Goal: Use online tool/utility: Use online tool/utility

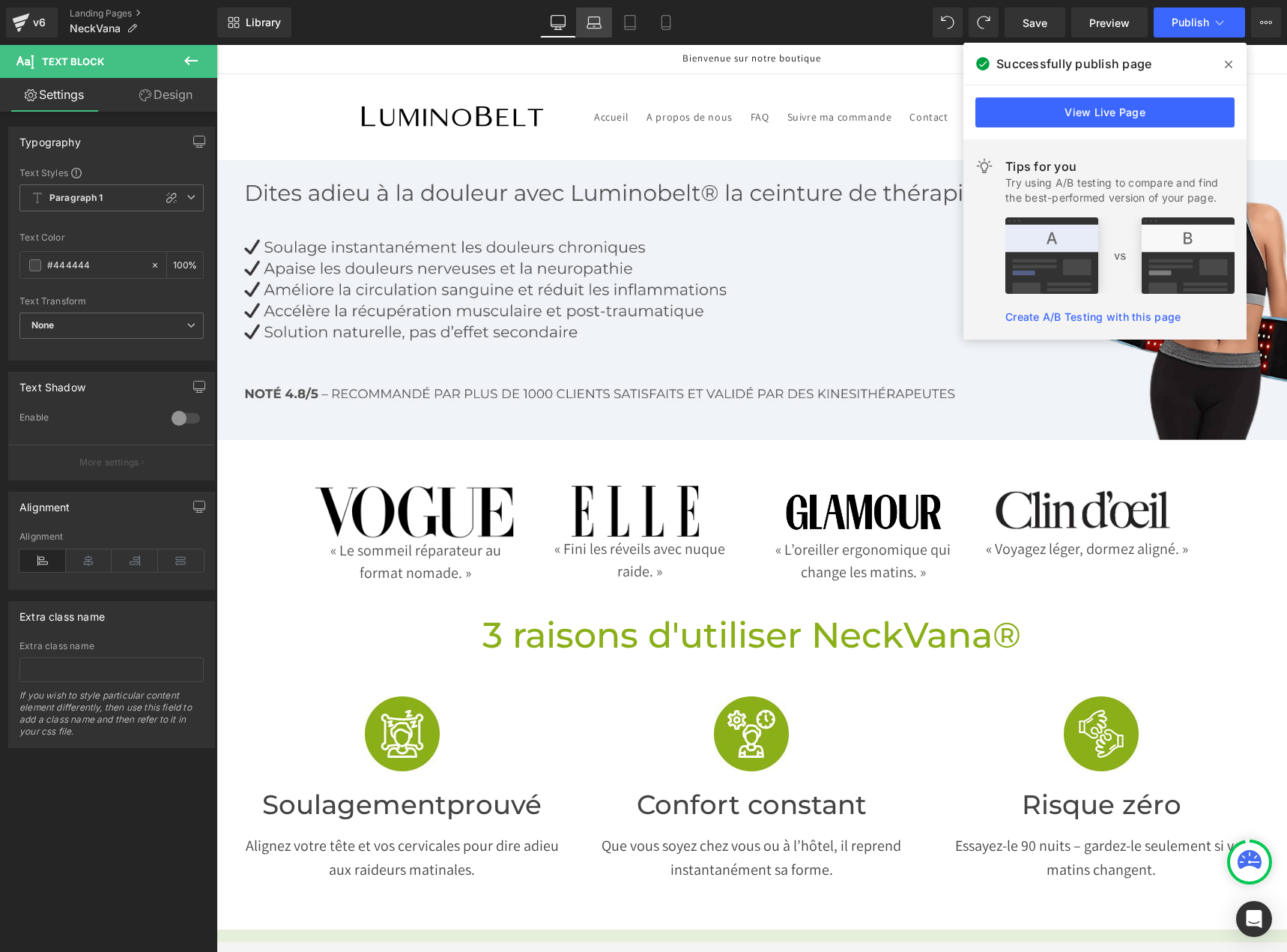
click at [604, 14] on link "Laptop" at bounding box center [595, 23] width 36 height 30
type input "100"
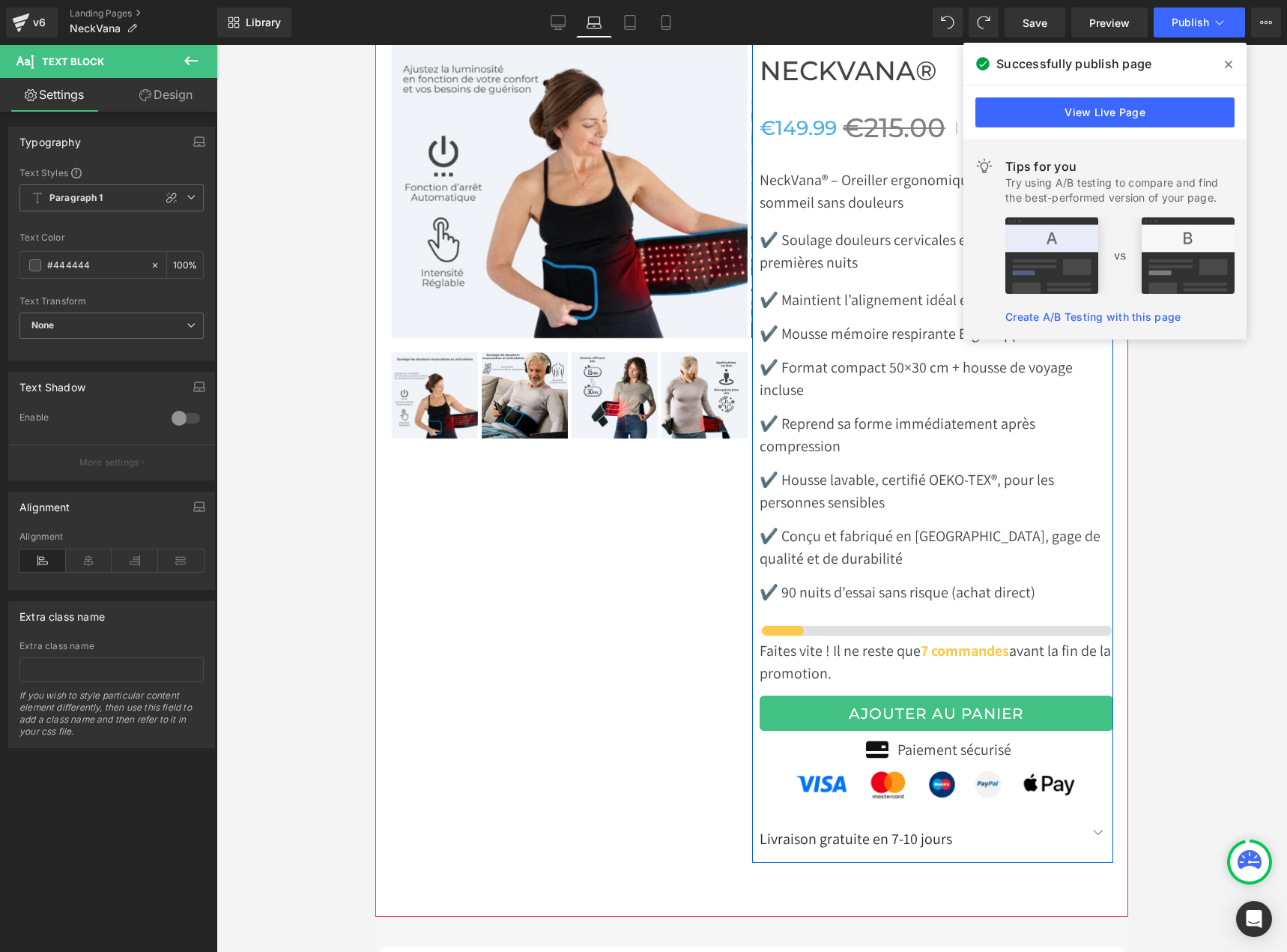
scroll to position [5023, 0]
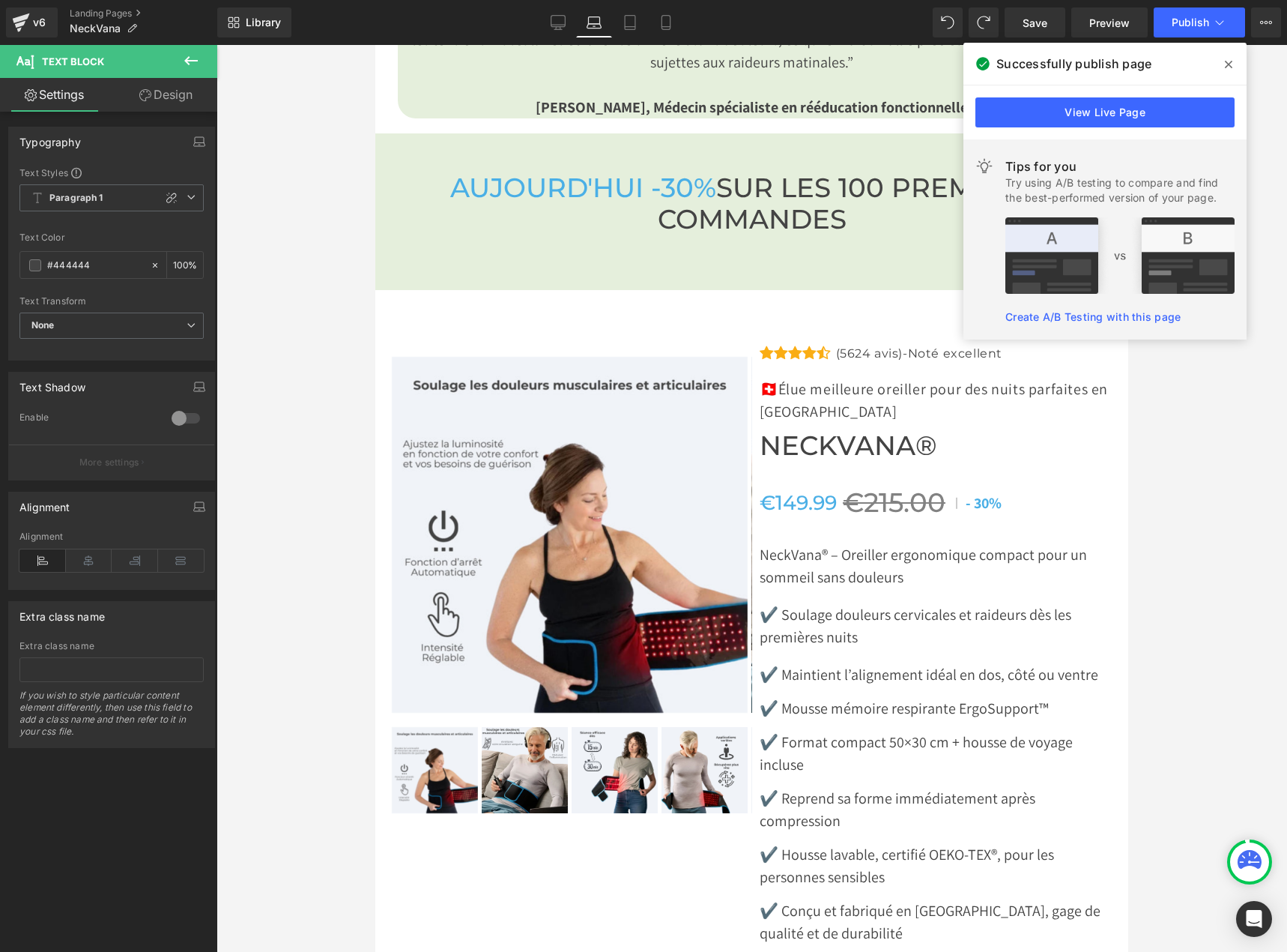
click at [1226, 67] on icon at bounding box center [1229, 64] width 8 height 8
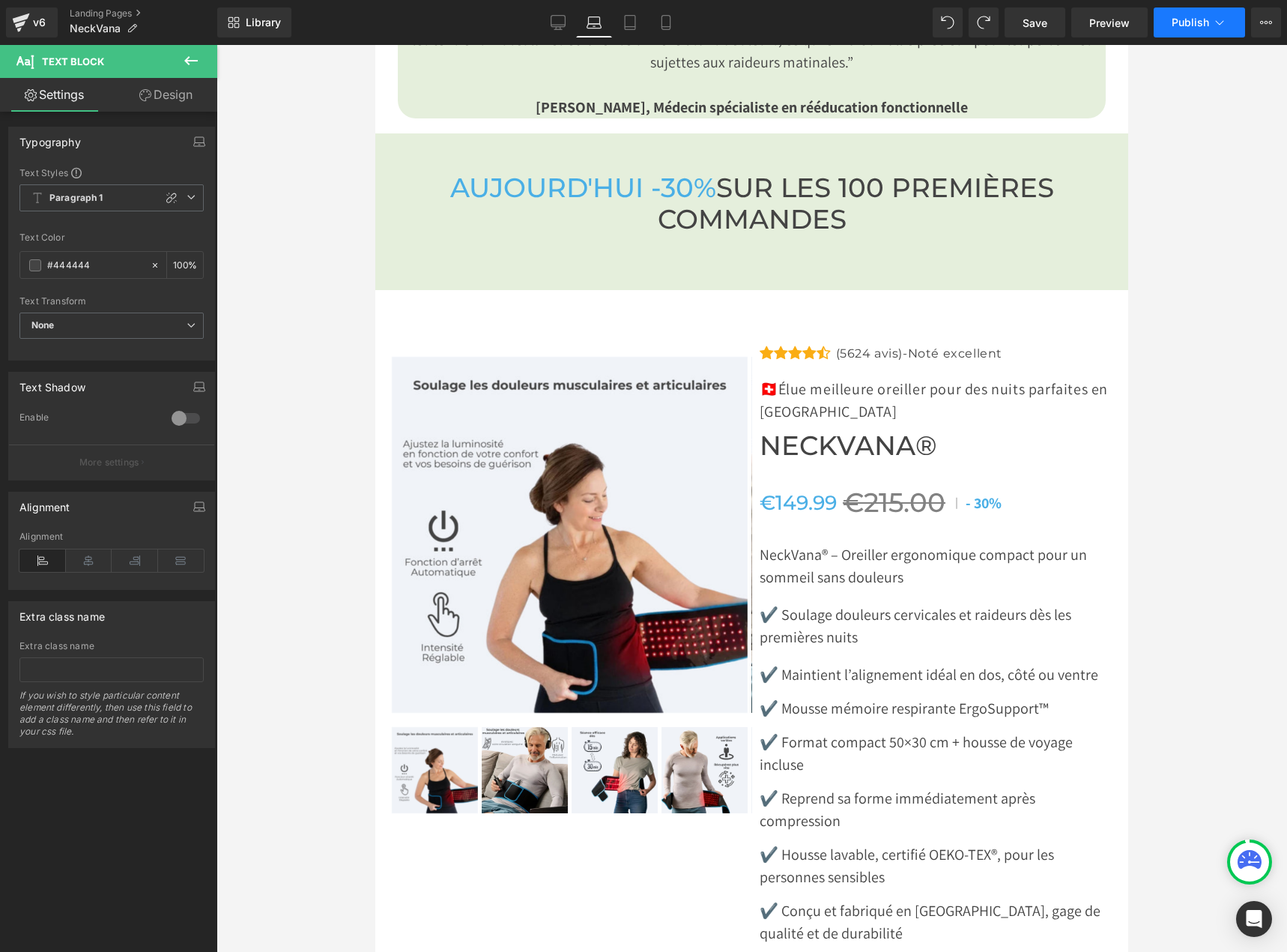
click at [1195, 21] on span "Publish" at bounding box center [1191, 23] width 38 height 12
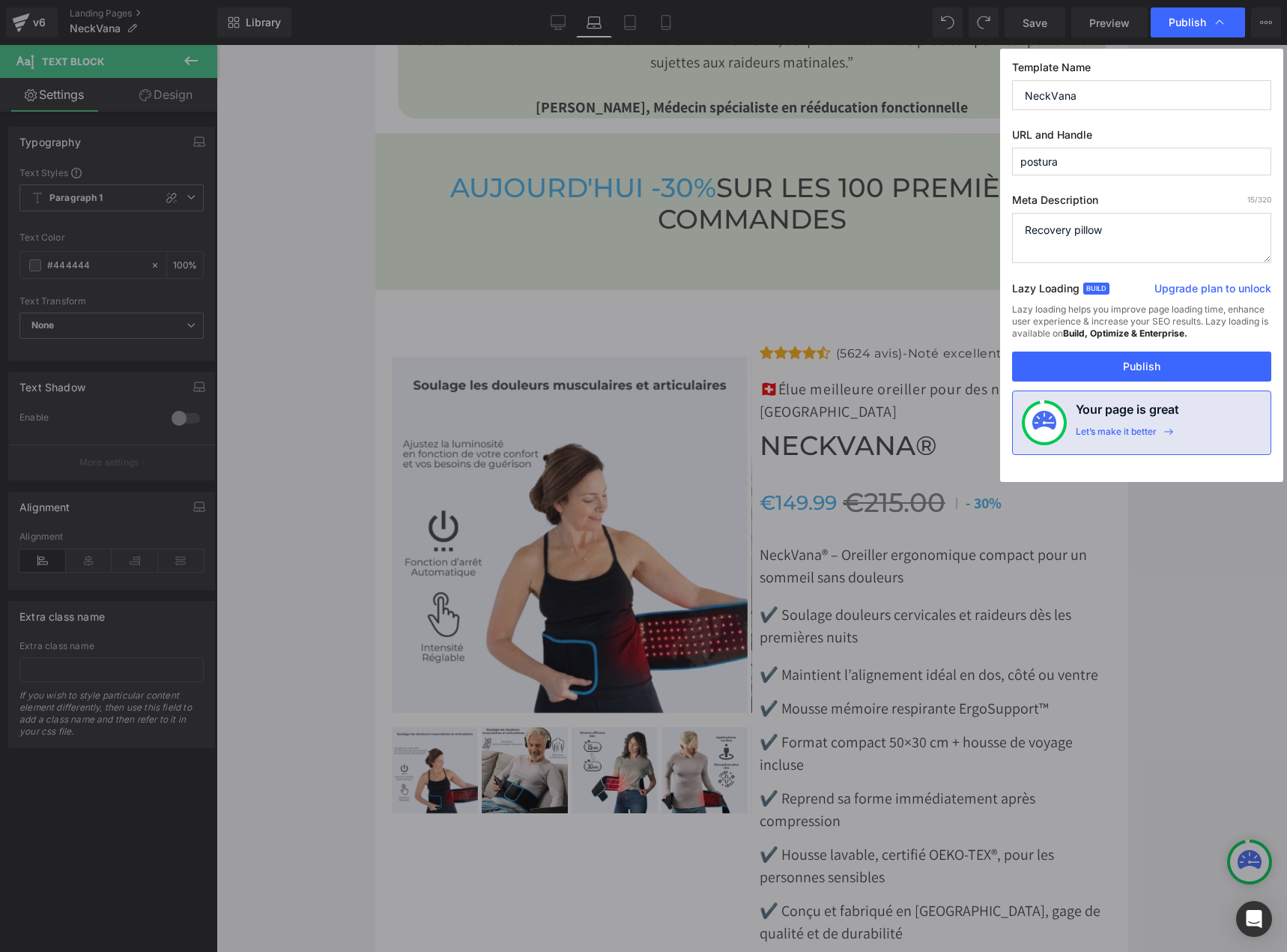
click at [1125, 347] on div "Lazy loading helps you improve page loading time, enhance user experience & inc…" at bounding box center [1142, 327] width 260 height 48
click at [1088, 369] on button "Publish" at bounding box center [1142, 366] width 260 height 30
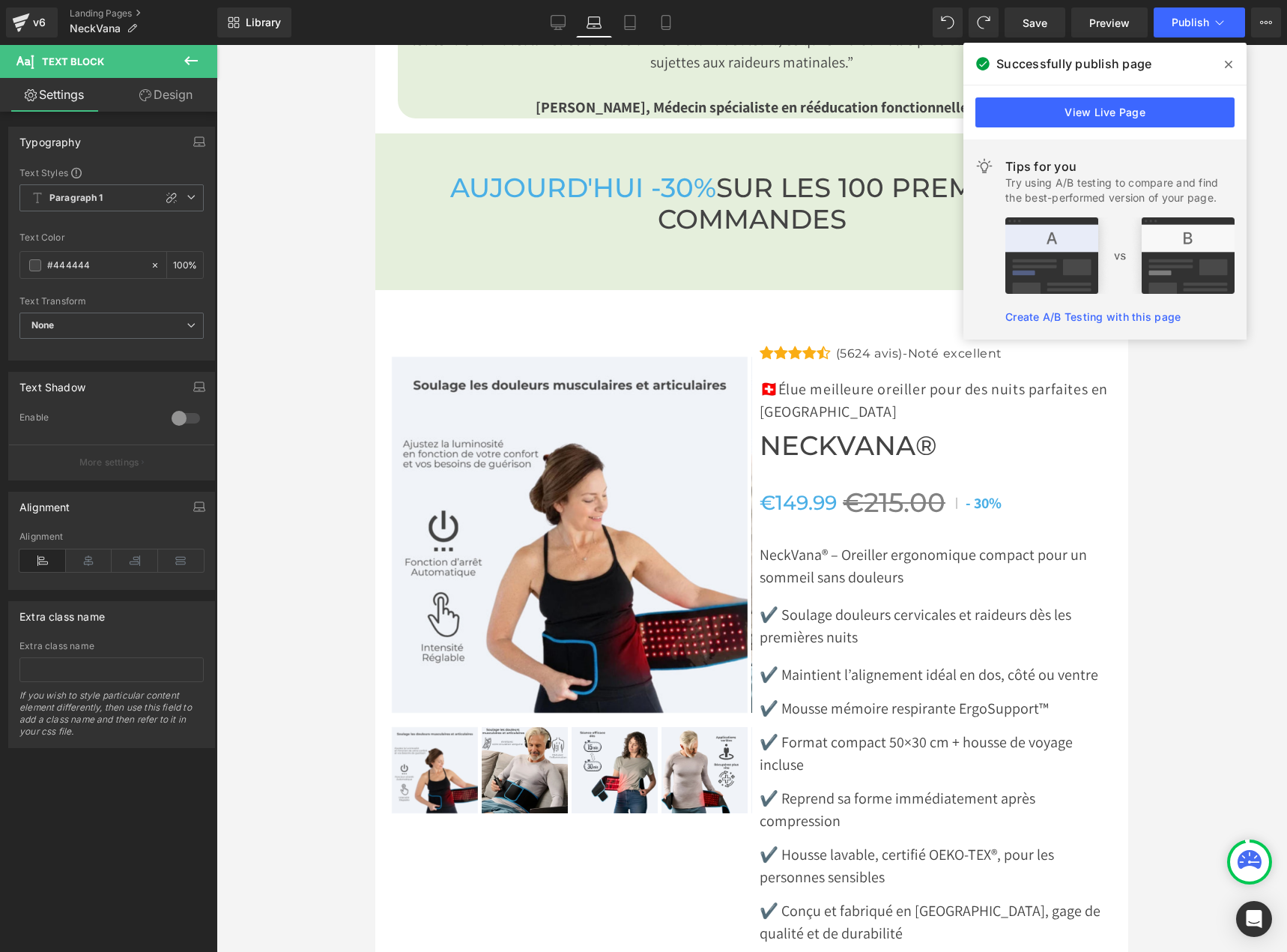
click at [1201, 558] on div at bounding box center [751, 498] width 1071 height 907
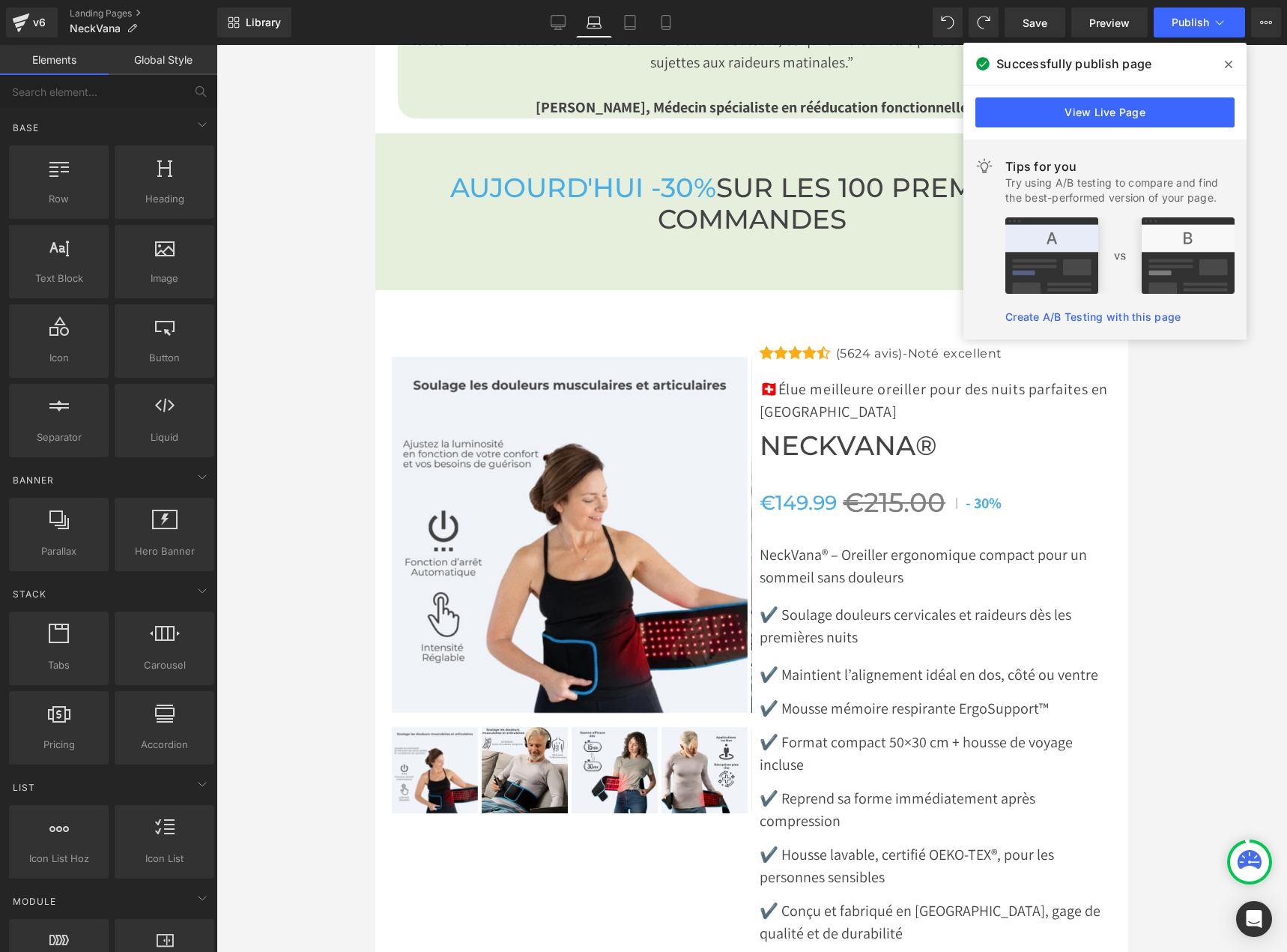
click at [1231, 68] on icon at bounding box center [1229, 64] width 8 height 12
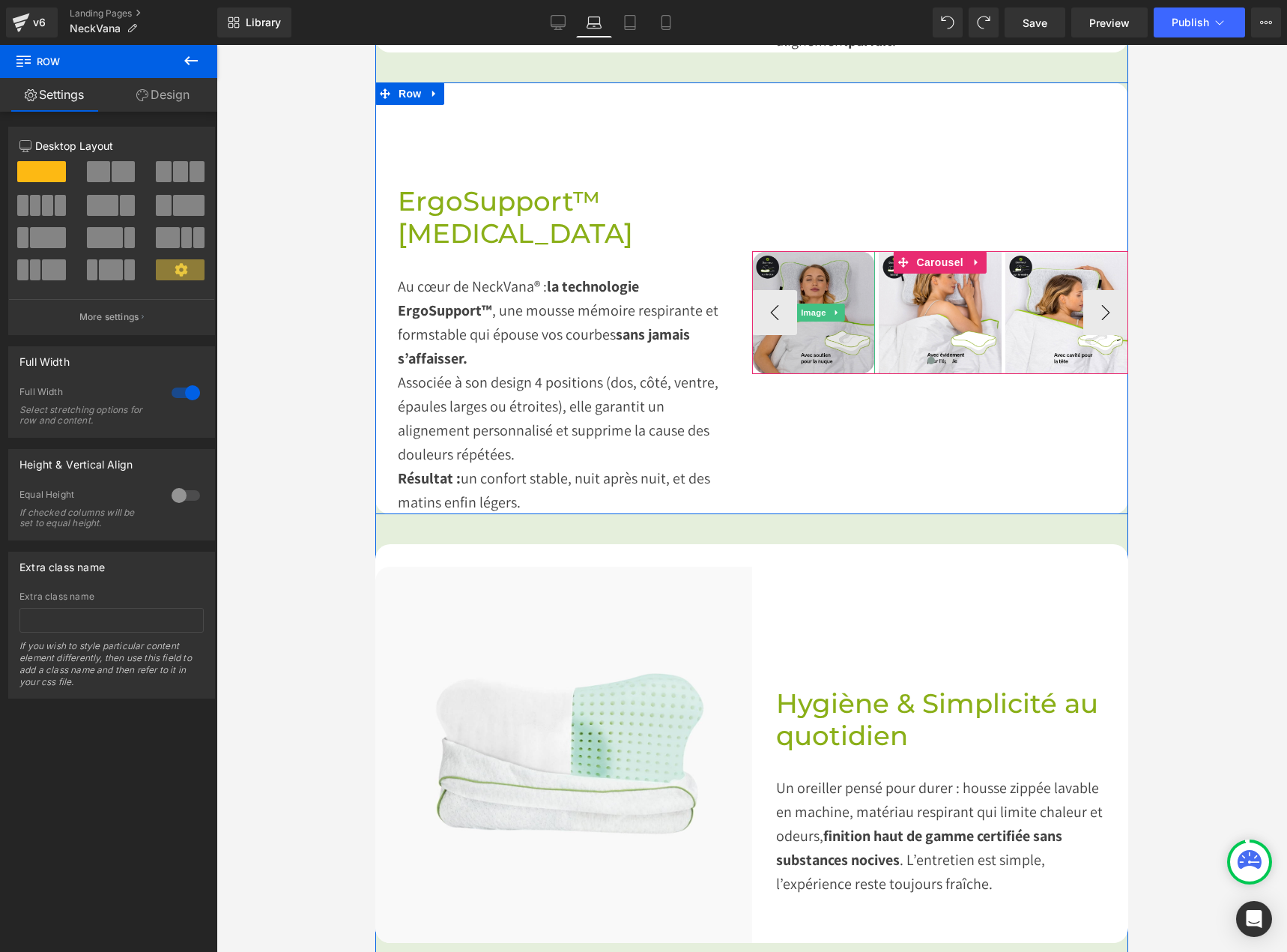
scroll to position [1724, 0]
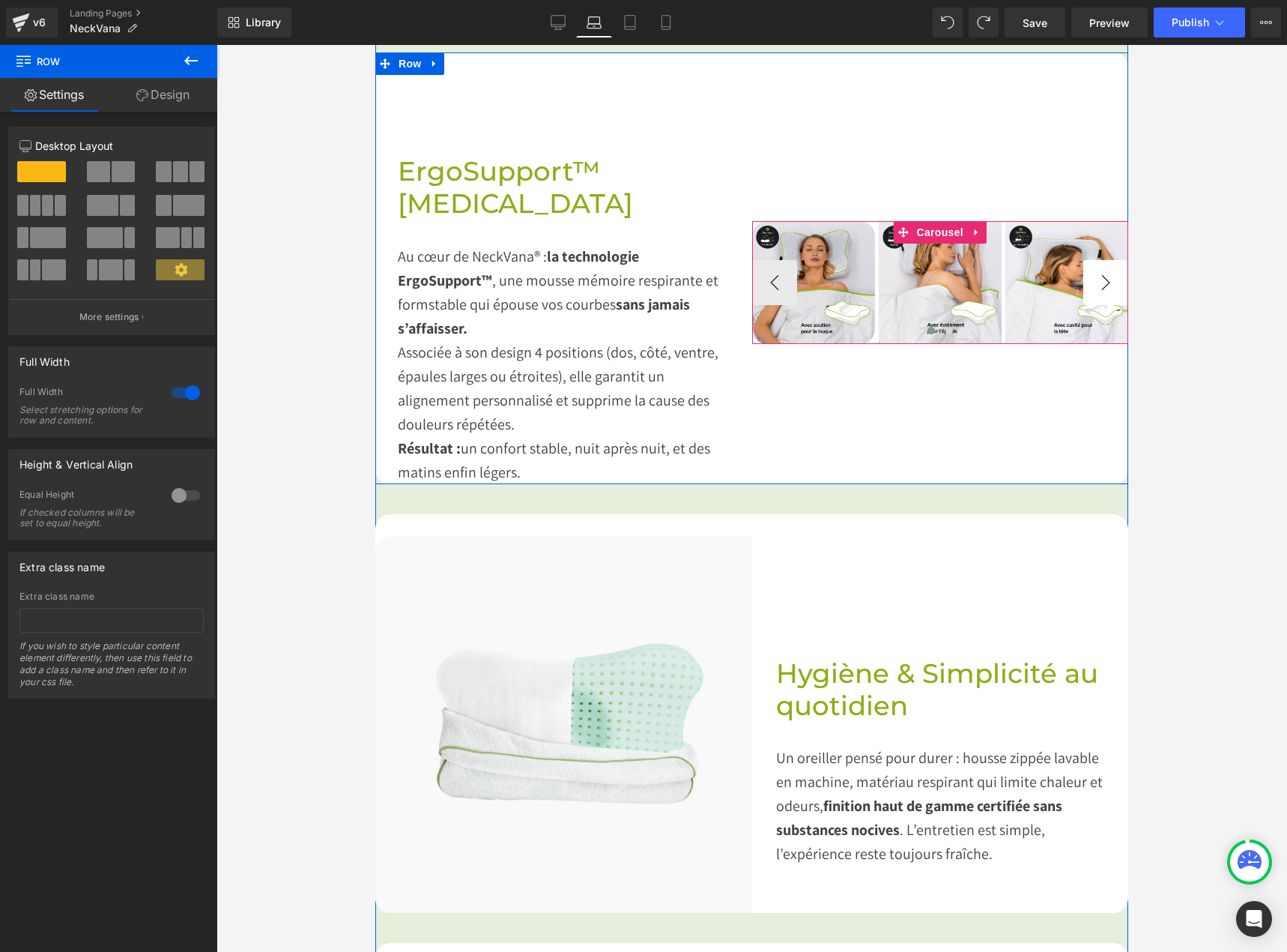
click at [1102, 284] on button "›" at bounding box center [1105, 282] width 45 height 45
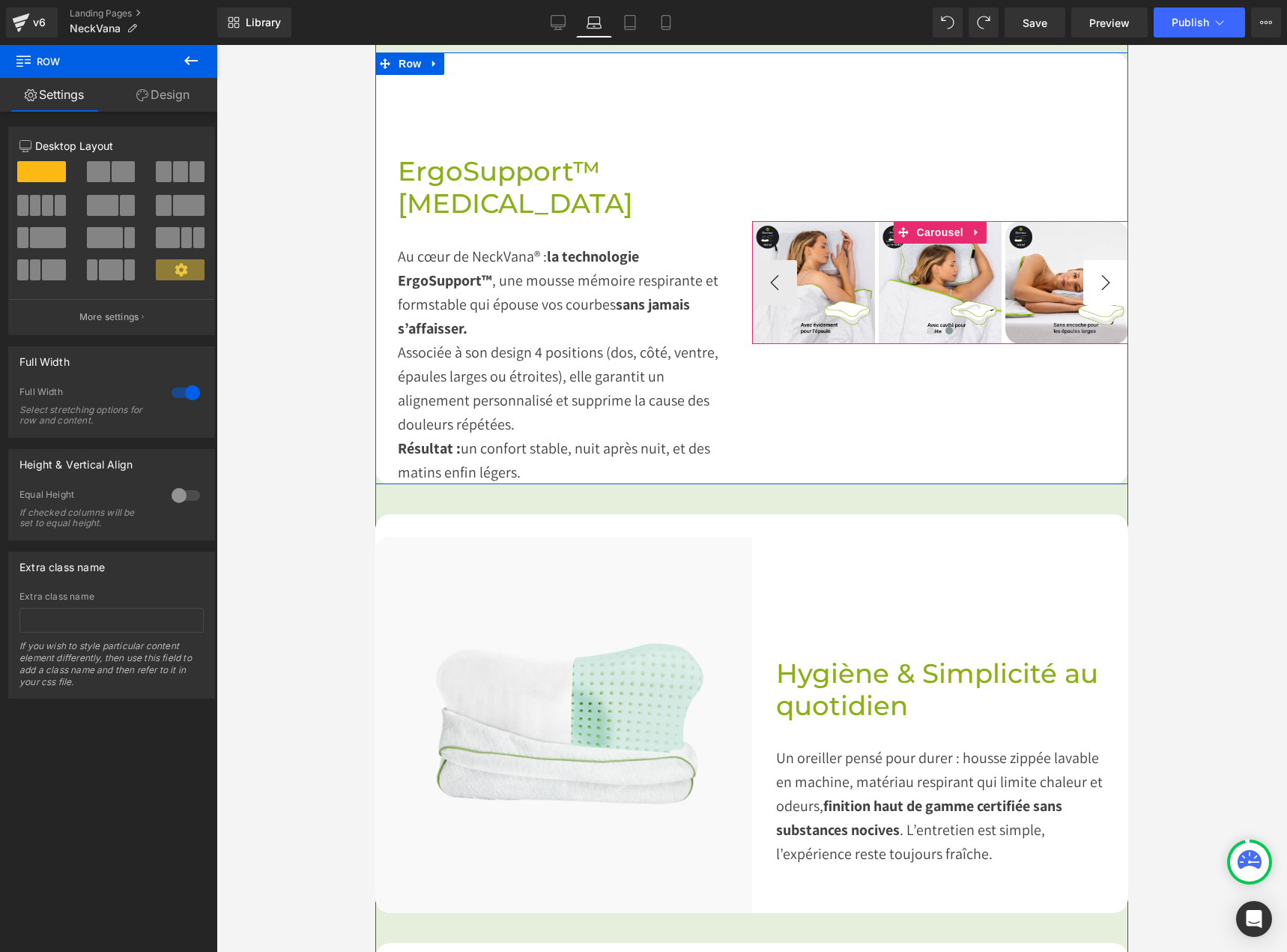
click at [1101, 284] on button "›" at bounding box center [1105, 282] width 45 height 45
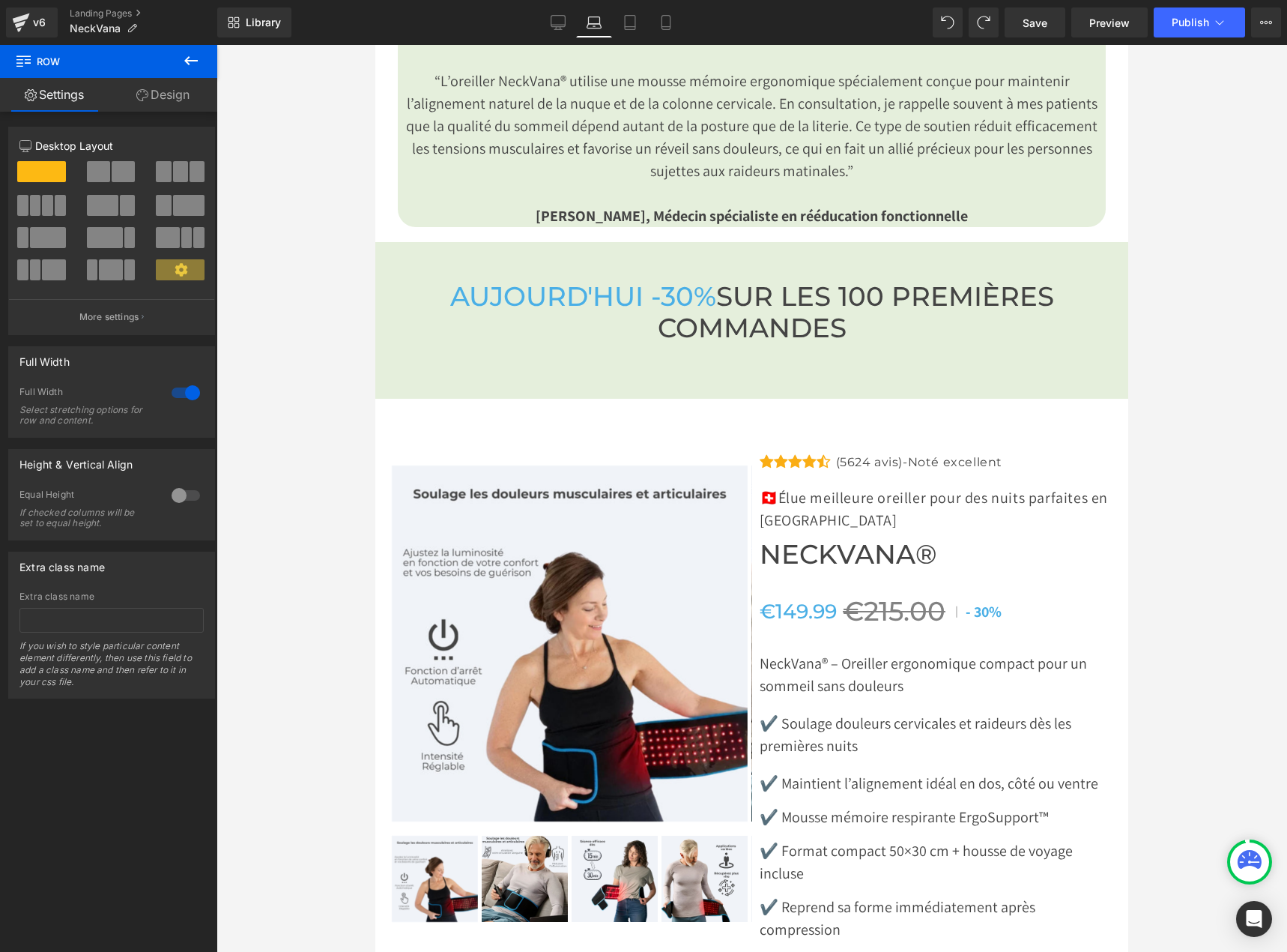
scroll to position [4947, 0]
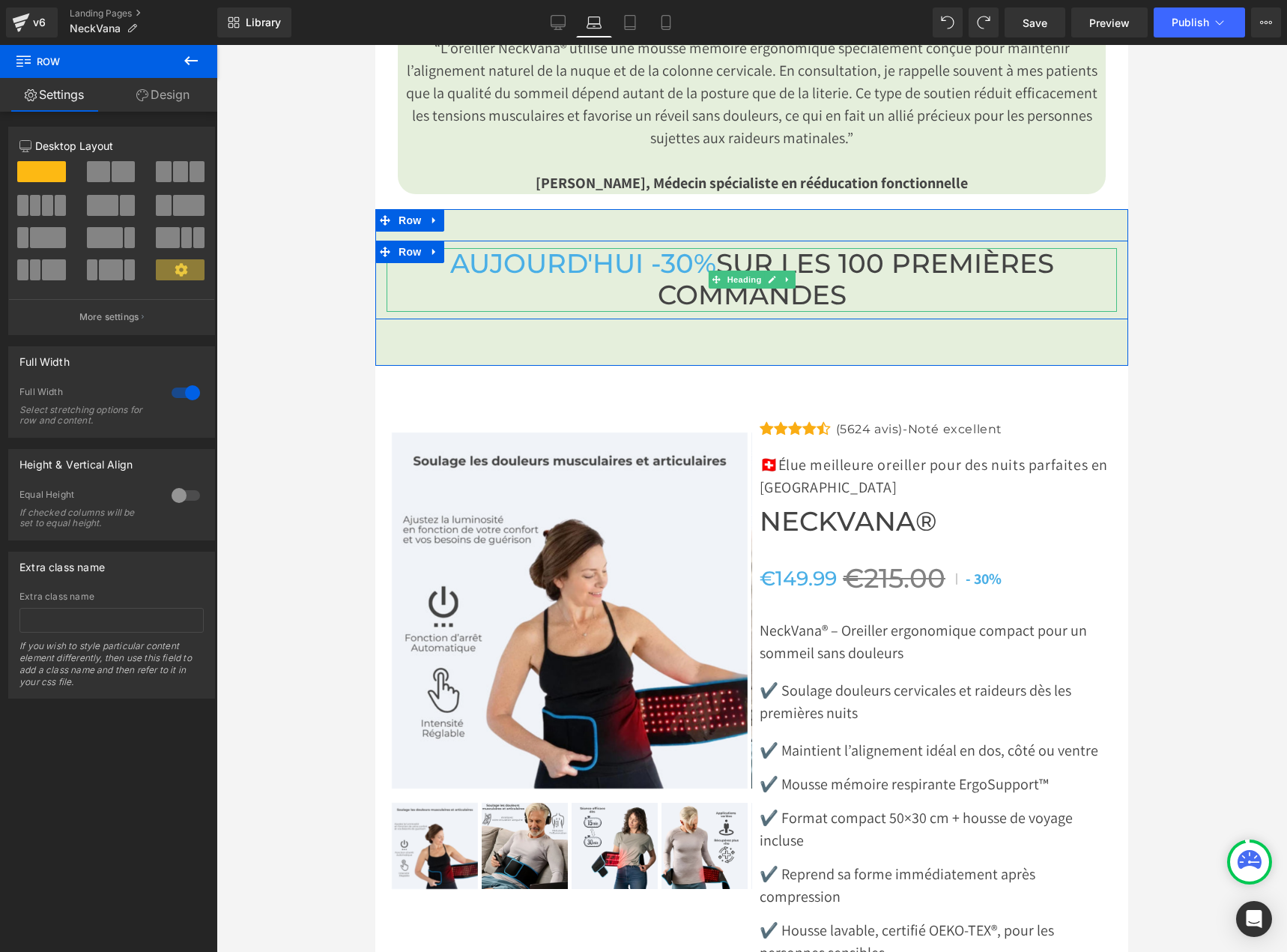
click at [684, 247] on span "AUJOURD'HUI -30%" at bounding box center [583, 263] width 266 height 33
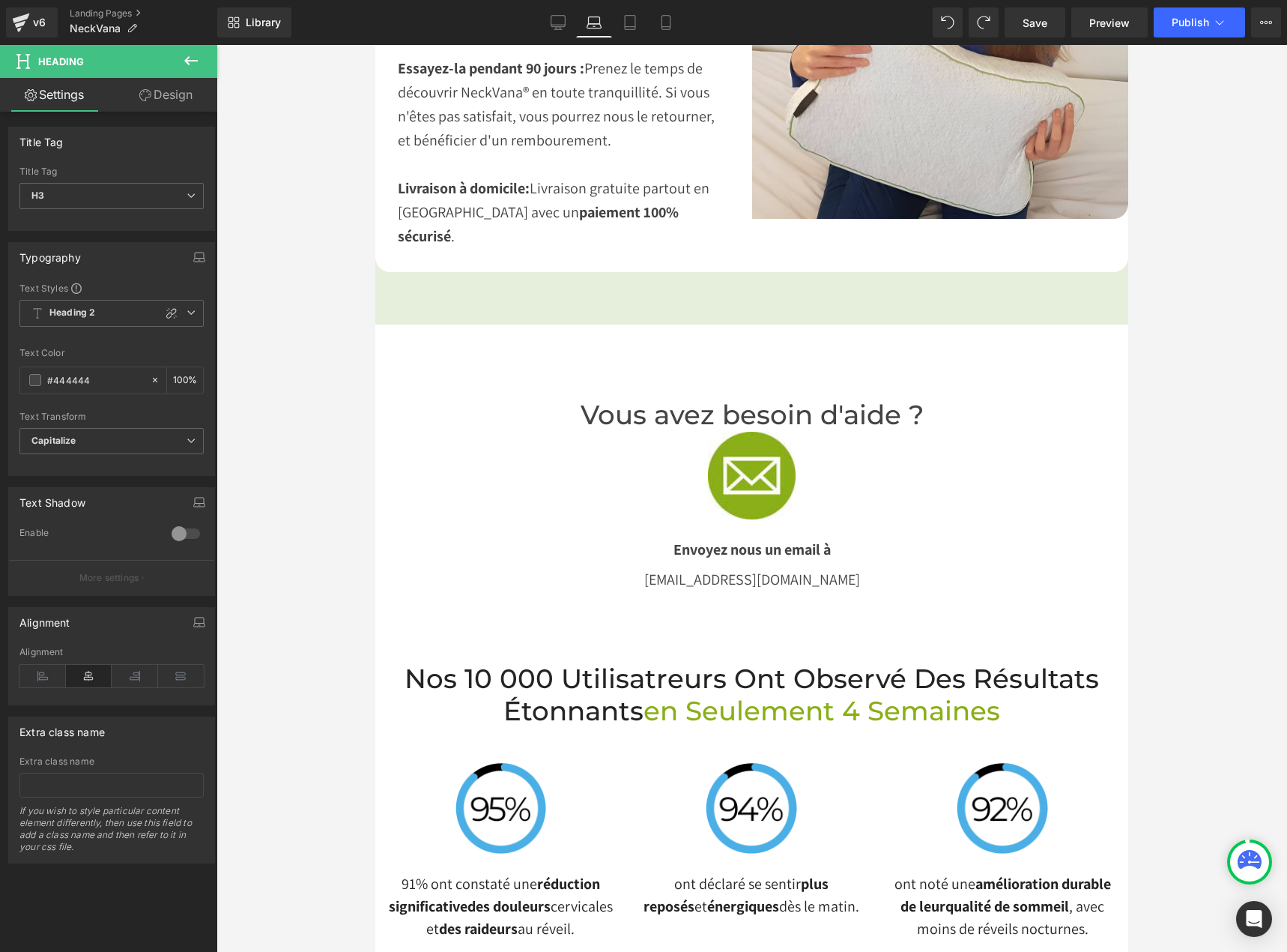
scroll to position [2998, 0]
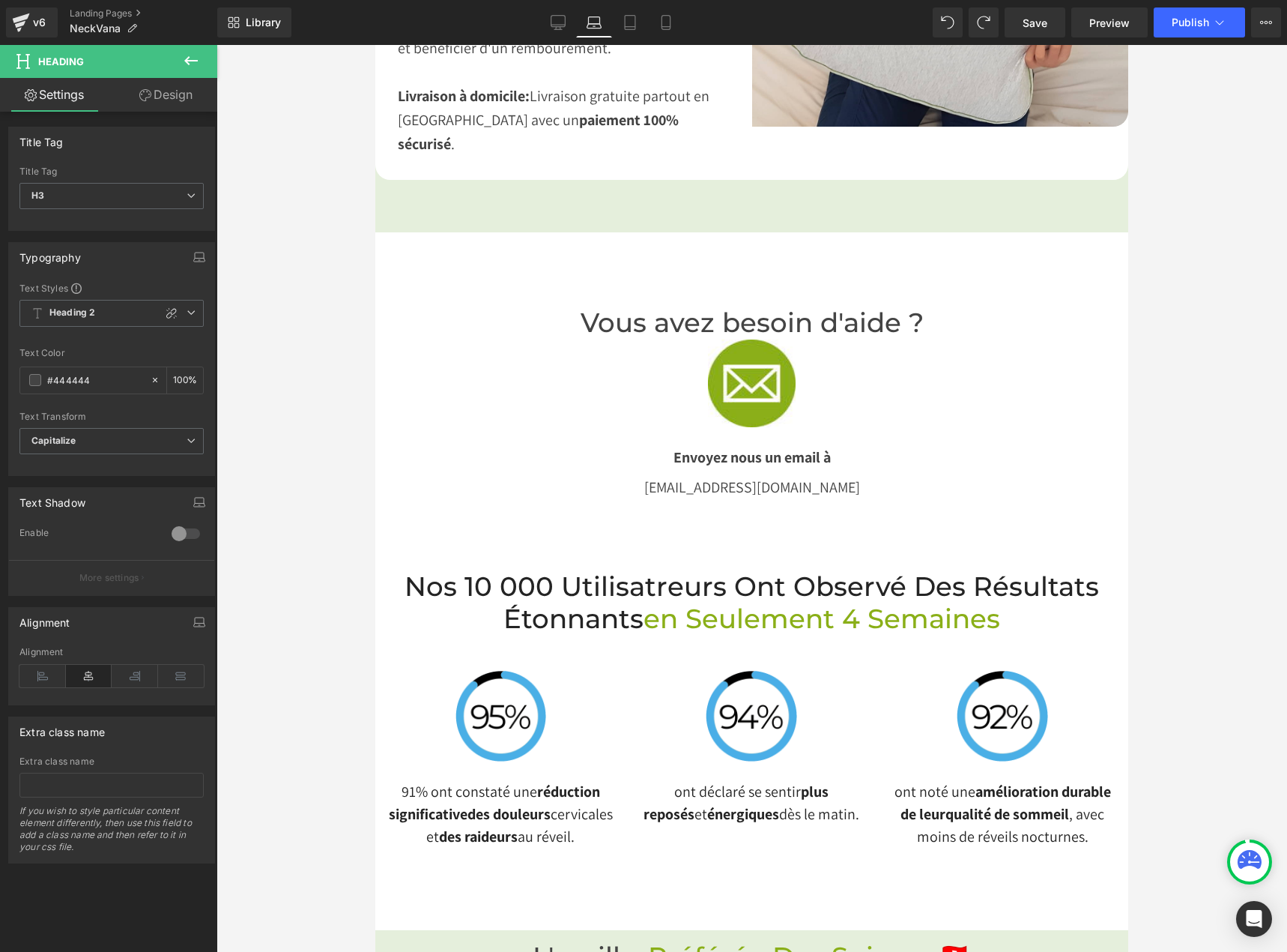
click at [687, 30] on div "Library Laptop Desktop Laptop Tablet Mobile Save Preview Publish Scheduled Upgr…" at bounding box center [752, 23] width 1070 height 30
click at [670, 36] on link "Mobile" at bounding box center [667, 23] width 36 height 30
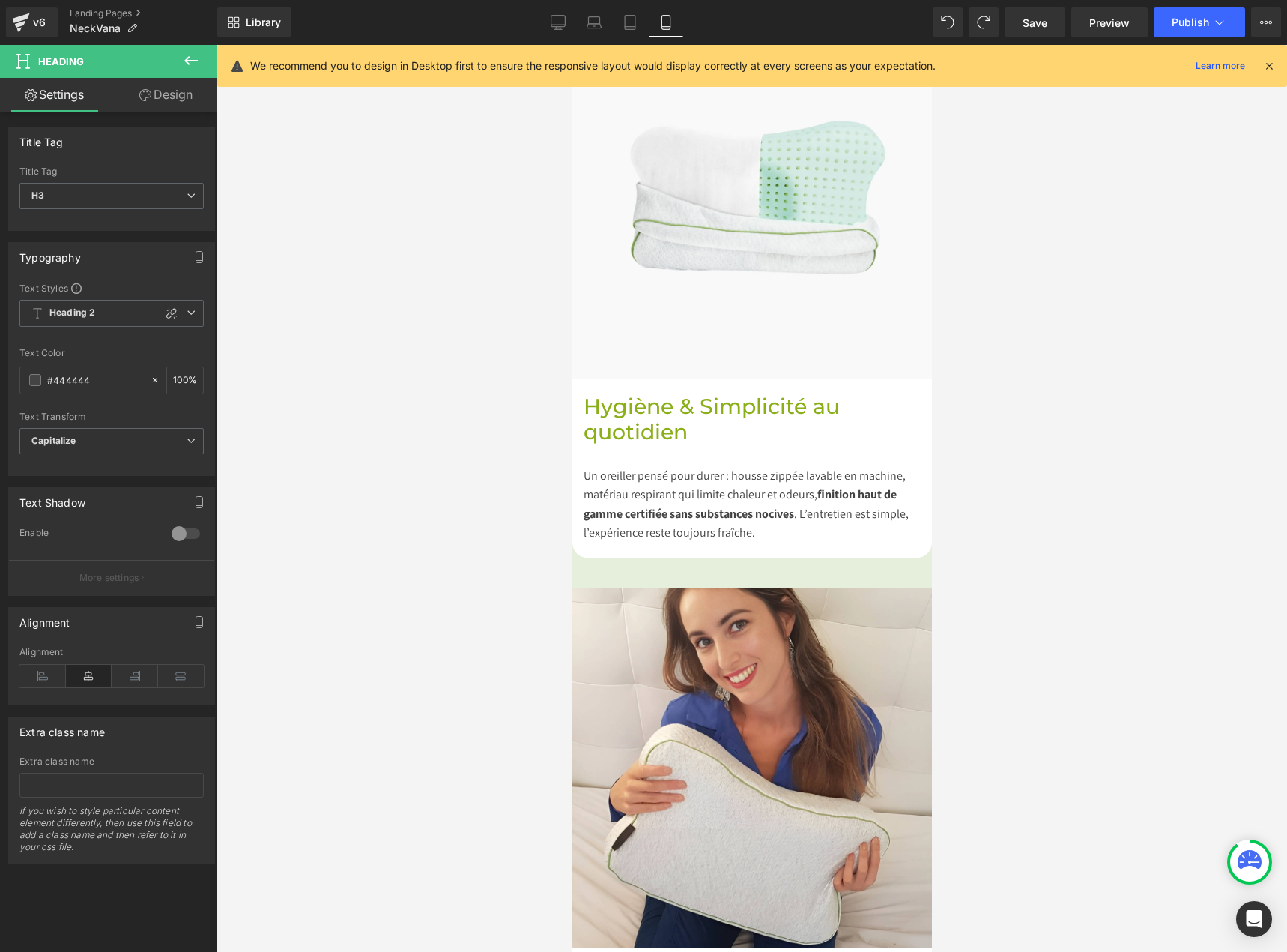
type input "100"
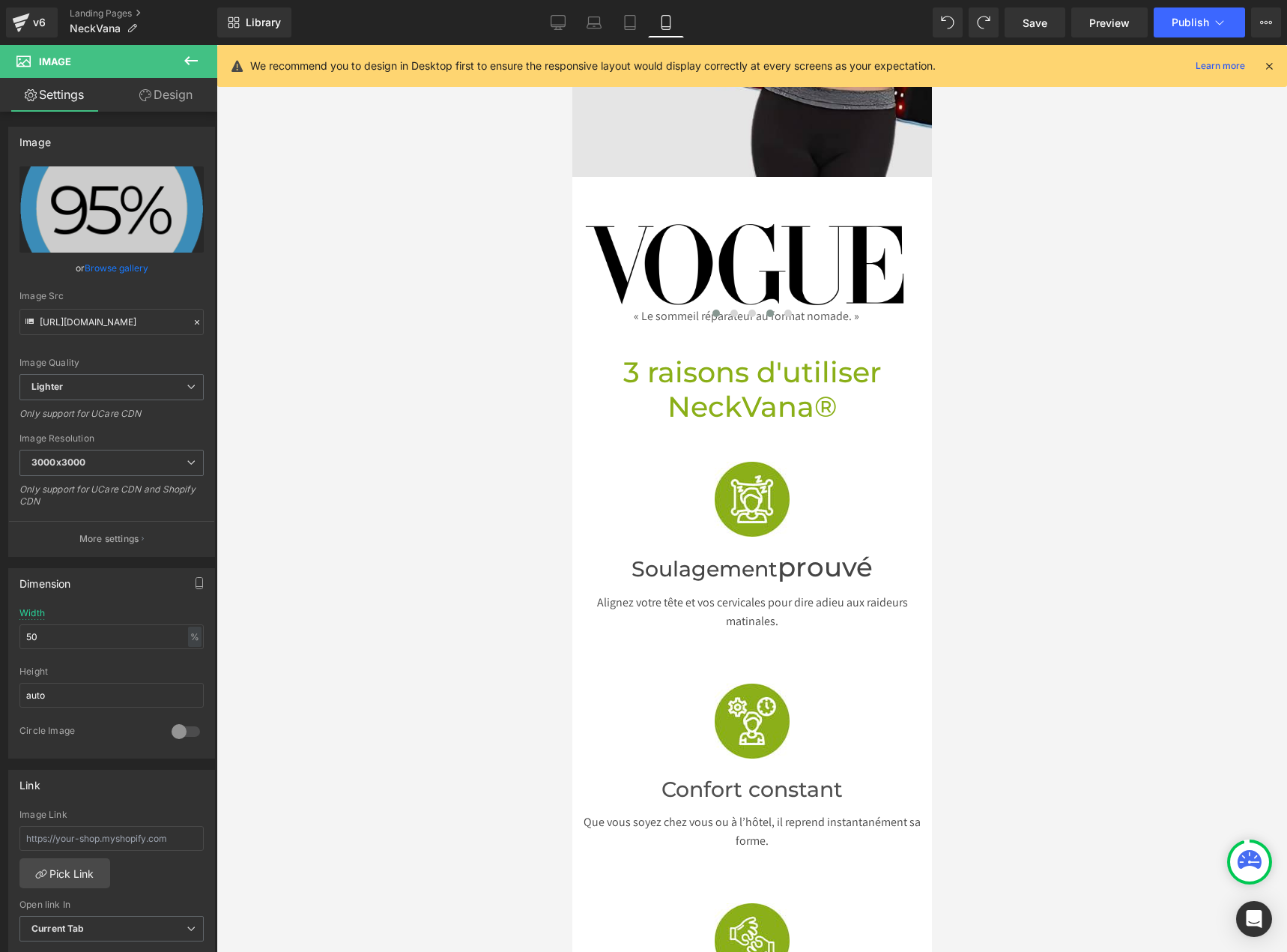
scroll to position [674, 0]
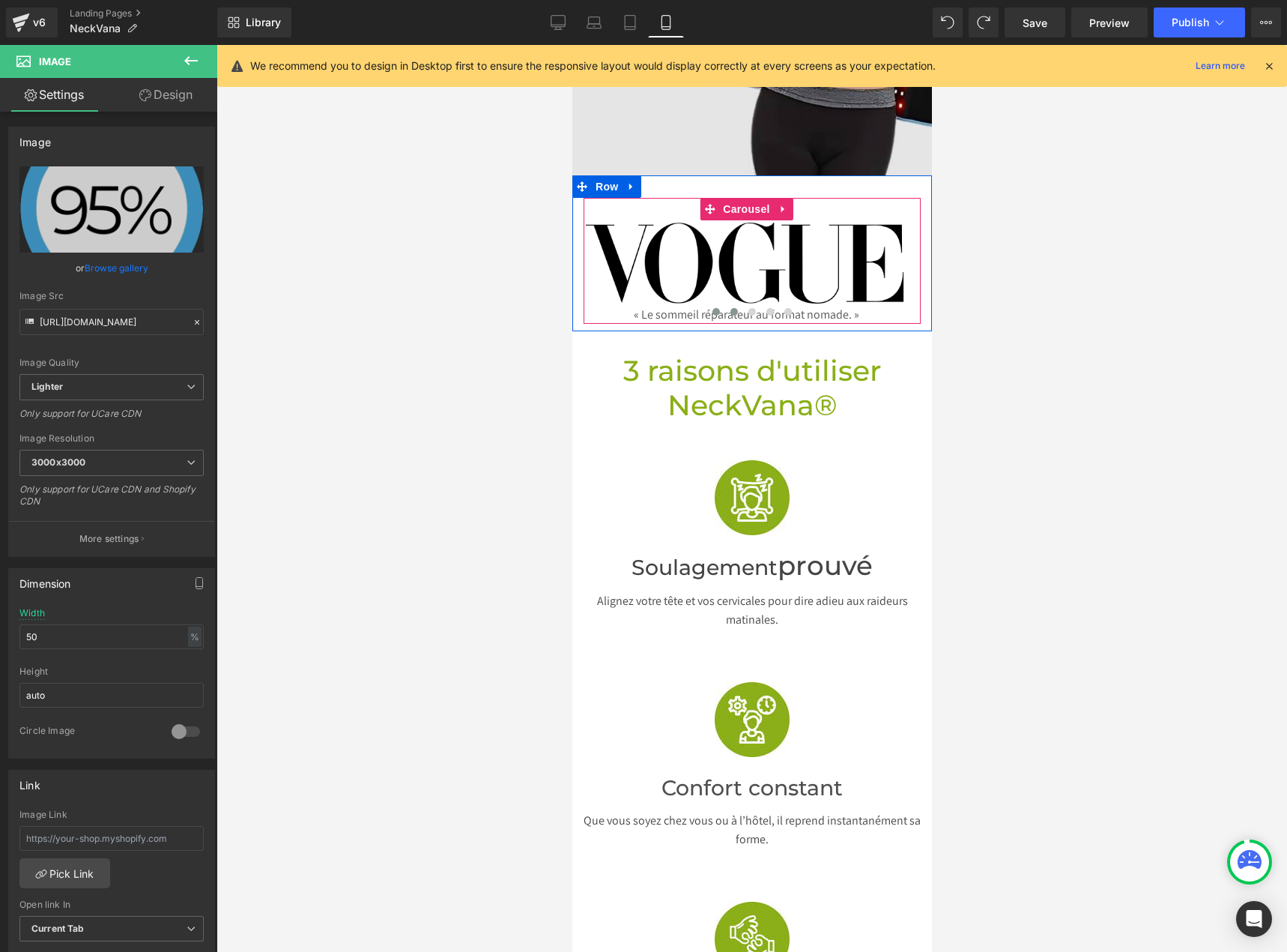
click at [730, 308] on span at bounding box center [734, 312] width 8 height 8
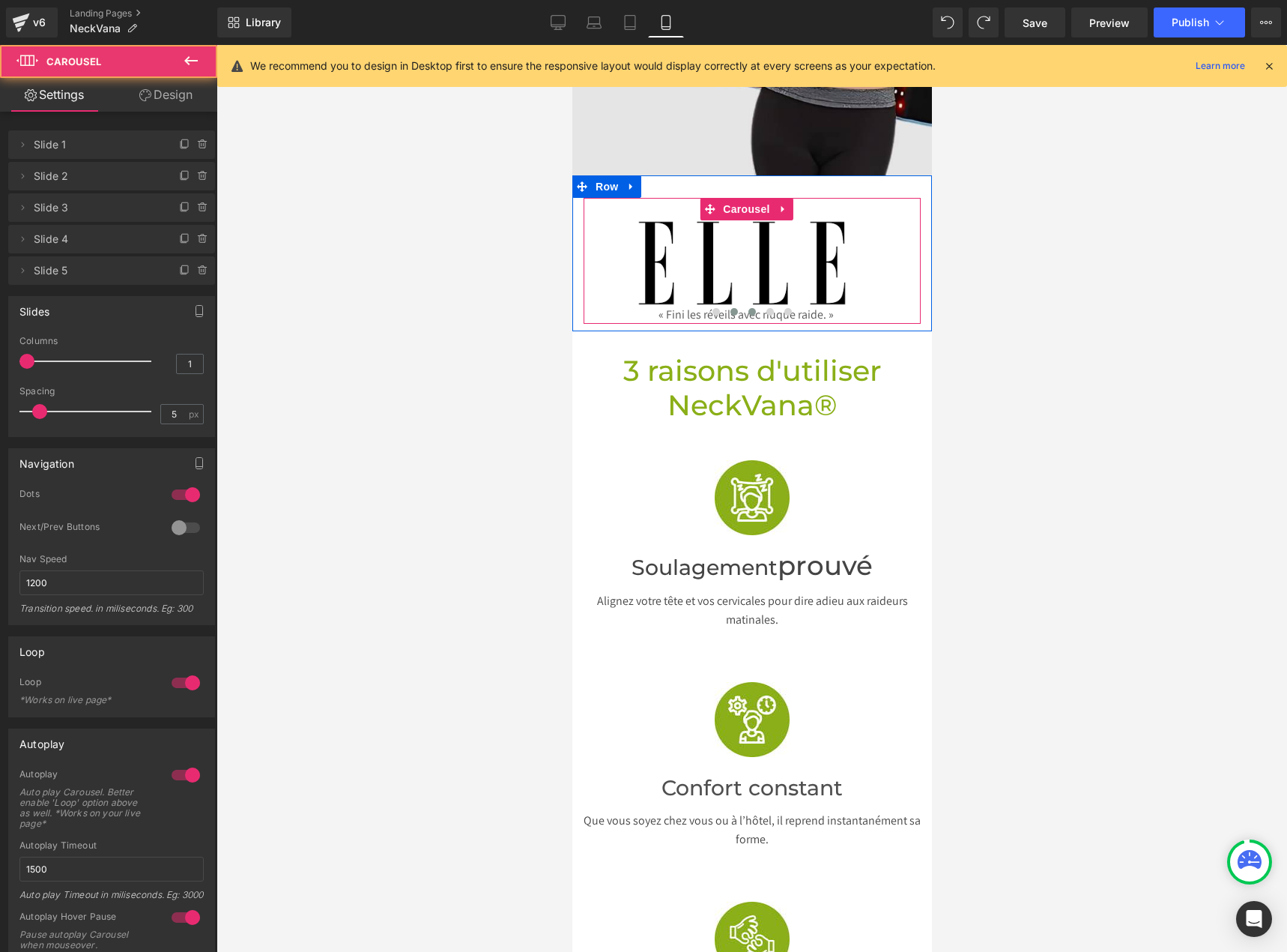
click at [742, 304] on button at bounding box center [751, 312] width 18 height 15
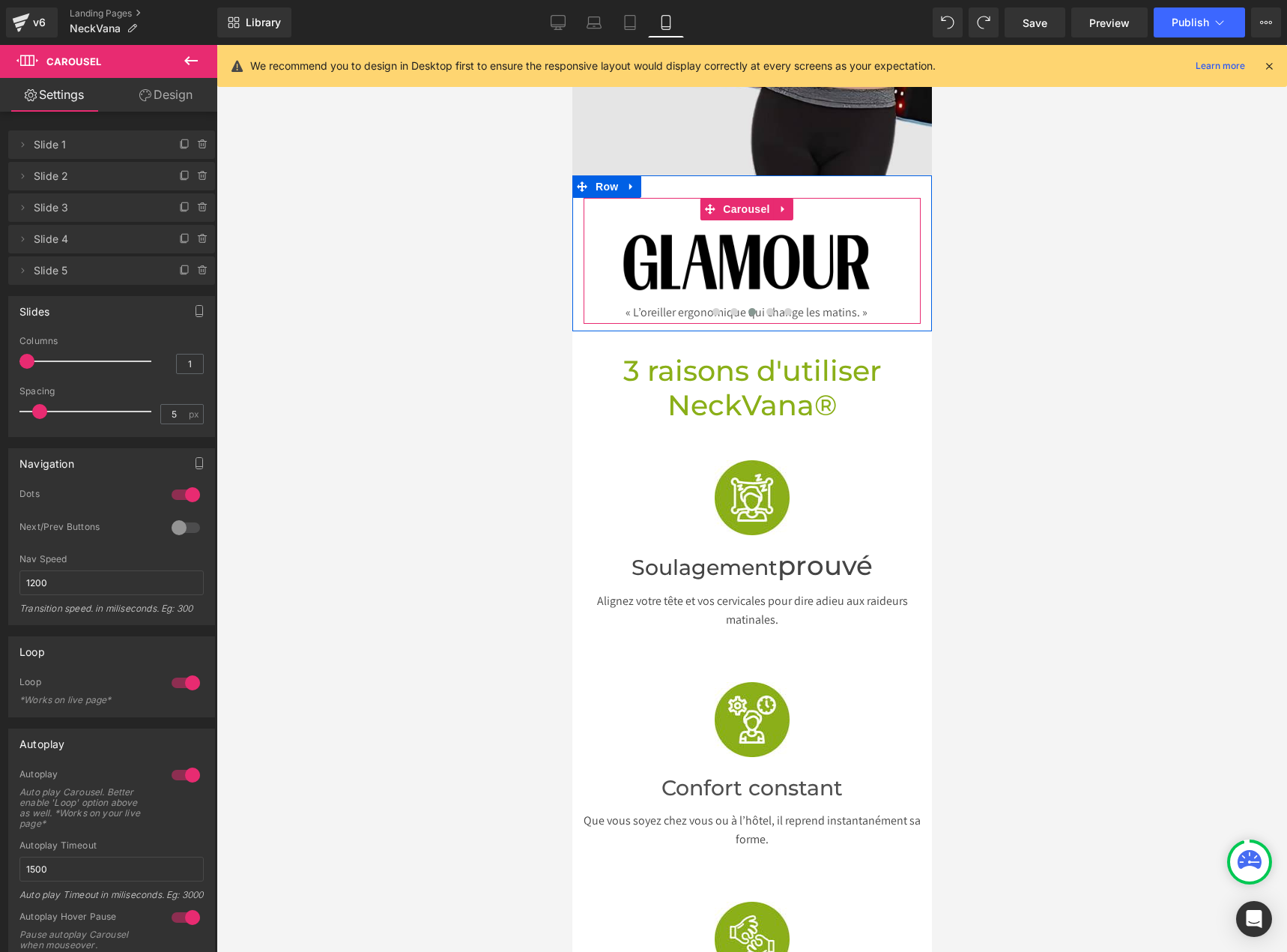
click at [751, 304] on button at bounding box center [751, 312] width 18 height 15
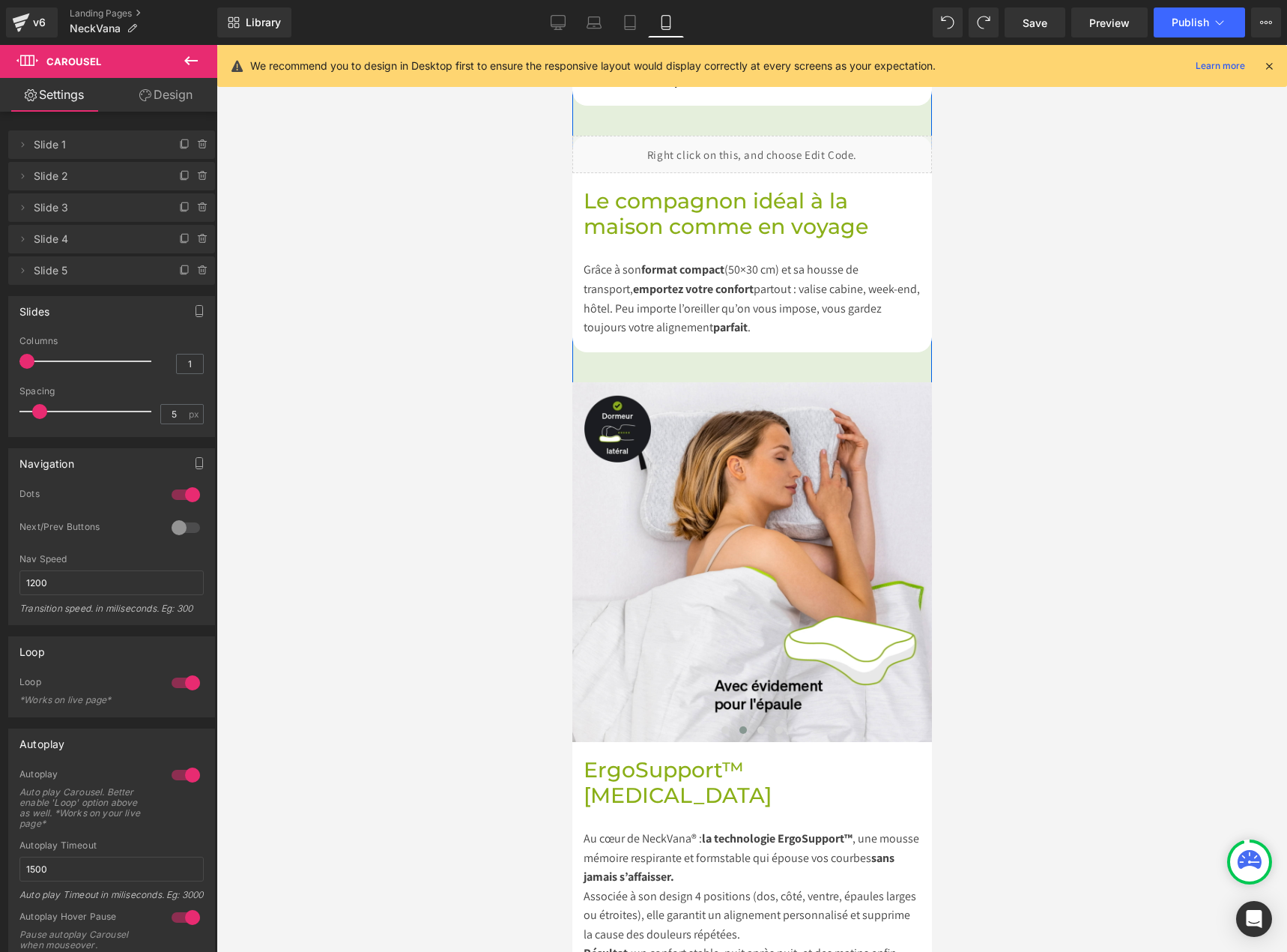
scroll to position [2323, 0]
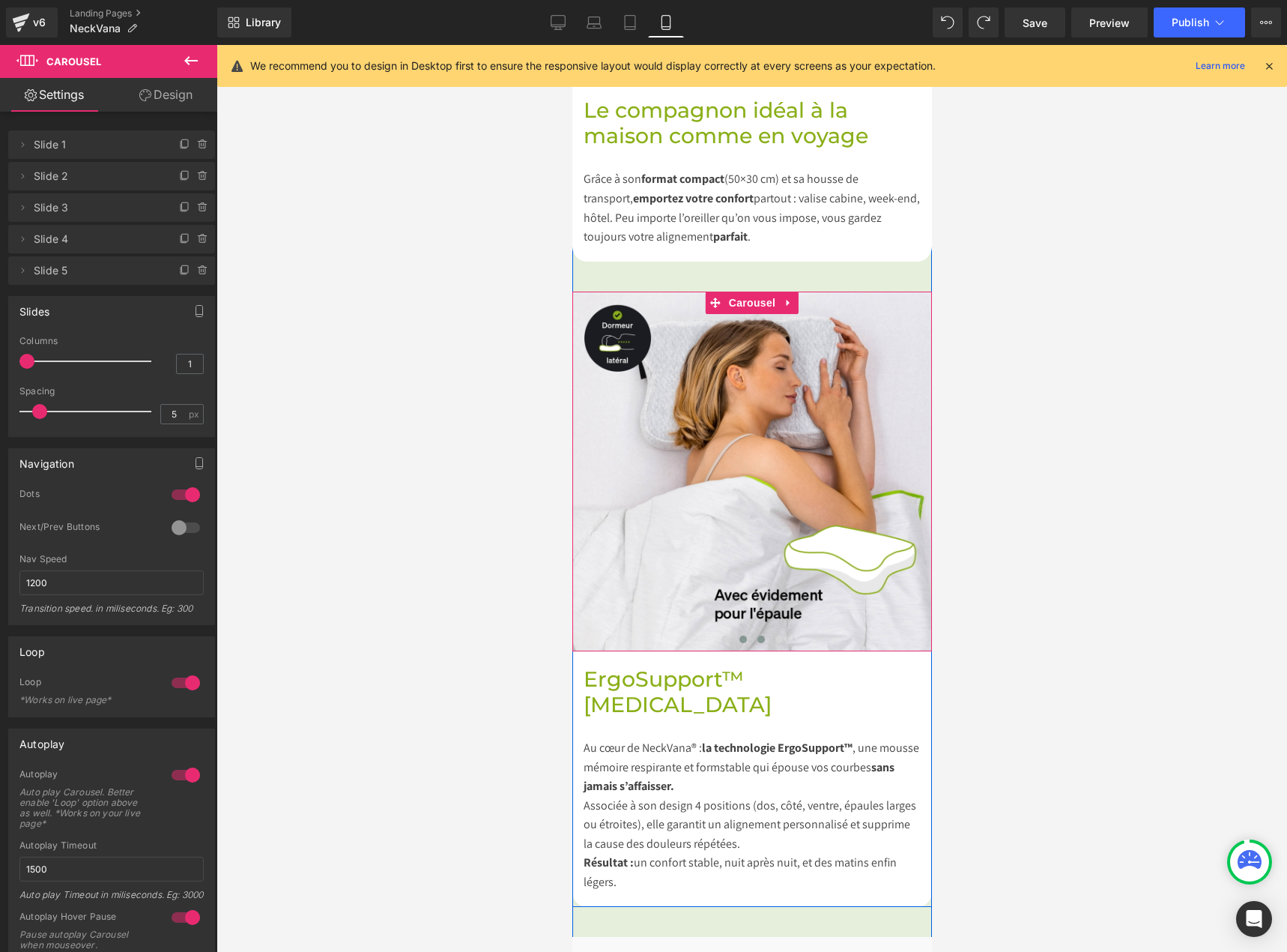
click at [760, 632] on button at bounding box center [760, 639] width 18 height 15
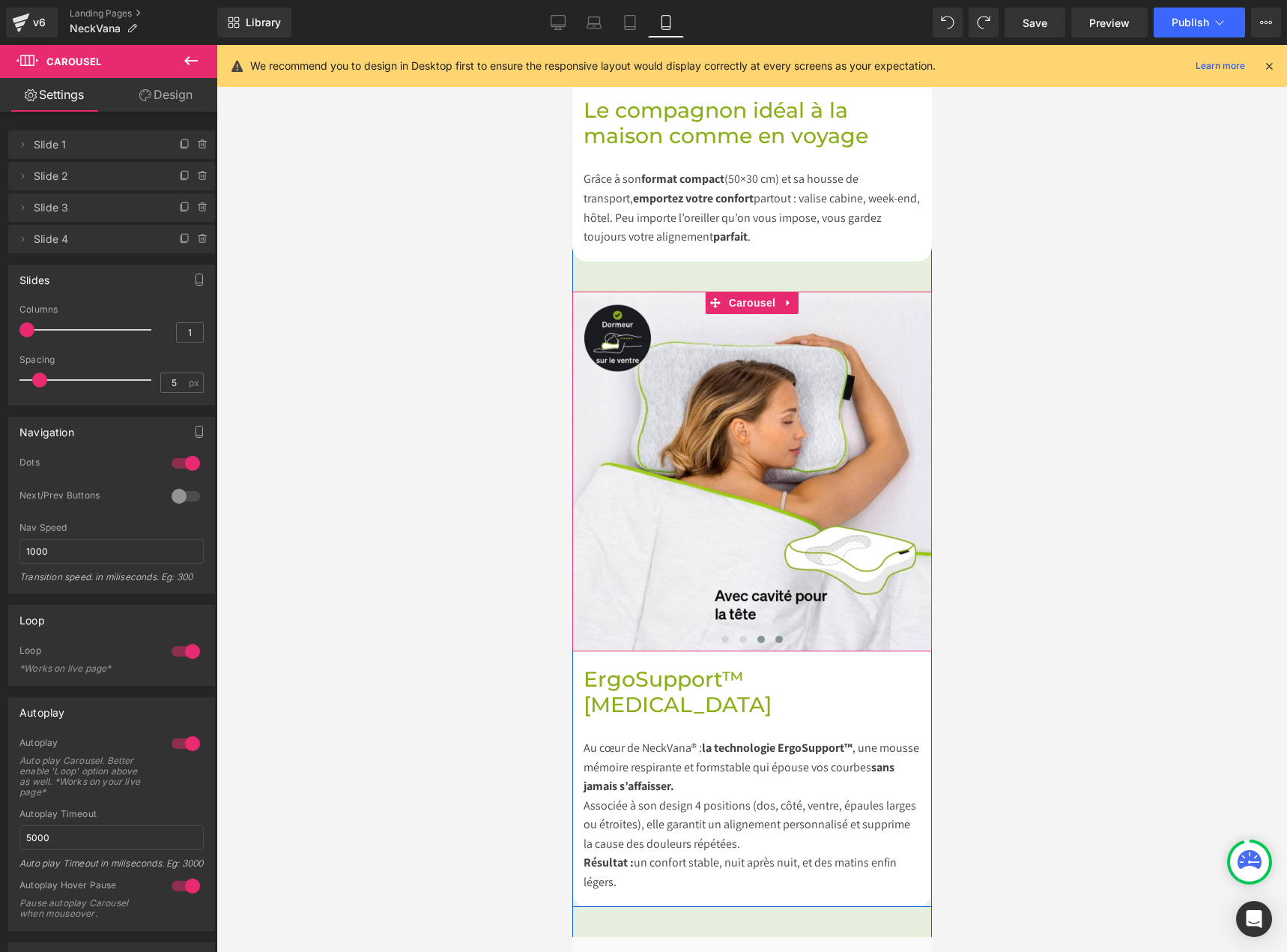
click at [777, 632] on button at bounding box center [779, 639] width 18 height 15
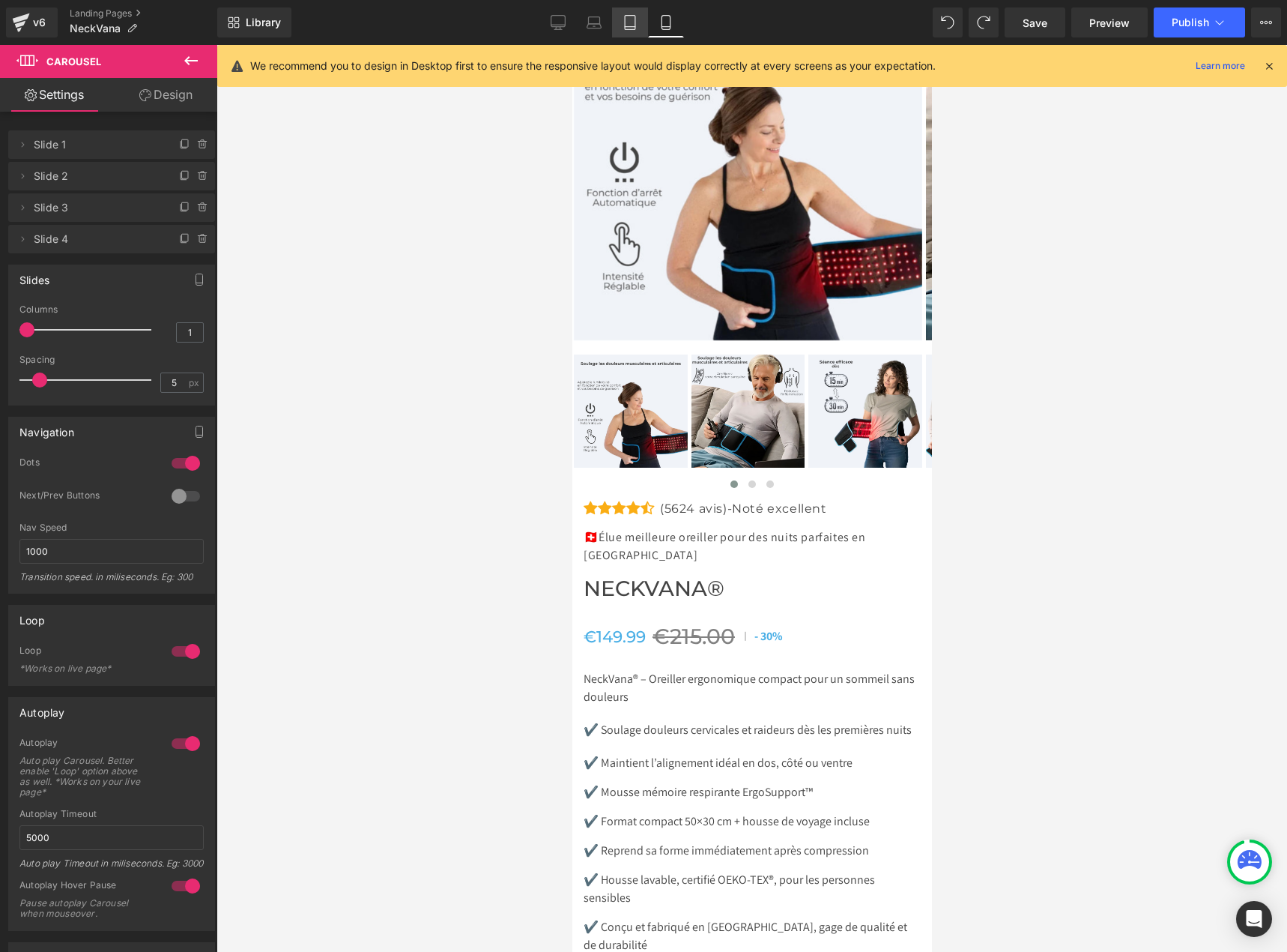
scroll to position [6595, 0]
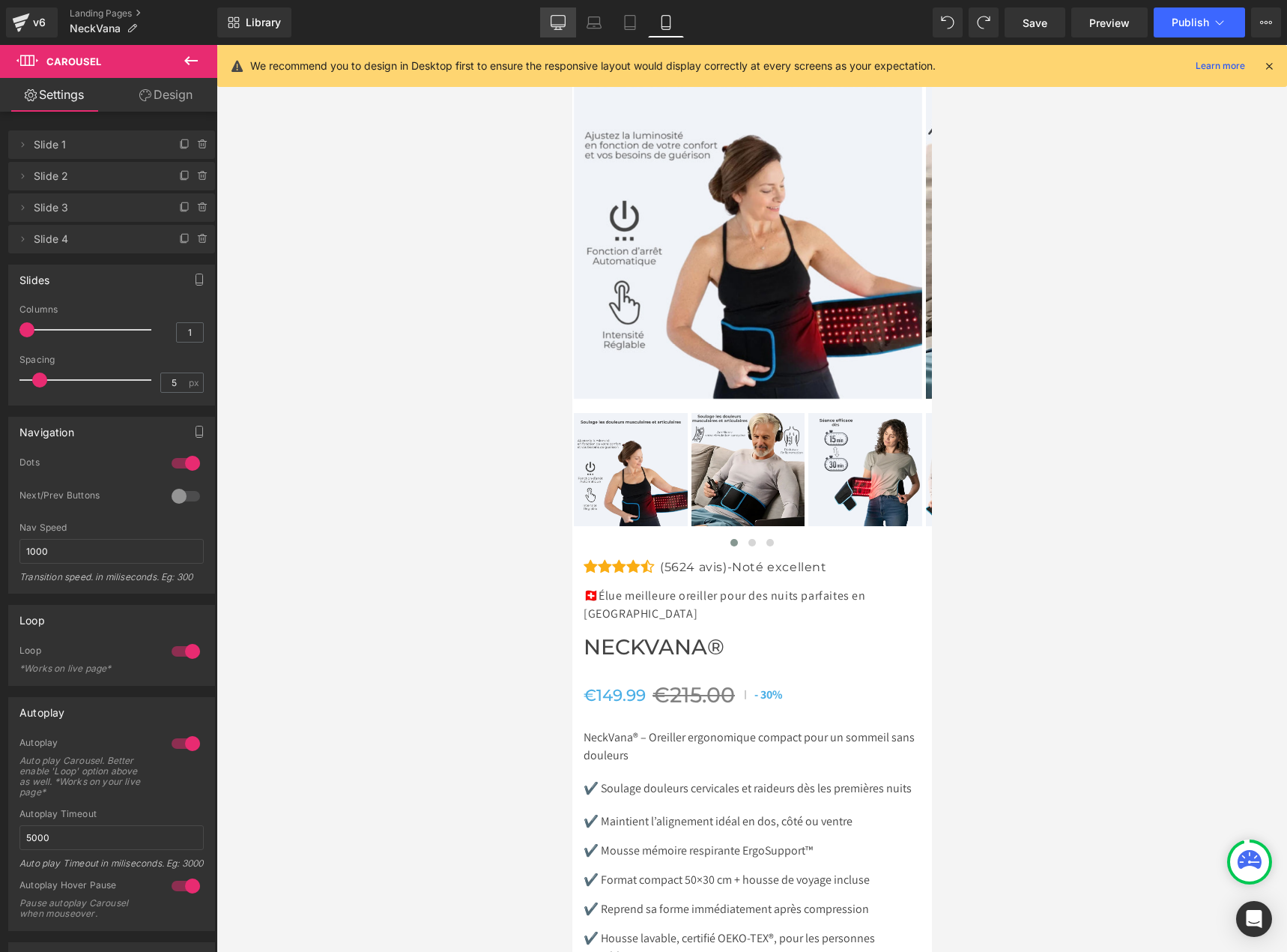
drag, startPoint x: 579, startPoint y: 26, endPoint x: 570, endPoint y: 30, distance: 9.8
click at [579, 26] on link "Laptop" at bounding box center [595, 23] width 36 height 30
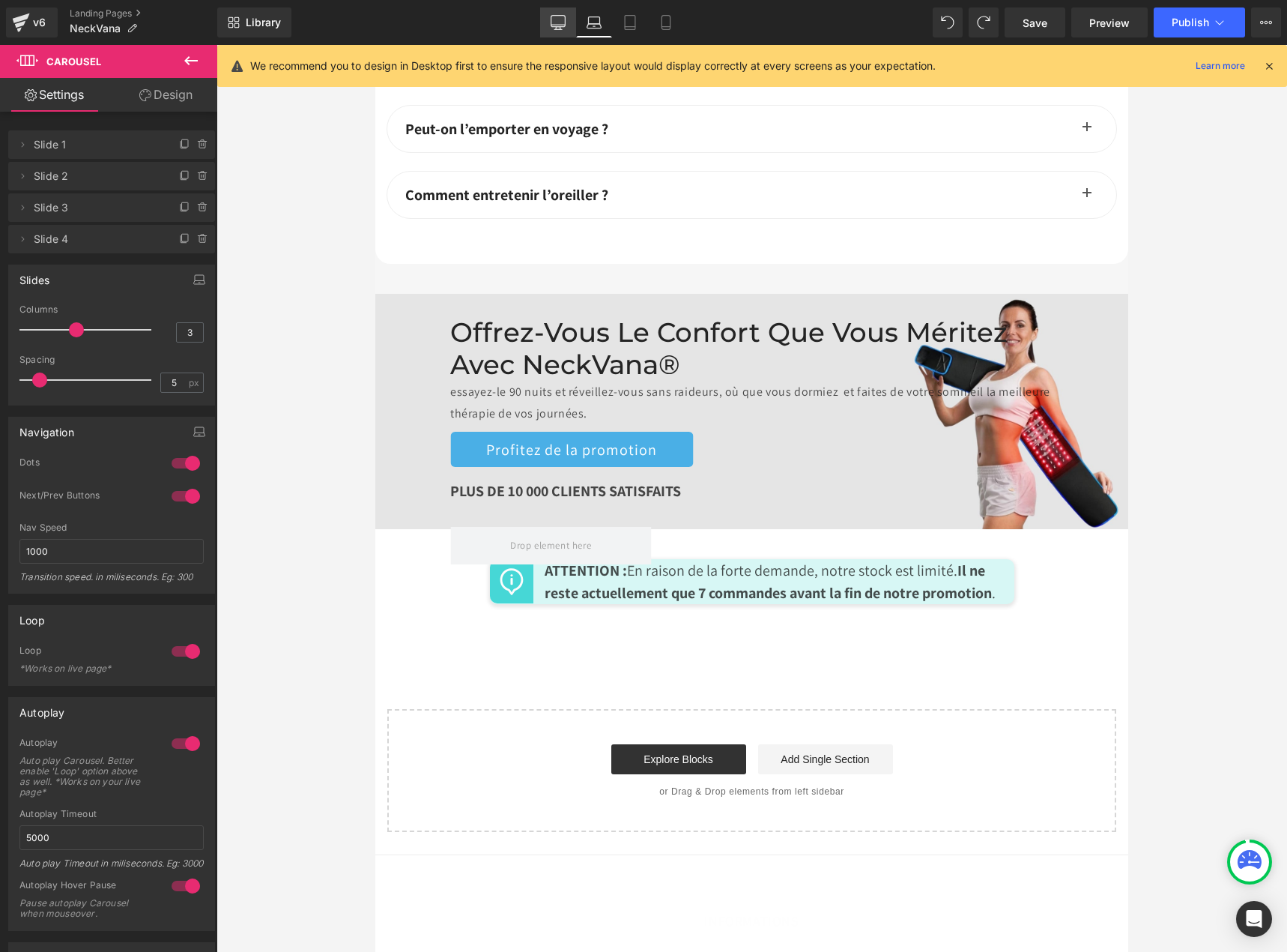
click at [561, 27] on icon at bounding box center [558, 23] width 15 height 15
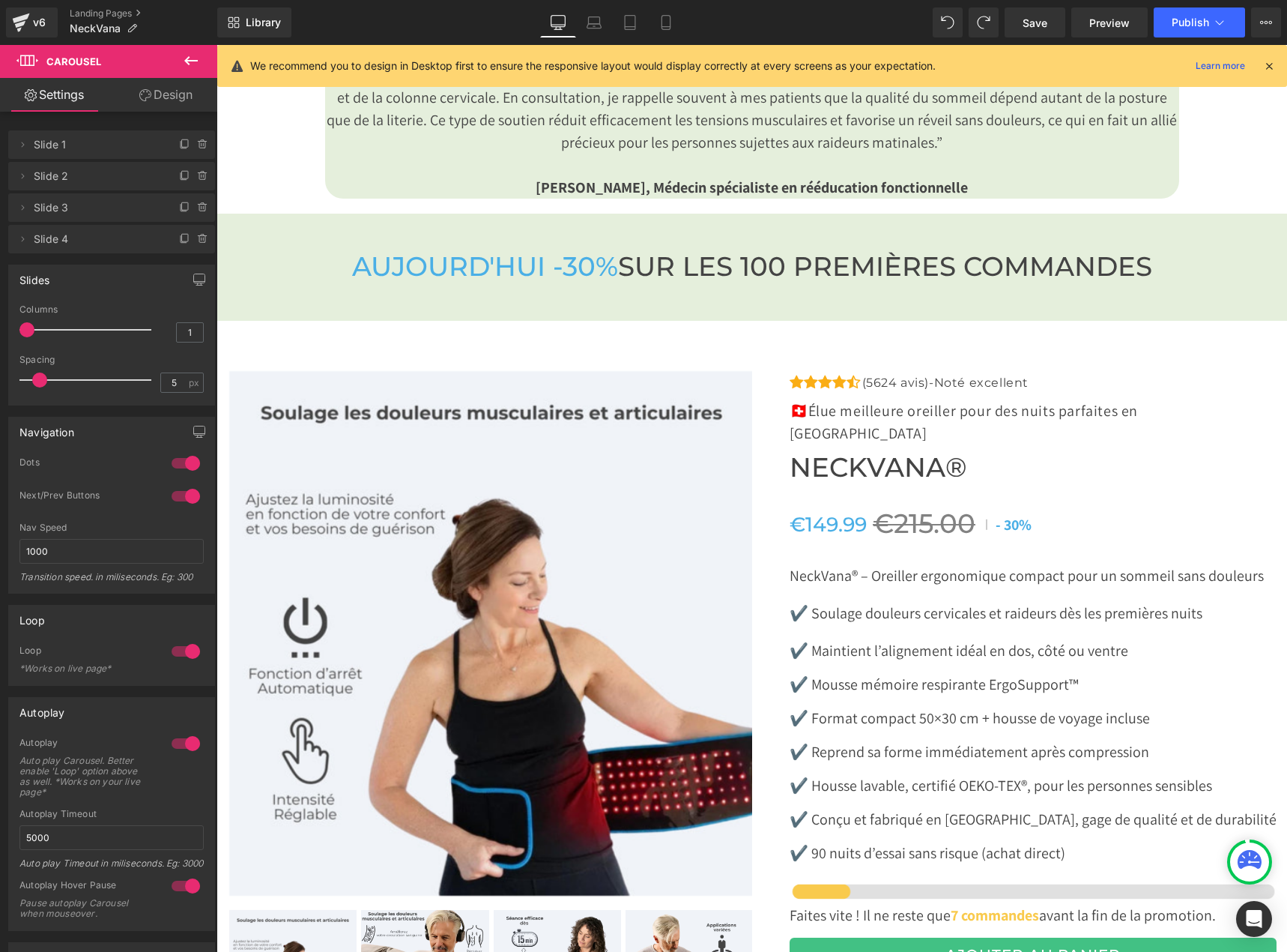
scroll to position [4796, 0]
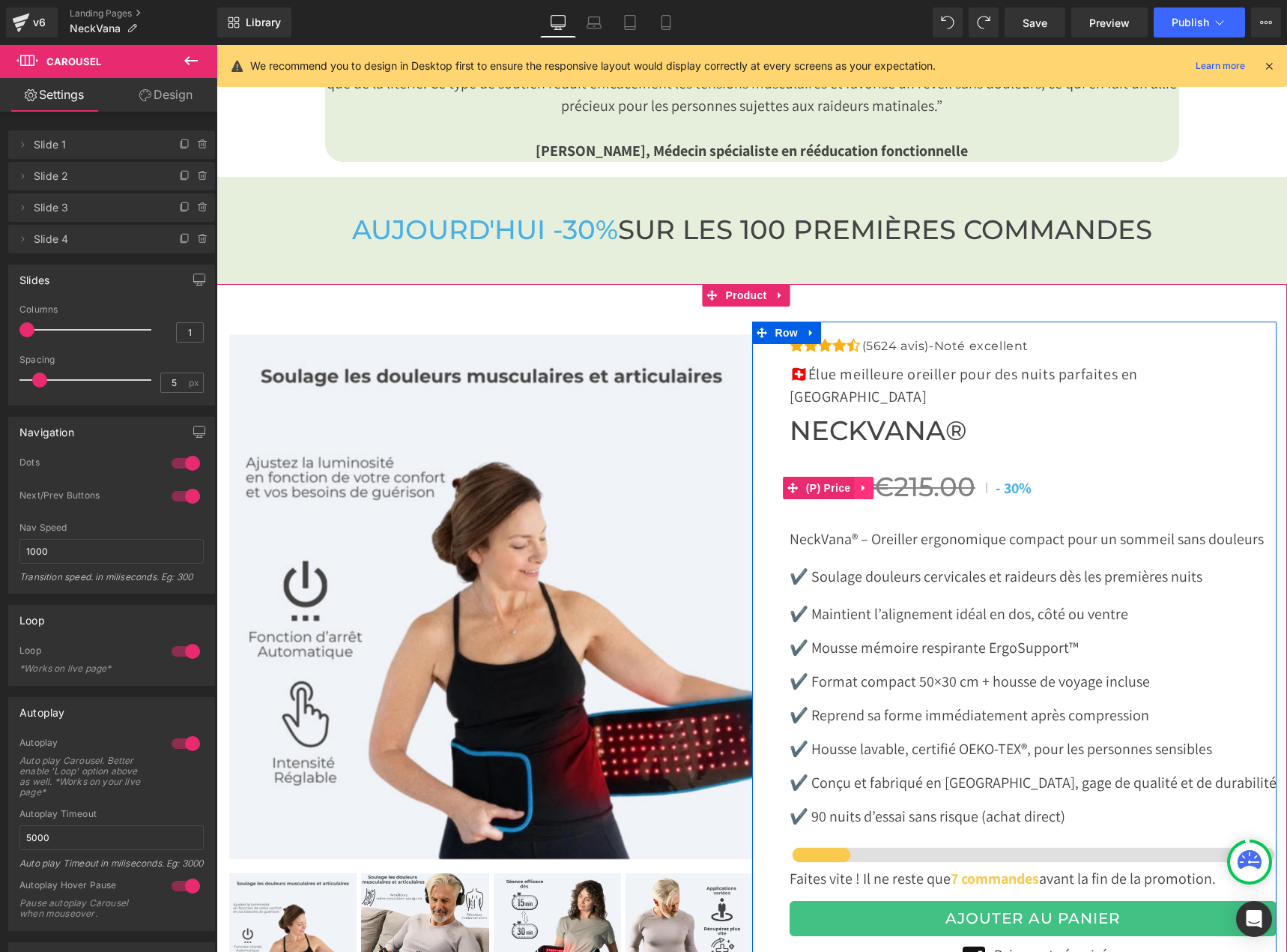
click at [854, 477] on link at bounding box center [864, 488] width 20 height 23
click at [827, 526] on div "Icon Icon Icon Icon Icon Icon List Hoz (5624 avis)-Noté excellent Text Block" at bounding box center [1034, 706] width 487 height 739
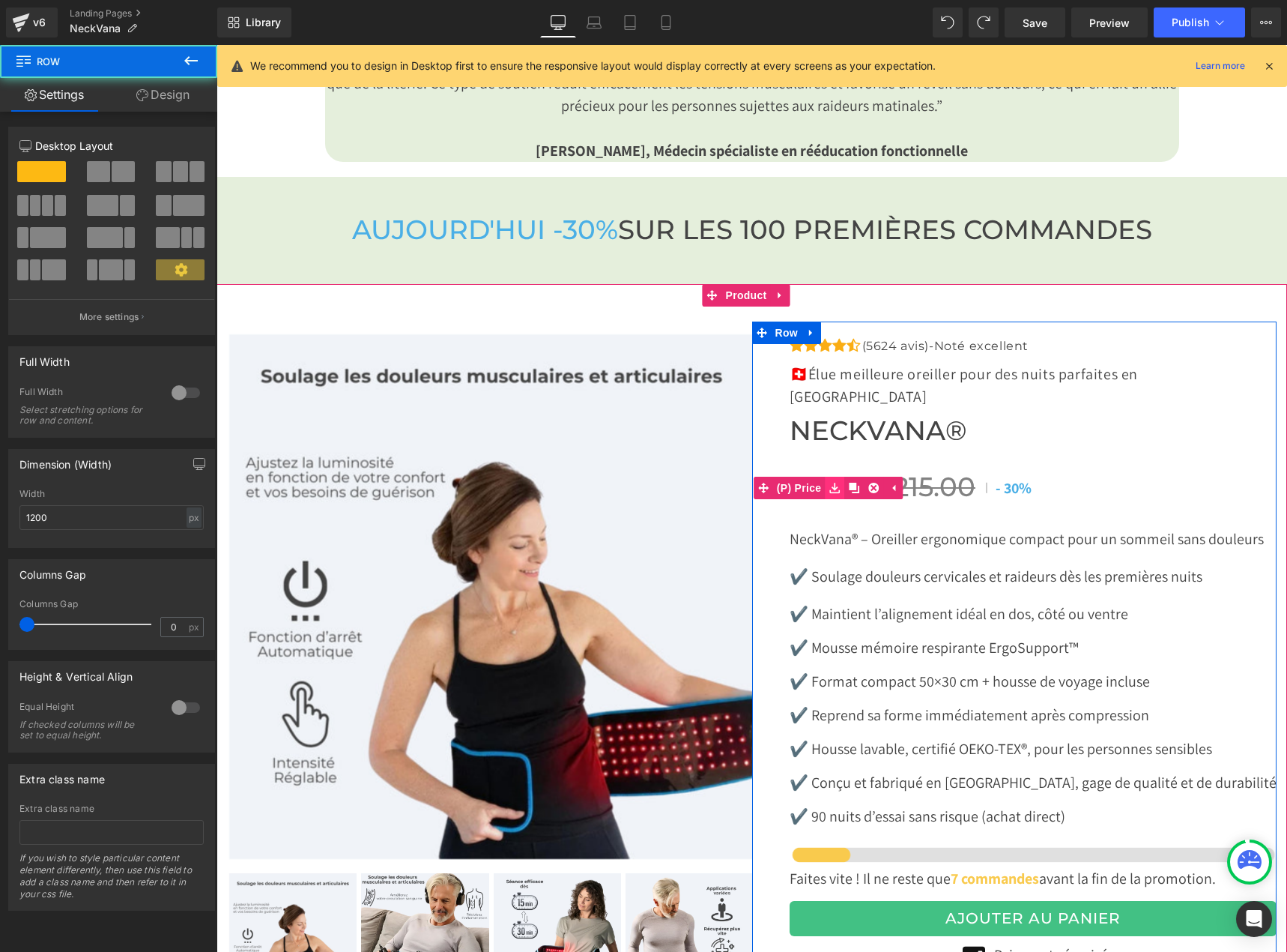
click at [825, 477] on link at bounding box center [835, 488] width 20 height 23
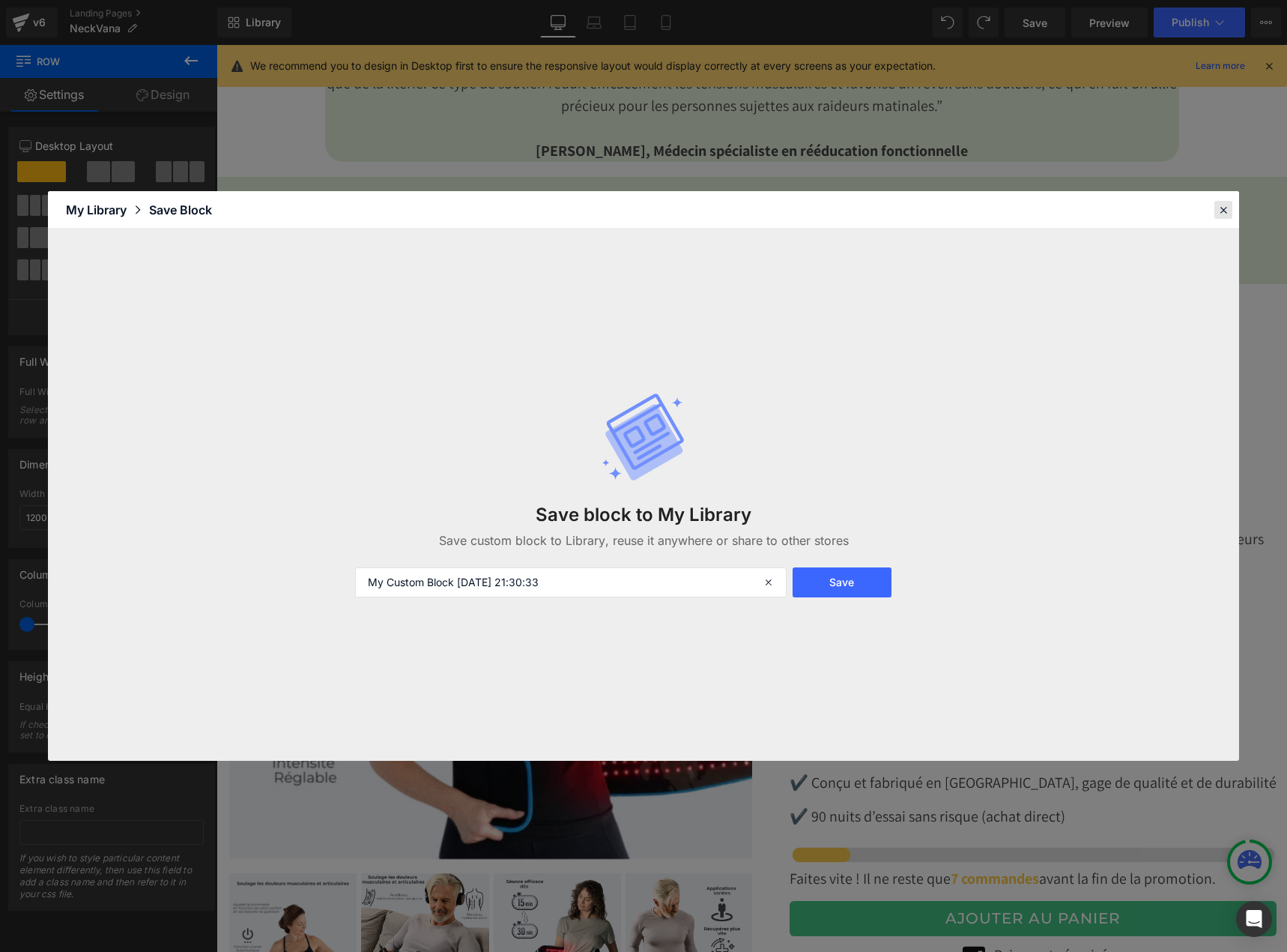
click at [1223, 211] on icon at bounding box center [1223, 210] width 14 height 14
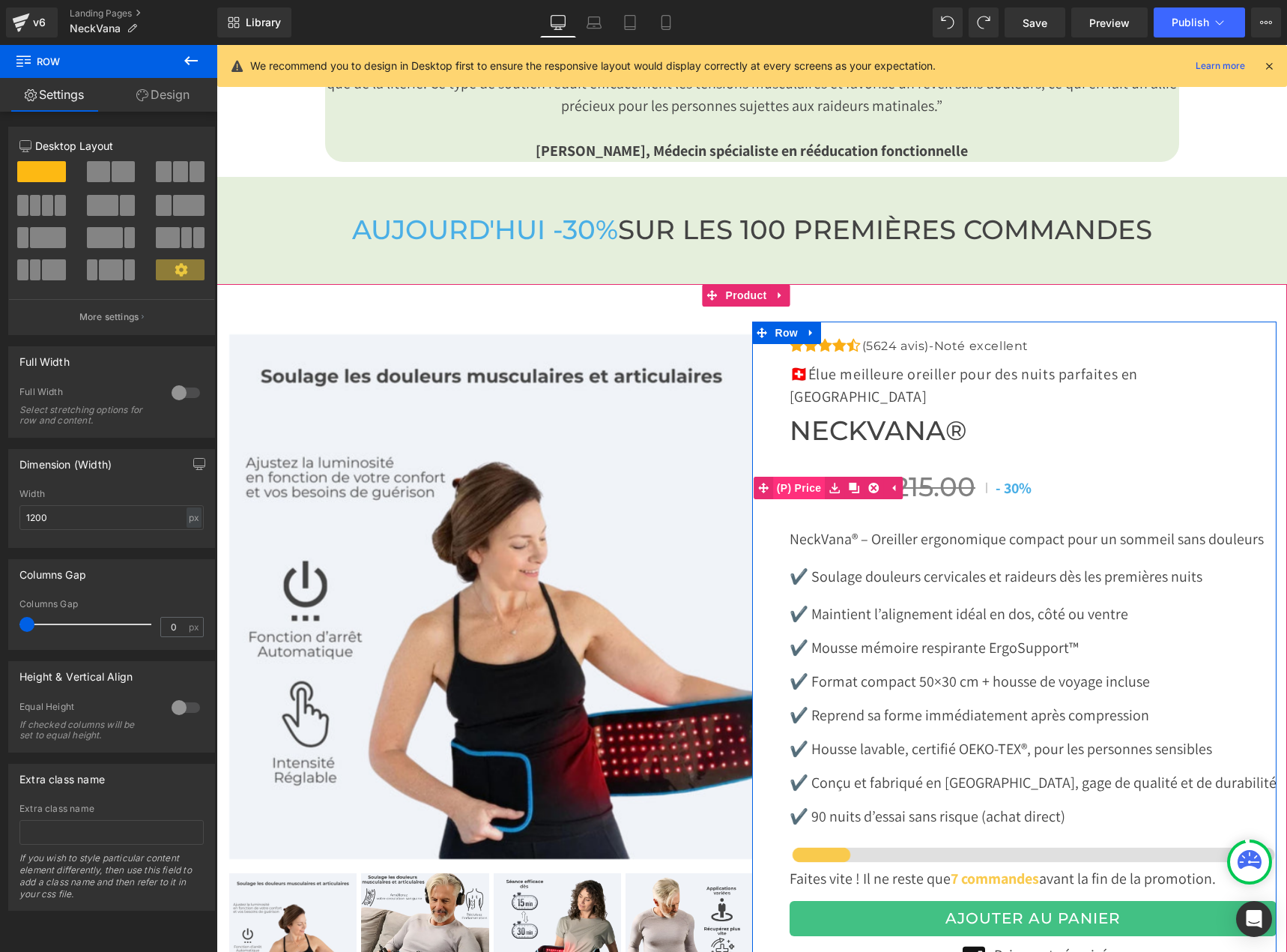
click at [812, 477] on span "(P) Price" at bounding box center [799, 488] width 52 height 23
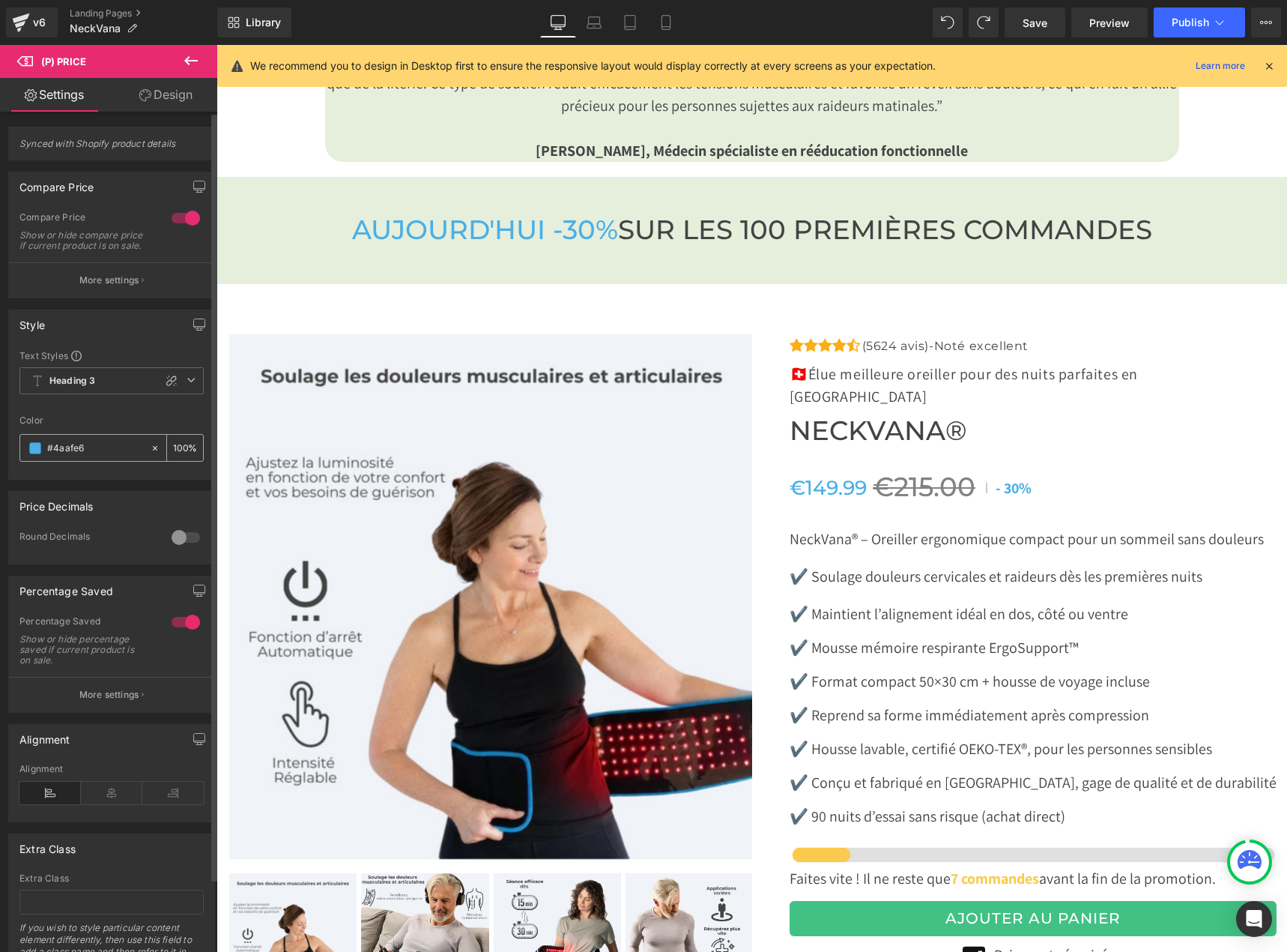
click at [90, 456] on input "#4aafe6" at bounding box center [95, 448] width 96 height 17
drag, startPoint x: 101, startPoint y: 459, endPoint x: -1, endPoint y: 442, distance: 103.4
click at [0, 442] on html "(P) Price You are previewing how the will restyle your page. You can not edit E…" at bounding box center [643, 476] width 1287 height 952
paste input "8AAF18"
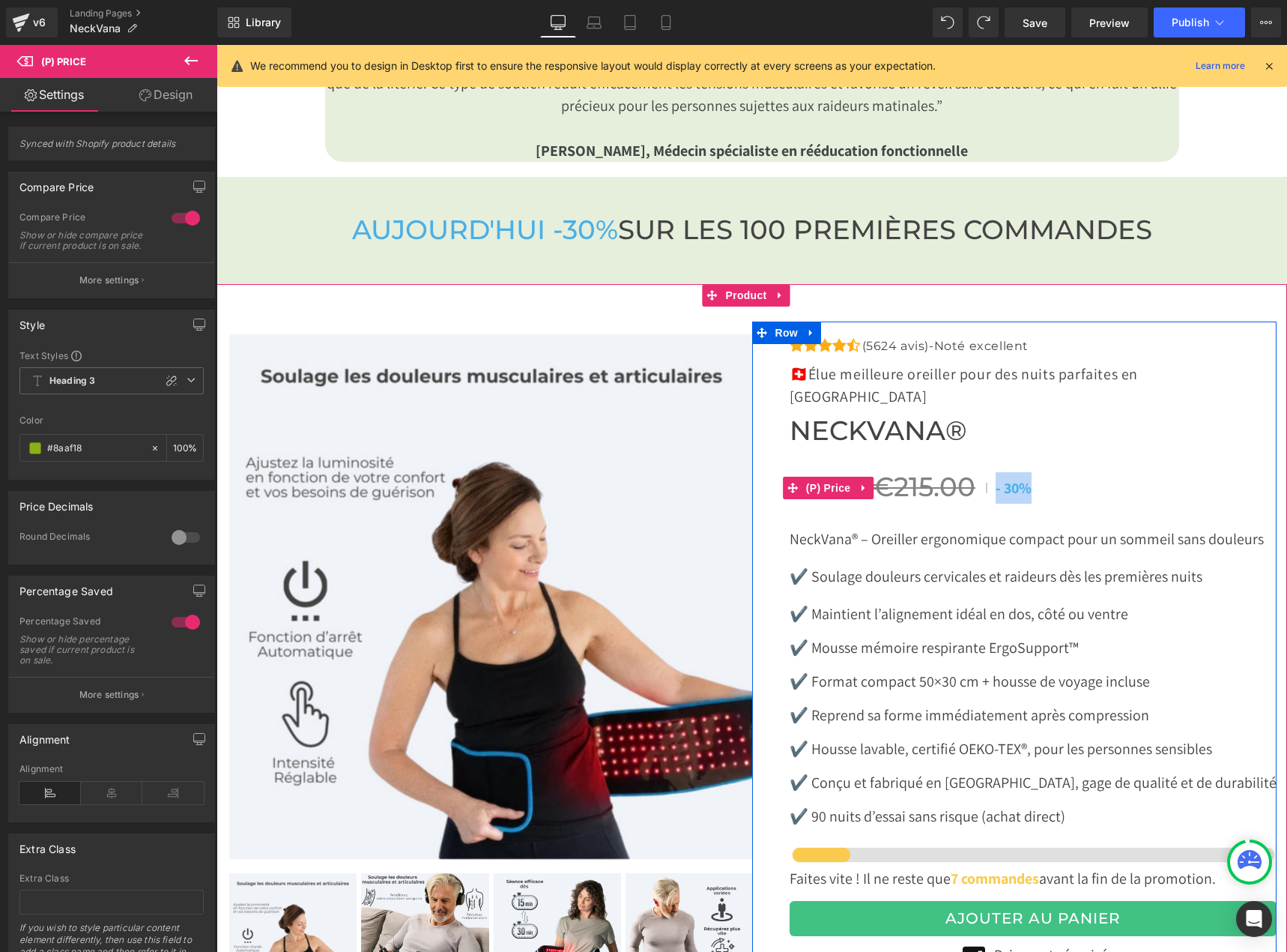
drag, startPoint x: 1030, startPoint y: 464, endPoint x: 990, endPoint y: 462, distance: 40.0
click at [990, 471] on div "€149.99 €215.00 - 30%" at bounding box center [1034, 487] width 487 height 33
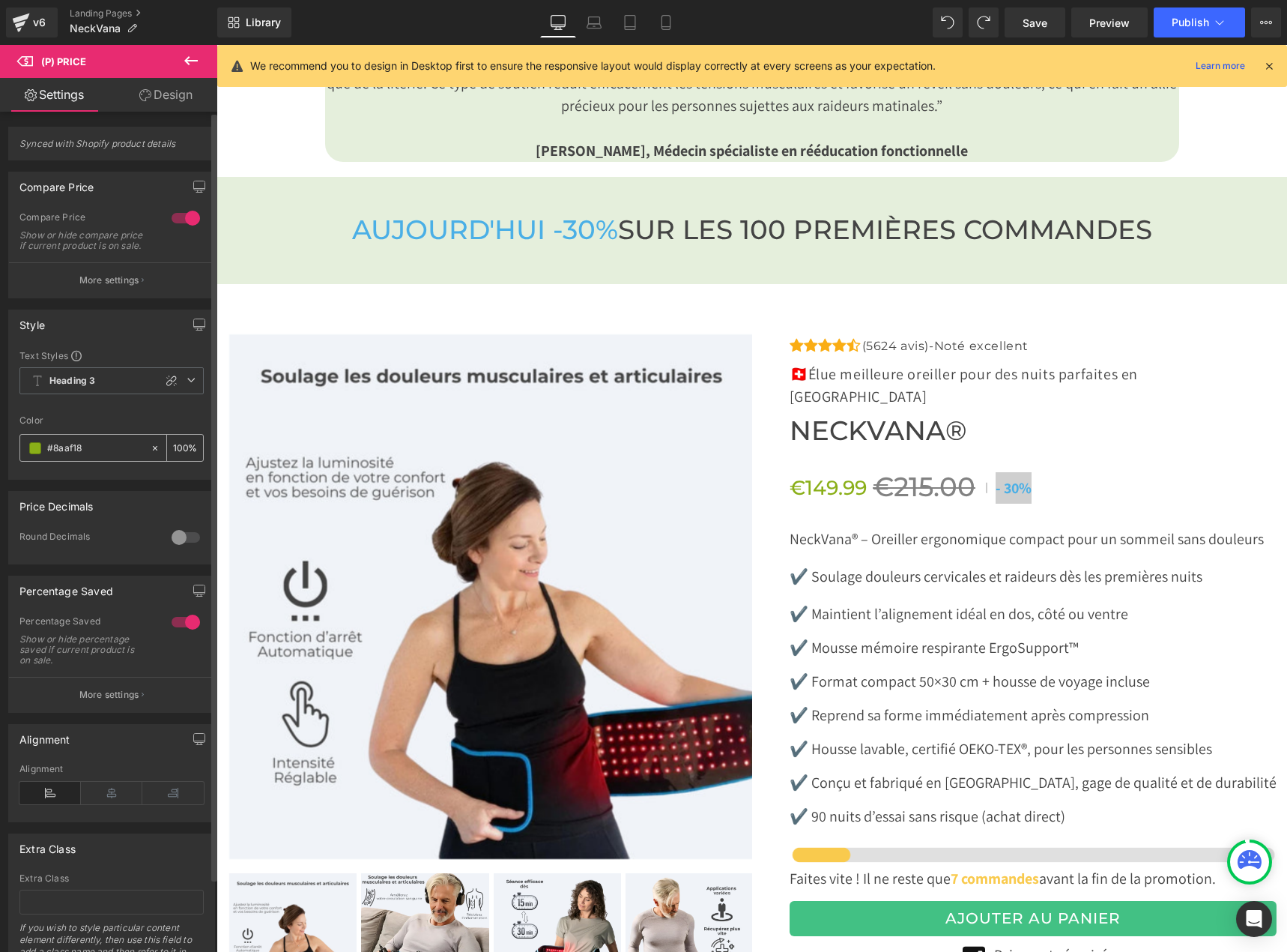
drag, startPoint x: 91, startPoint y: 461, endPoint x: 37, endPoint y: 459, distance: 54.0
click at [37, 459] on div "#8aaf18" at bounding box center [85, 447] width 129 height 26
paste input "AAF"
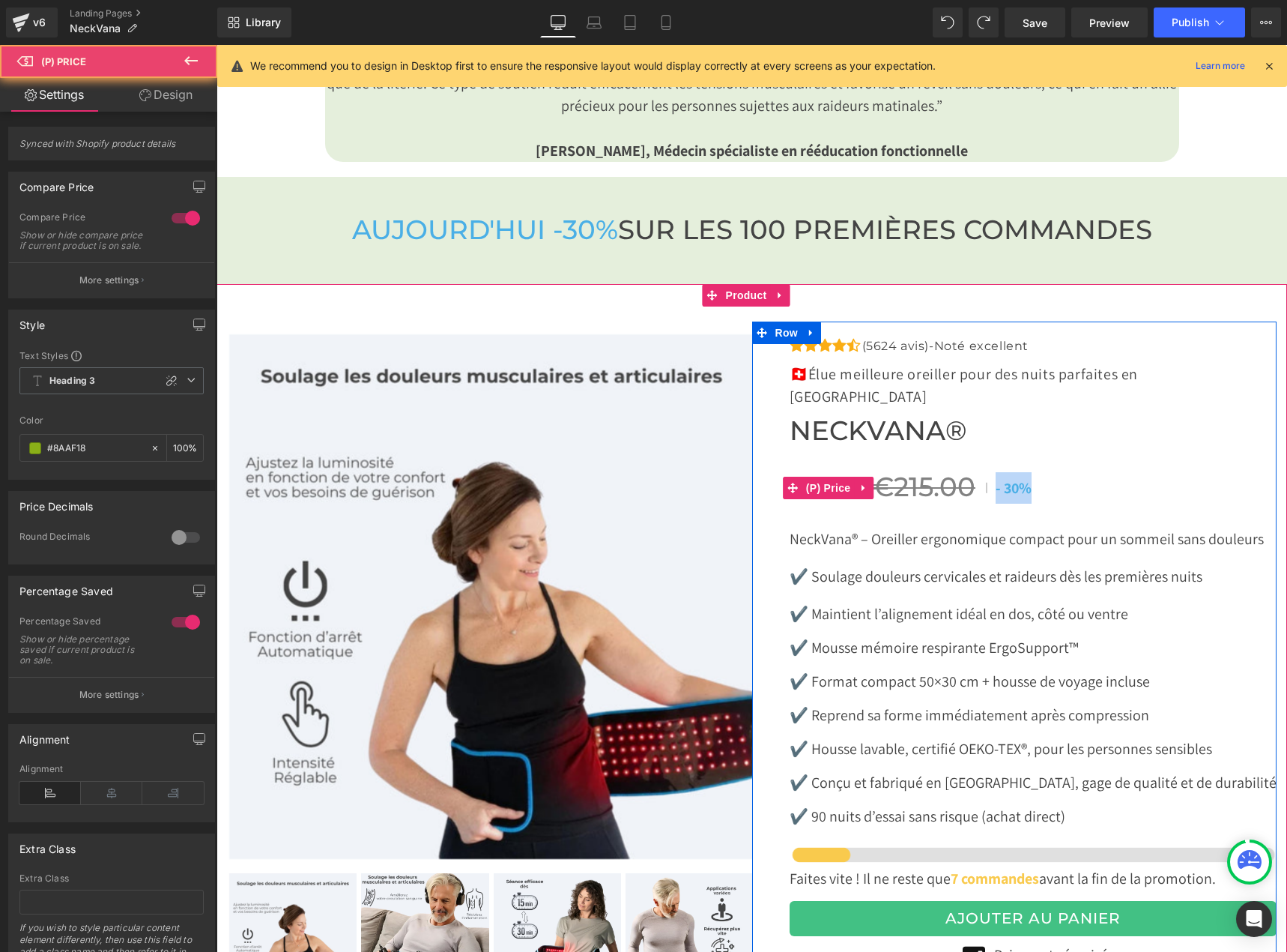
click at [1011, 478] on span "30%" at bounding box center [1018, 488] width 28 height 20
click at [1044, 471] on div "€149.99 €215.00 - 30%" at bounding box center [1034, 487] width 487 height 33
click at [1009, 478] on span "30%" at bounding box center [1018, 488] width 28 height 20
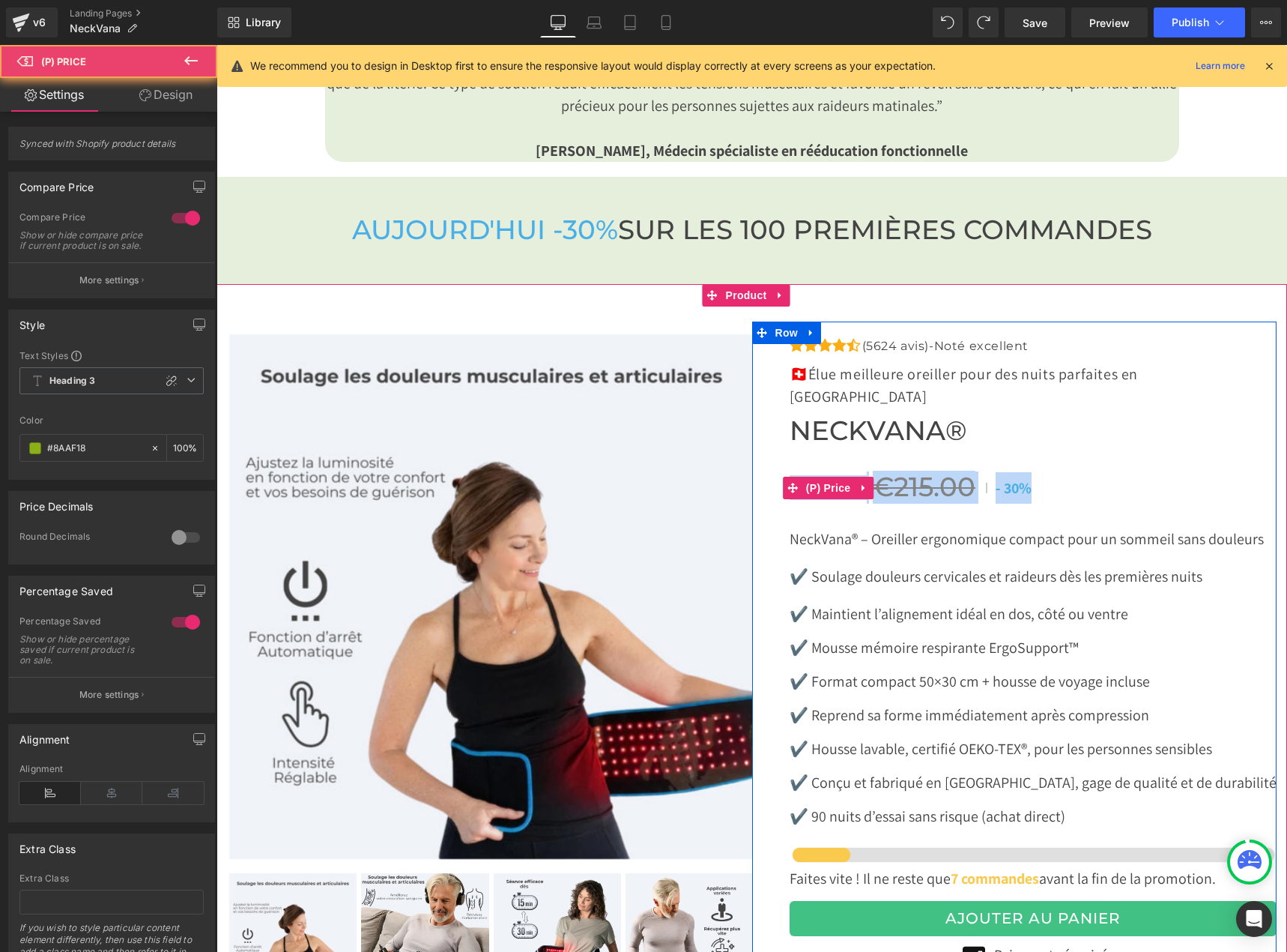
click at [1009, 478] on span "30%" at bounding box center [1018, 488] width 28 height 20
click at [1030, 474] on span "- 30%" at bounding box center [1013, 488] width 43 height 27
drag, startPoint x: 1045, startPoint y: 463, endPoint x: 992, endPoint y: 462, distance: 53.0
click at [992, 471] on div "€149.99 €215.00 - 30%" at bounding box center [1034, 487] width 487 height 33
click at [1006, 478] on span "30%" at bounding box center [1018, 488] width 28 height 20
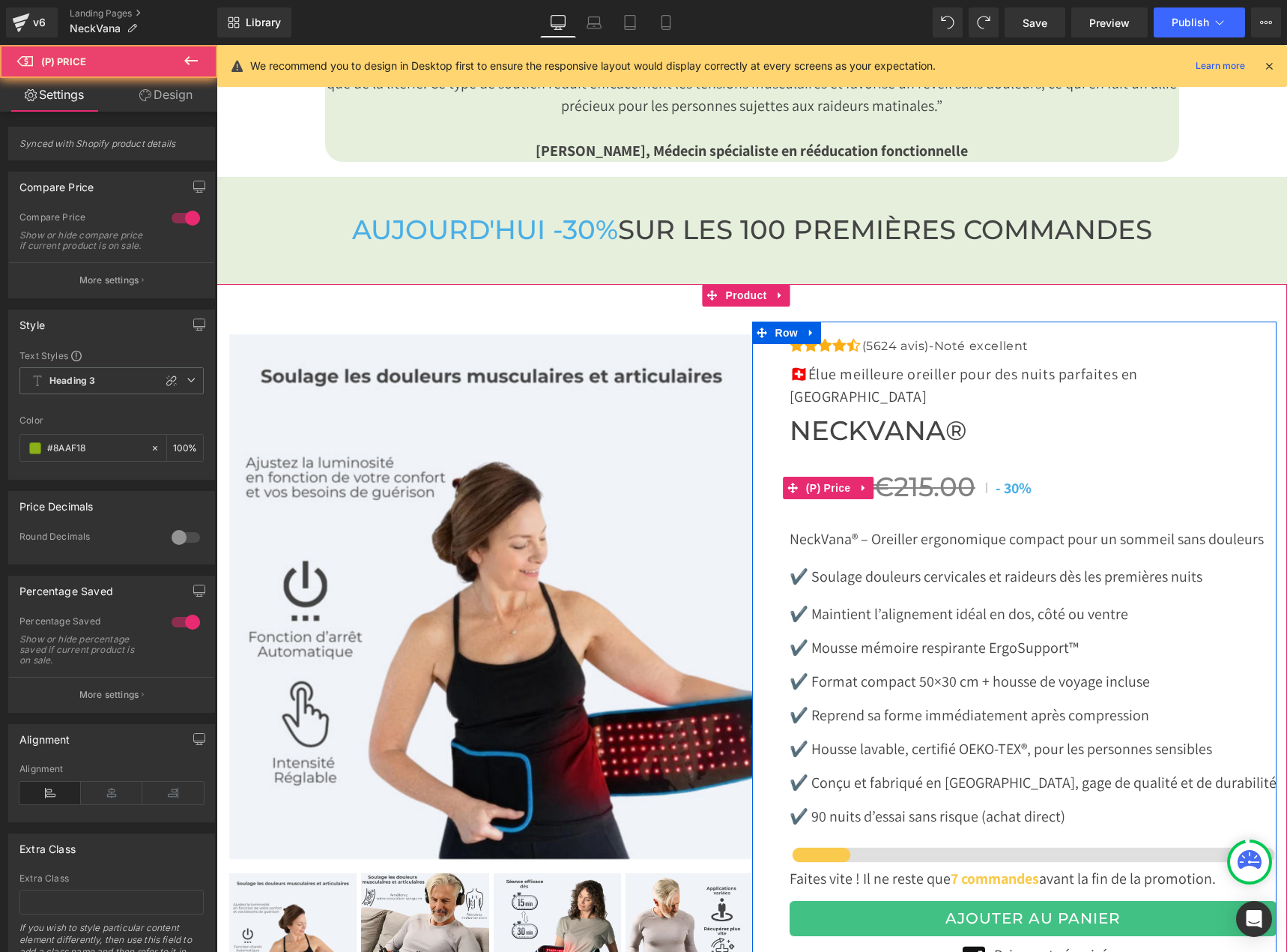
click at [1006, 478] on span "30%" at bounding box center [1018, 488] width 28 height 20
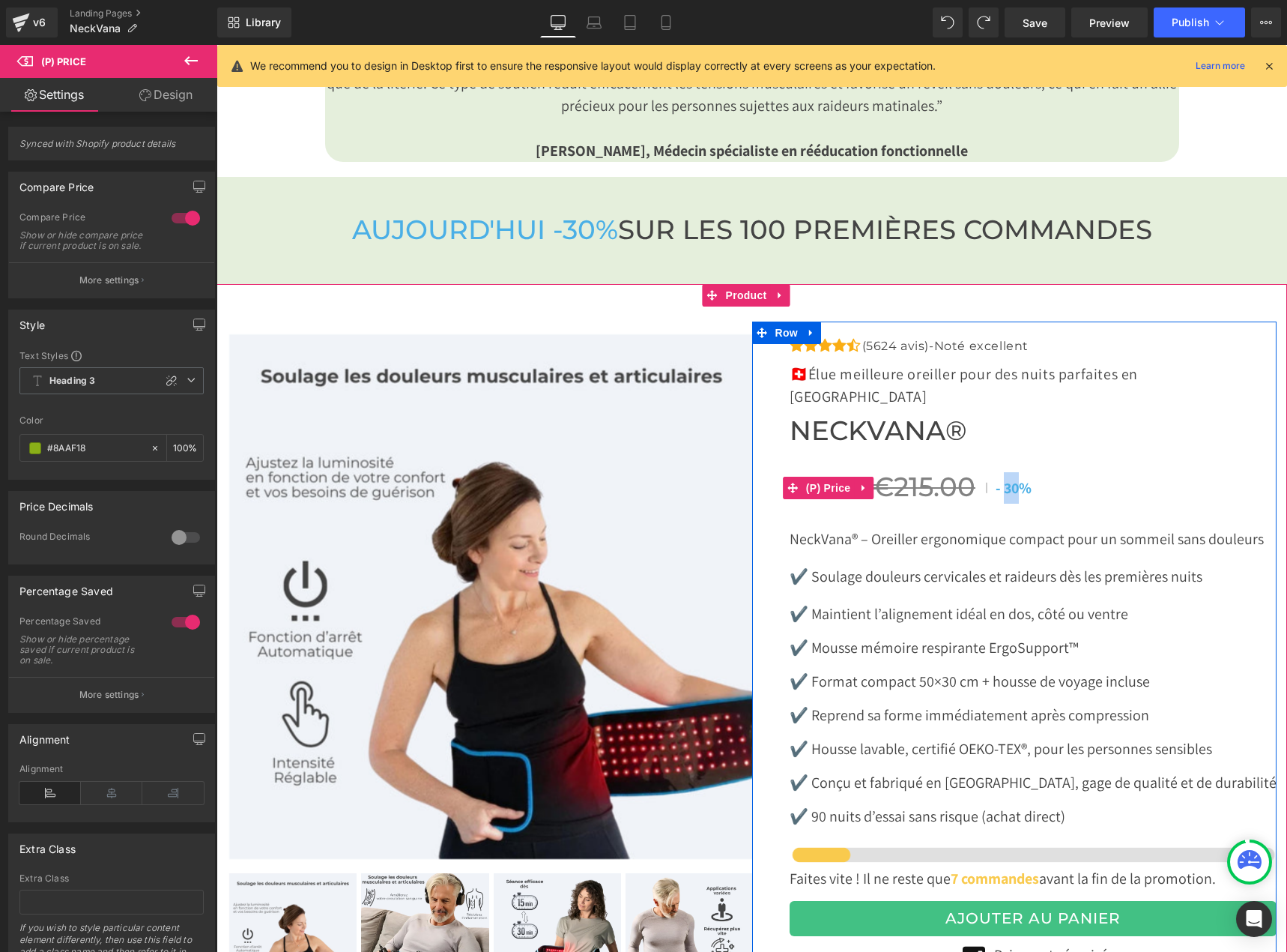
click at [1006, 478] on span "30%" at bounding box center [1018, 488] width 28 height 20
drag, startPoint x: 1045, startPoint y: 461, endPoint x: 993, endPoint y: 464, distance: 52.1
click at [993, 471] on div "€149.99 €215.00 - 30%" at bounding box center [1034, 487] width 487 height 33
click at [1154, 471] on div "€149.99 €215.00 - 30%" at bounding box center [1034, 487] width 487 height 33
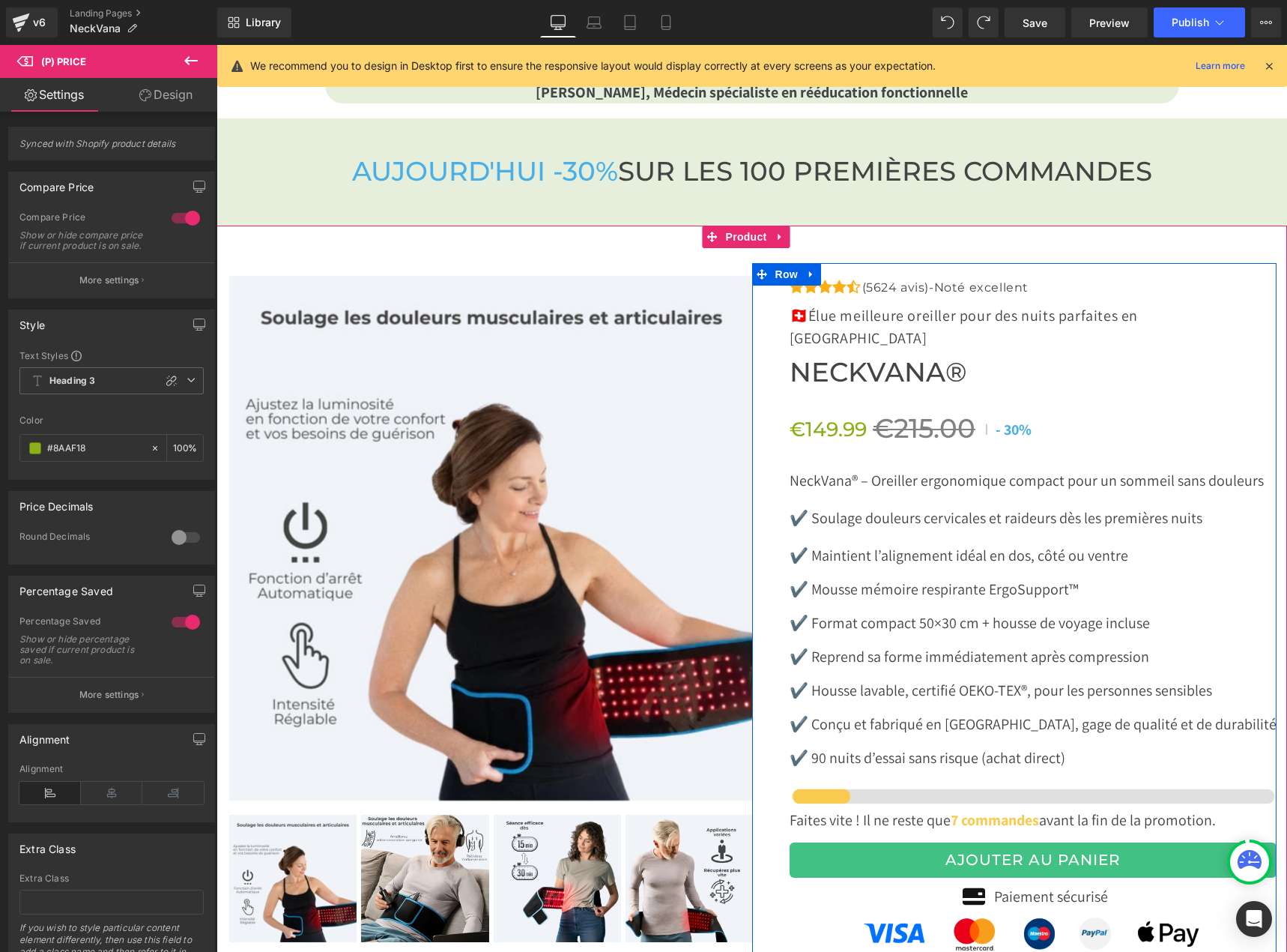
scroll to position [4872, 0]
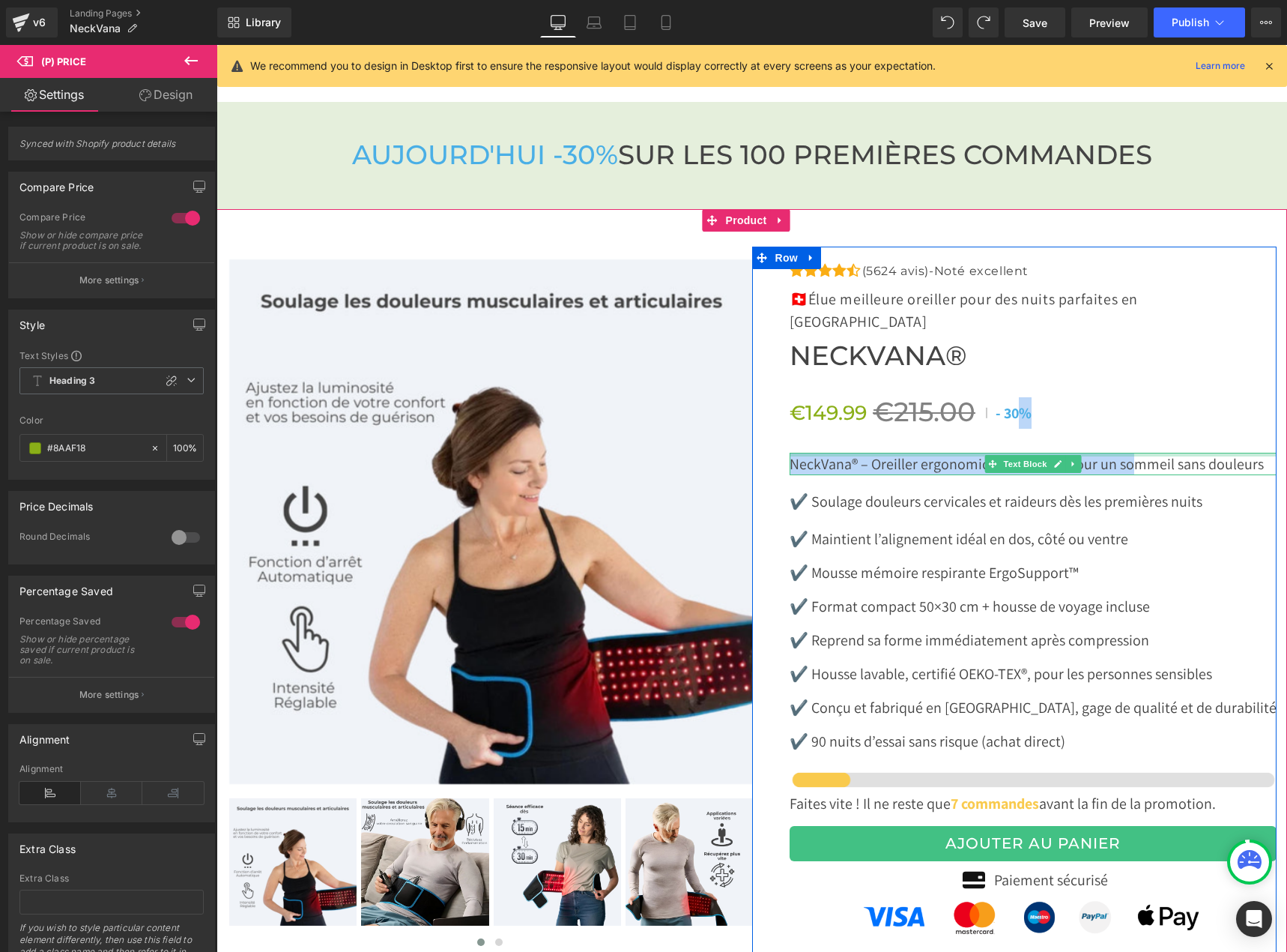
drag, startPoint x: 1012, startPoint y: 389, endPoint x: 1123, endPoint y: 420, distance: 115.2
click at [1126, 421] on div "Icon Icon Icon Icon Icon Icon List Hoz (5624 avis)-Noté excellent Text Block" at bounding box center [1034, 631] width 487 height 739
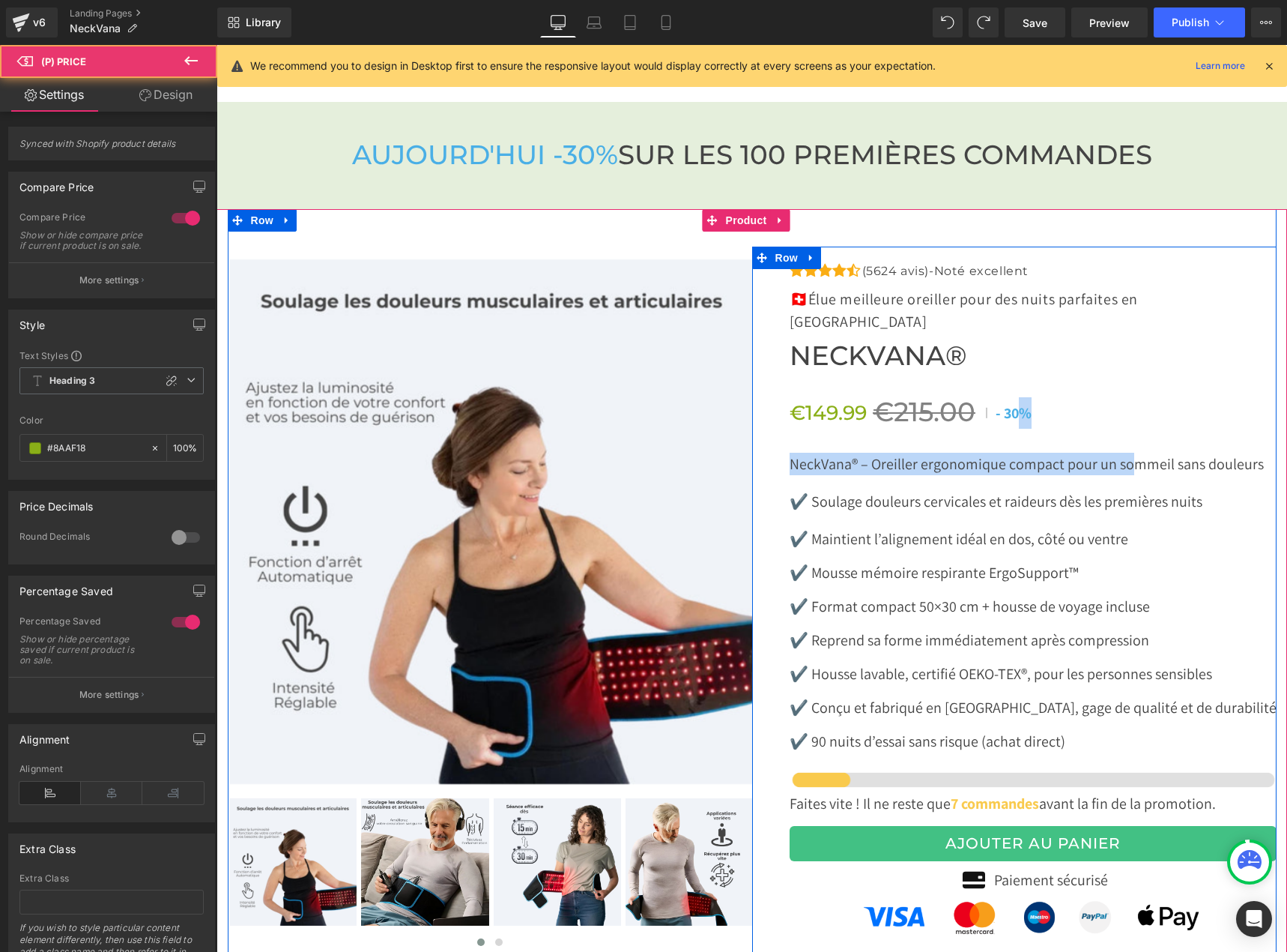
click at [1106, 397] on div "€149.99 €215.00 - 30%" at bounding box center [1034, 412] width 487 height 33
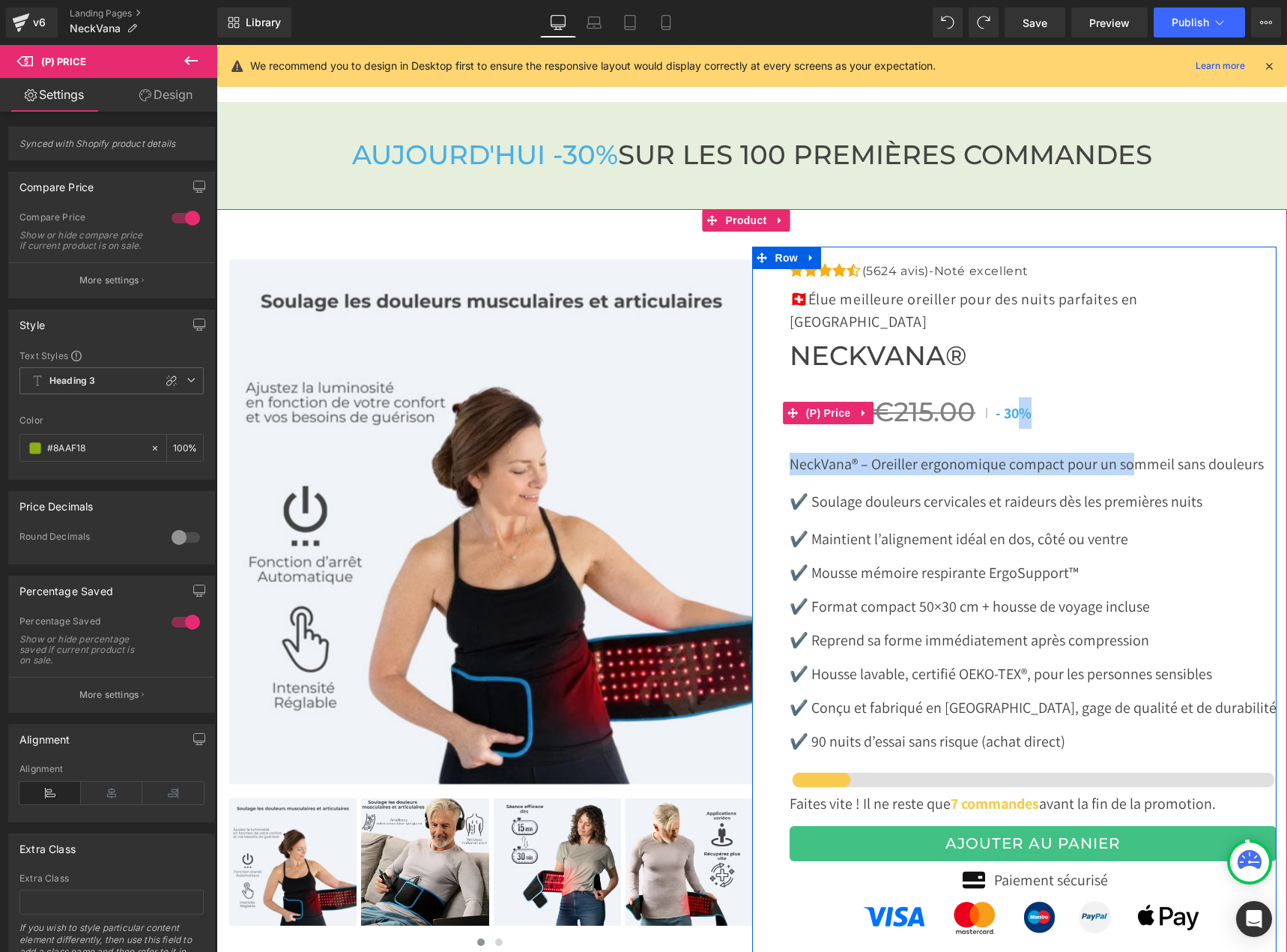
click at [1047, 397] on div "€149.99 €215.00 - 30%" at bounding box center [1034, 412] width 487 height 33
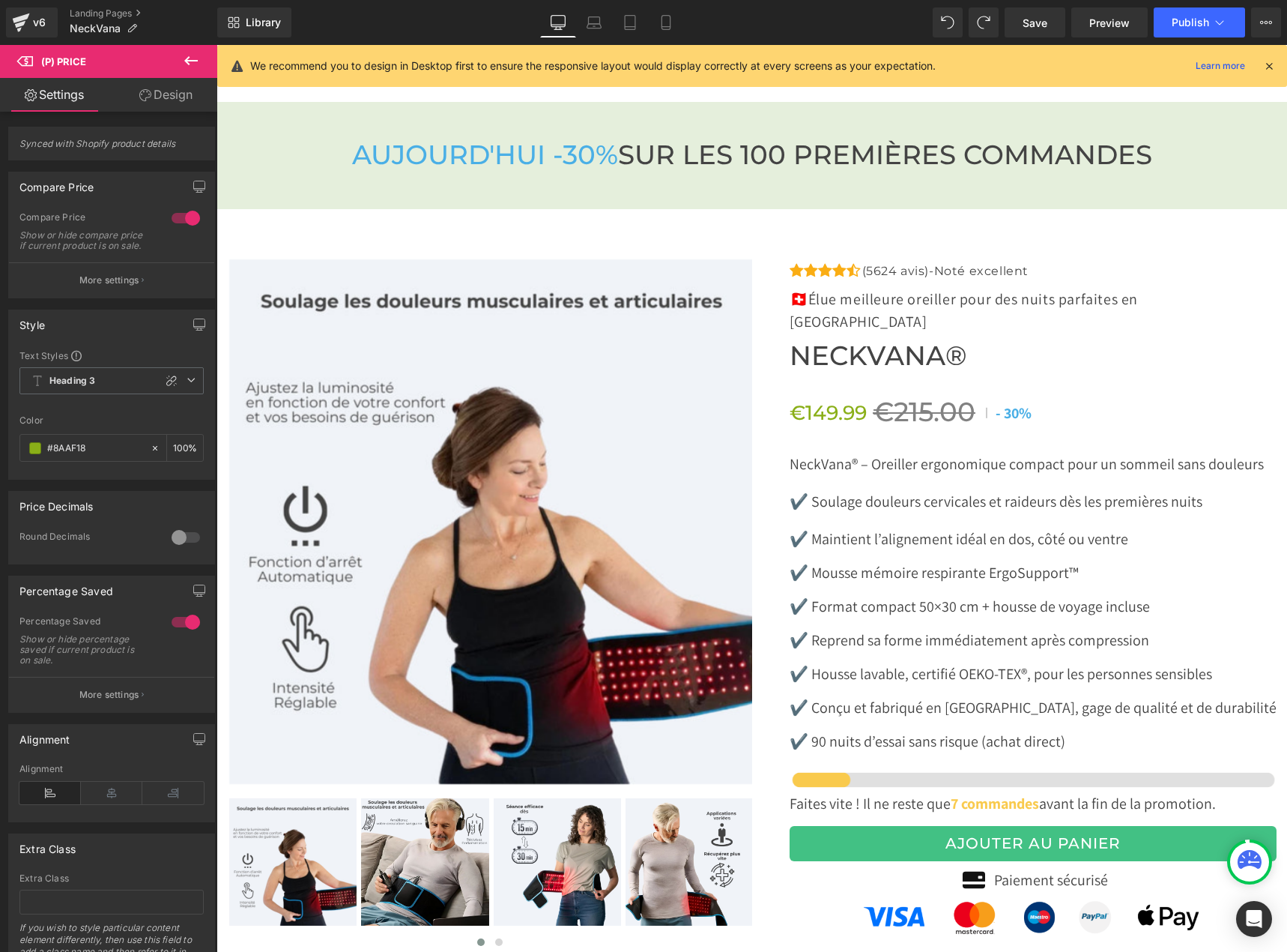
click at [1269, 64] on icon at bounding box center [1270, 66] width 14 height 14
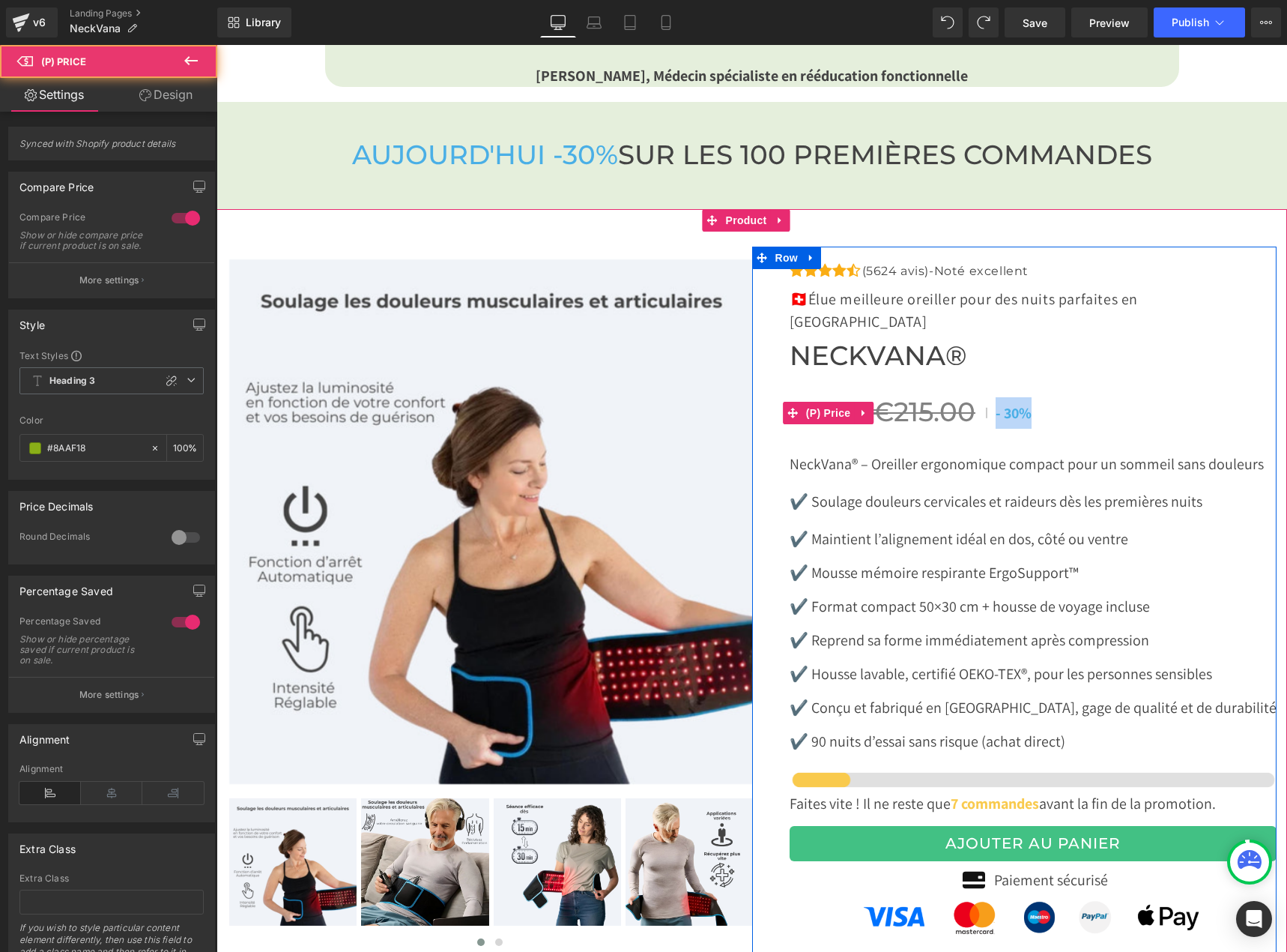
drag, startPoint x: 1052, startPoint y: 388, endPoint x: 993, endPoint y: 393, distance: 59.2
click at [993, 397] on div "€149.99 €215.00 - 30%" at bounding box center [1034, 412] width 487 height 33
click at [925, 396] on span "€215.00" at bounding box center [925, 412] width 103 height 33
click at [858, 402] on link at bounding box center [864, 413] width 20 height 23
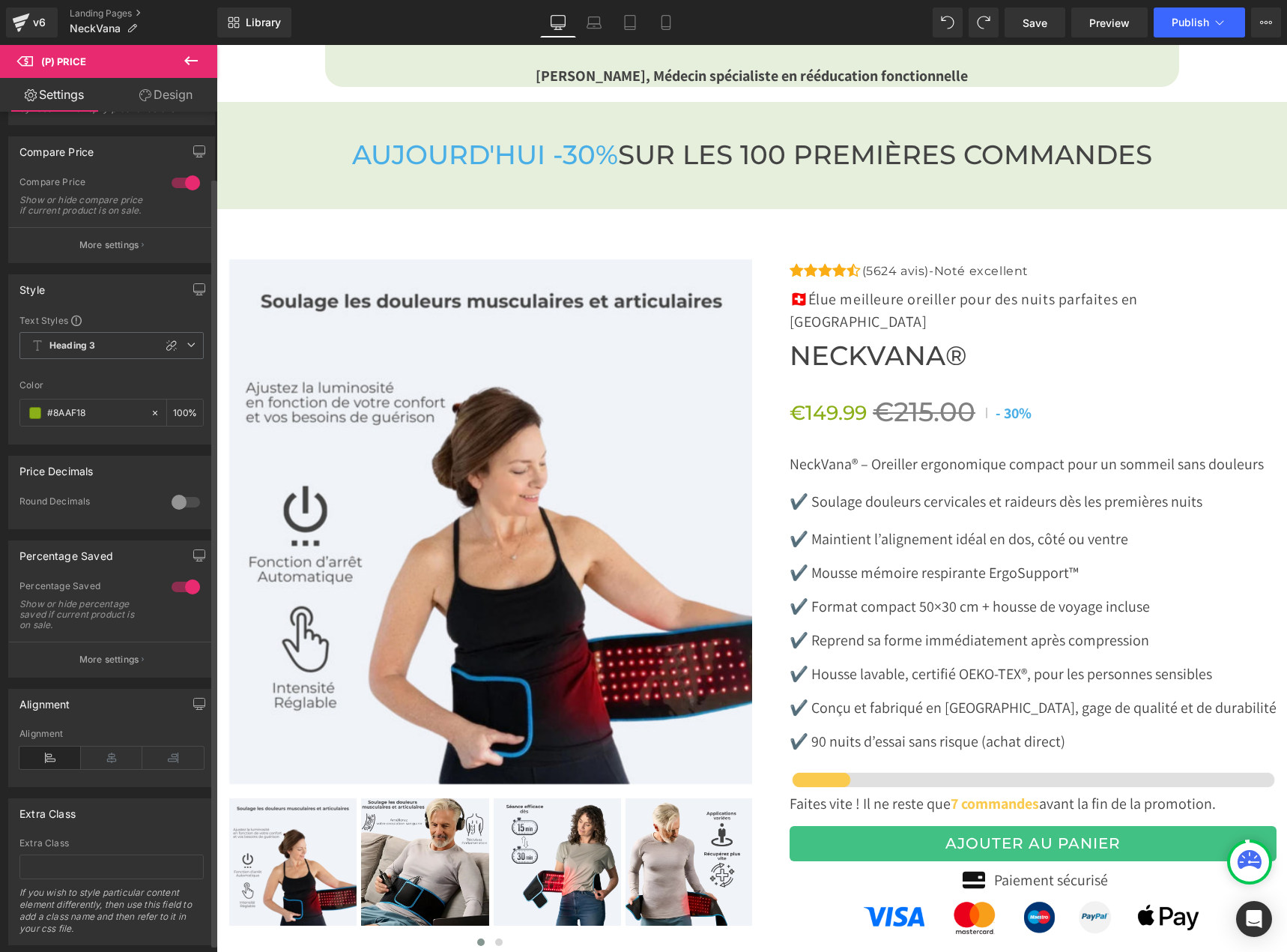
scroll to position [0, 0]
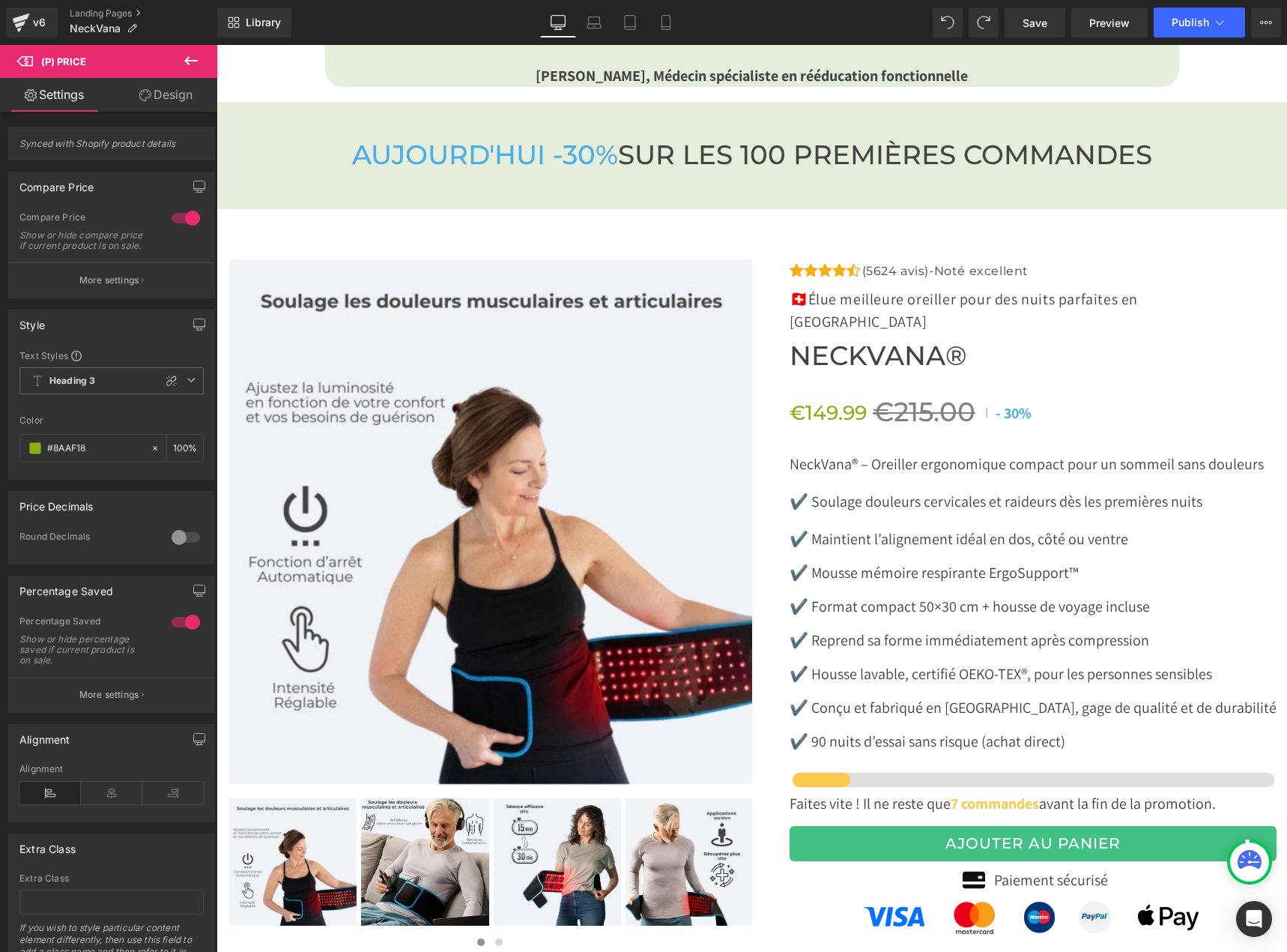
click at [145, 100] on icon at bounding box center [145, 95] width 12 height 12
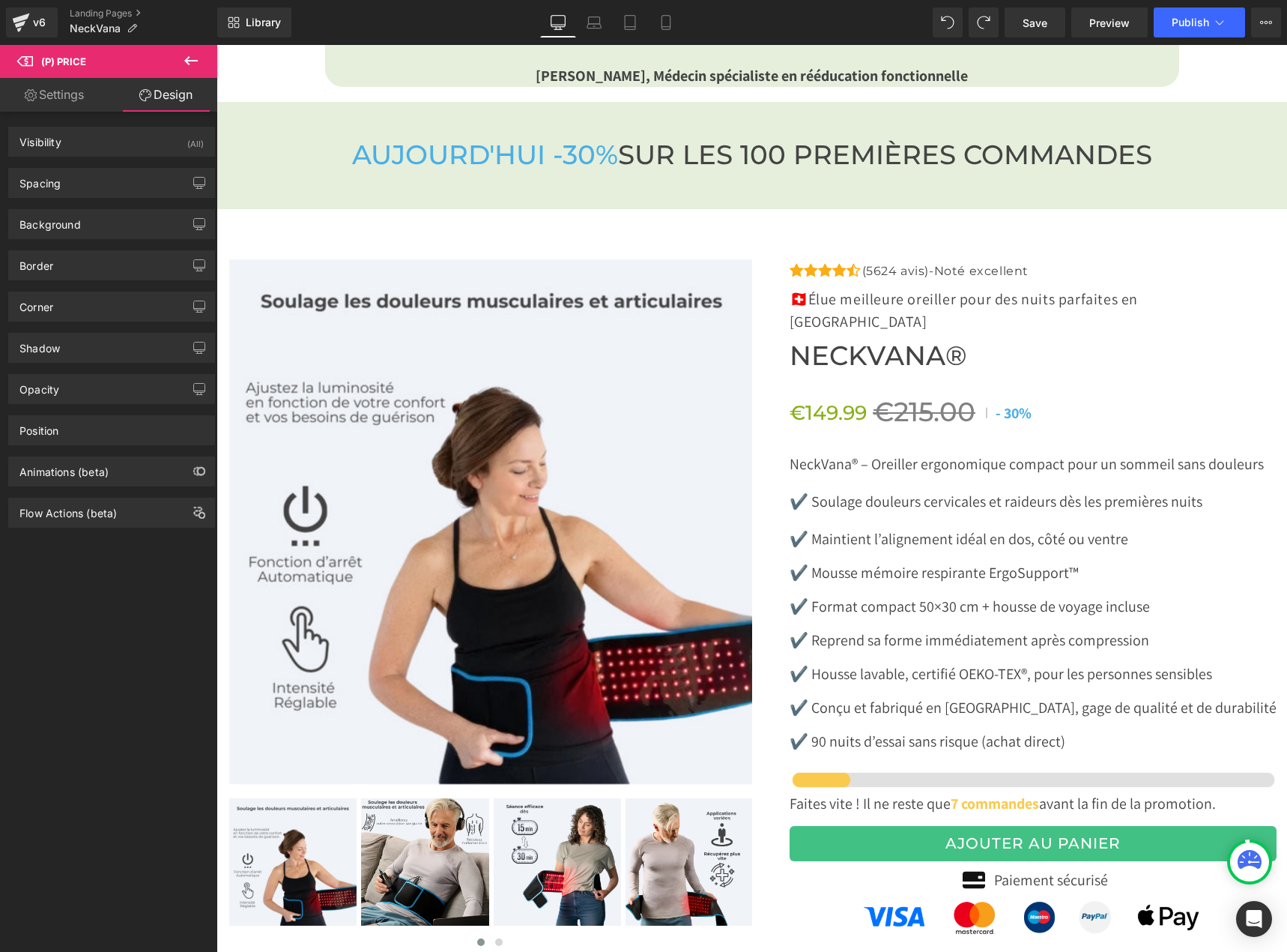
click at [60, 97] on link "Settings" at bounding box center [54, 95] width 109 height 34
type input "#8aaf18"
type input "100"
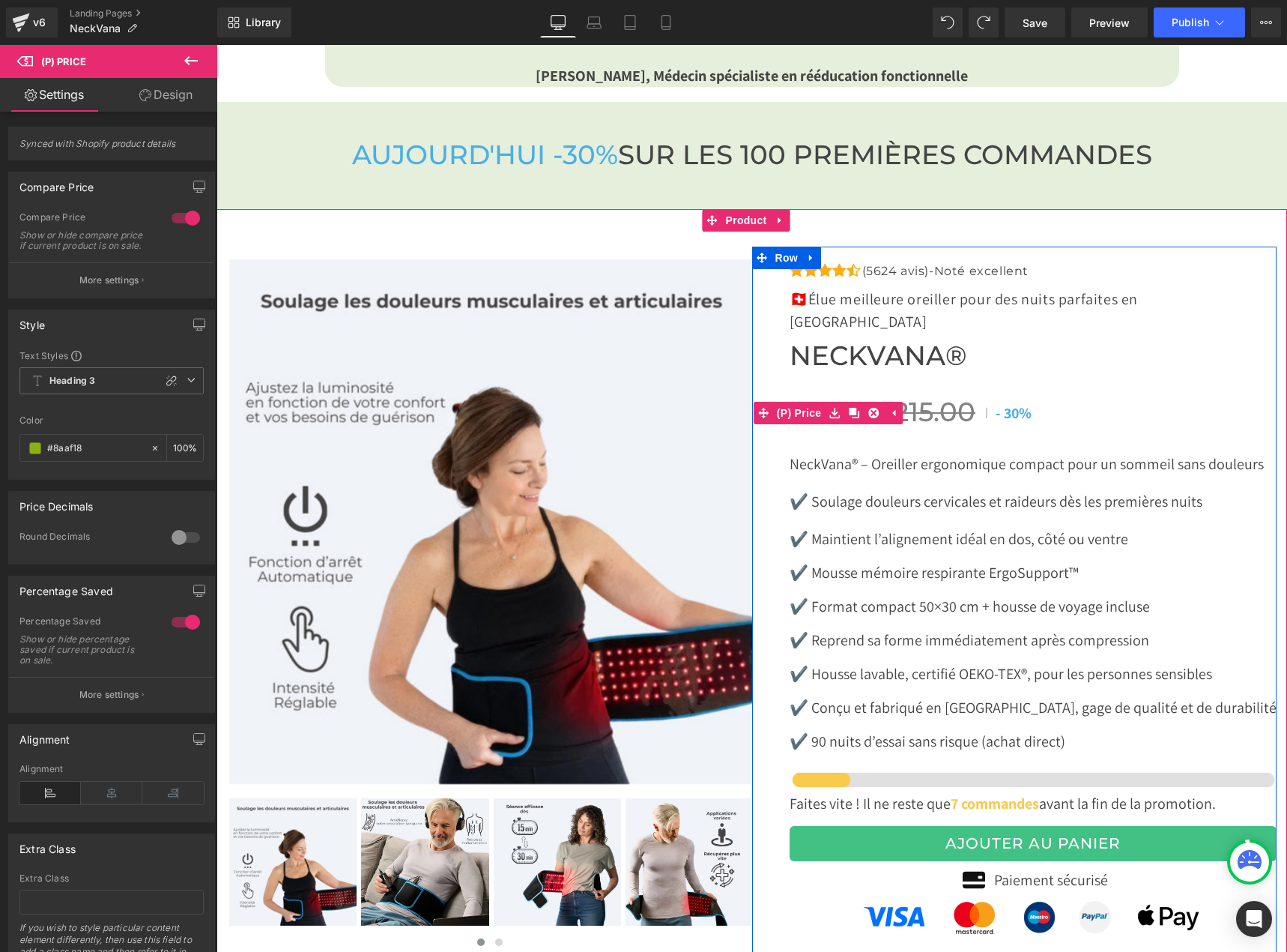
click at [1016, 403] on span "30%" at bounding box center [1018, 413] width 28 height 20
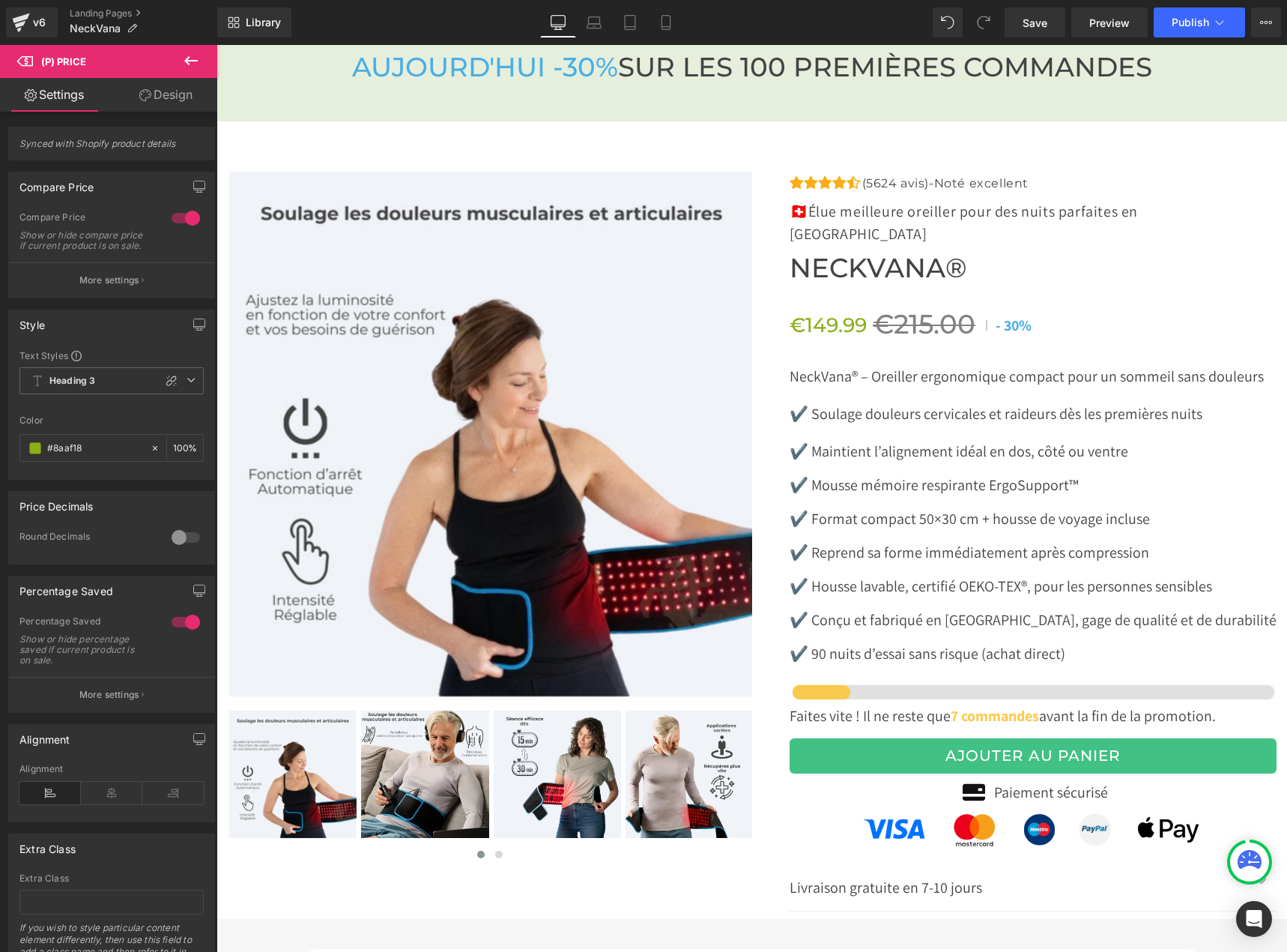
scroll to position [4734, 0]
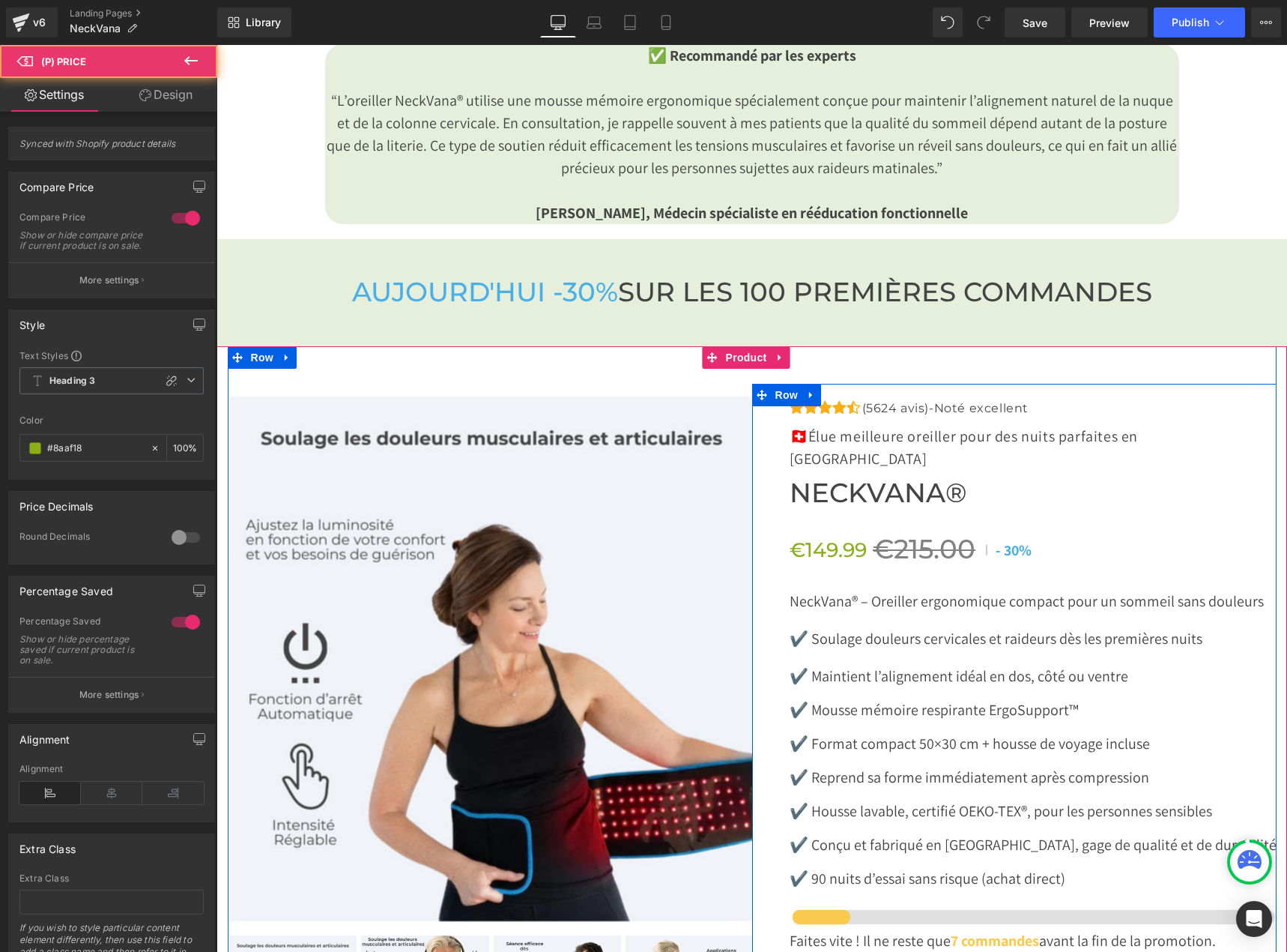
click at [839, 534] on div "€149.99 €215.00 - 30% (P) Price" at bounding box center [1034, 549] width 487 height 33
click at [837, 539] on link at bounding box center [835, 550] width 20 height 23
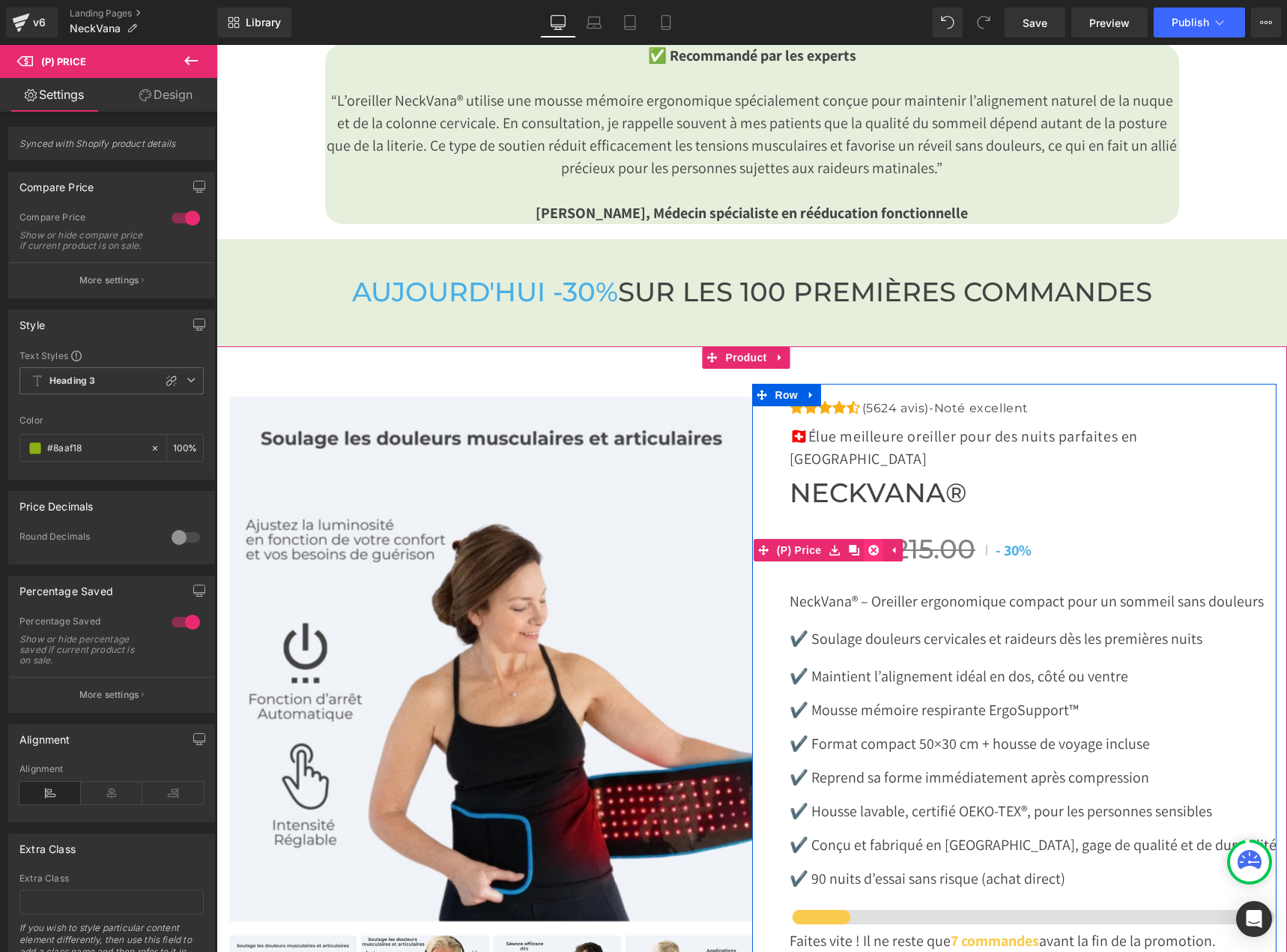
click at [870, 545] on icon at bounding box center [874, 550] width 11 height 11
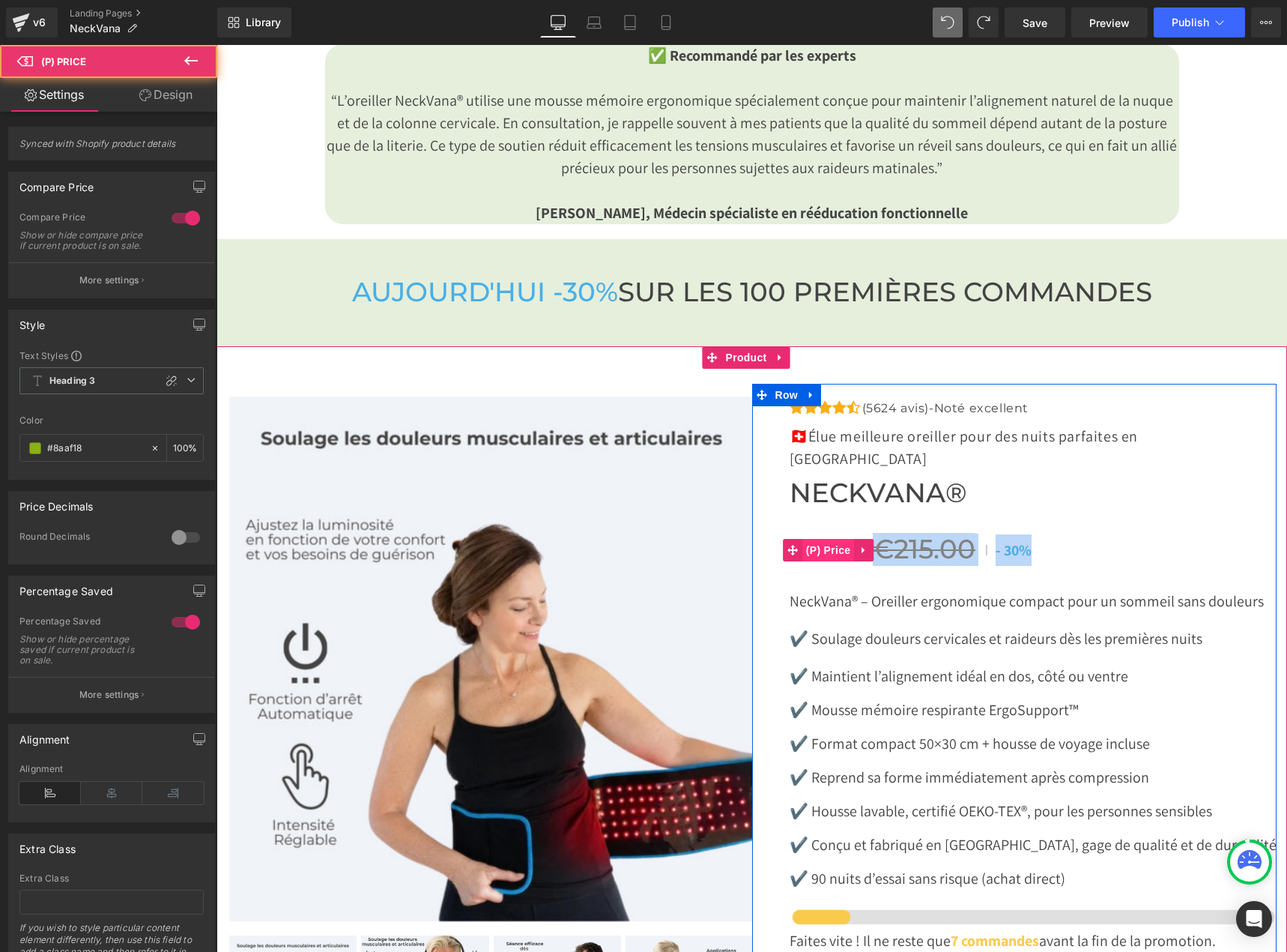
drag, startPoint x: 875, startPoint y: 531, endPoint x: 835, endPoint y: 531, distance: 40.0
click at [835, 534] on div "€149.99 €215.00 - 30% (P) Price" at bounding box center [1034, 549] width 487 height 33
click at [860, 563] on div "Icon Icon Icon Icon Icon Icon List Hoz (5624 avis)-Noté excellent Text Block" at bounding box center [1034, 768] width 487 height 739
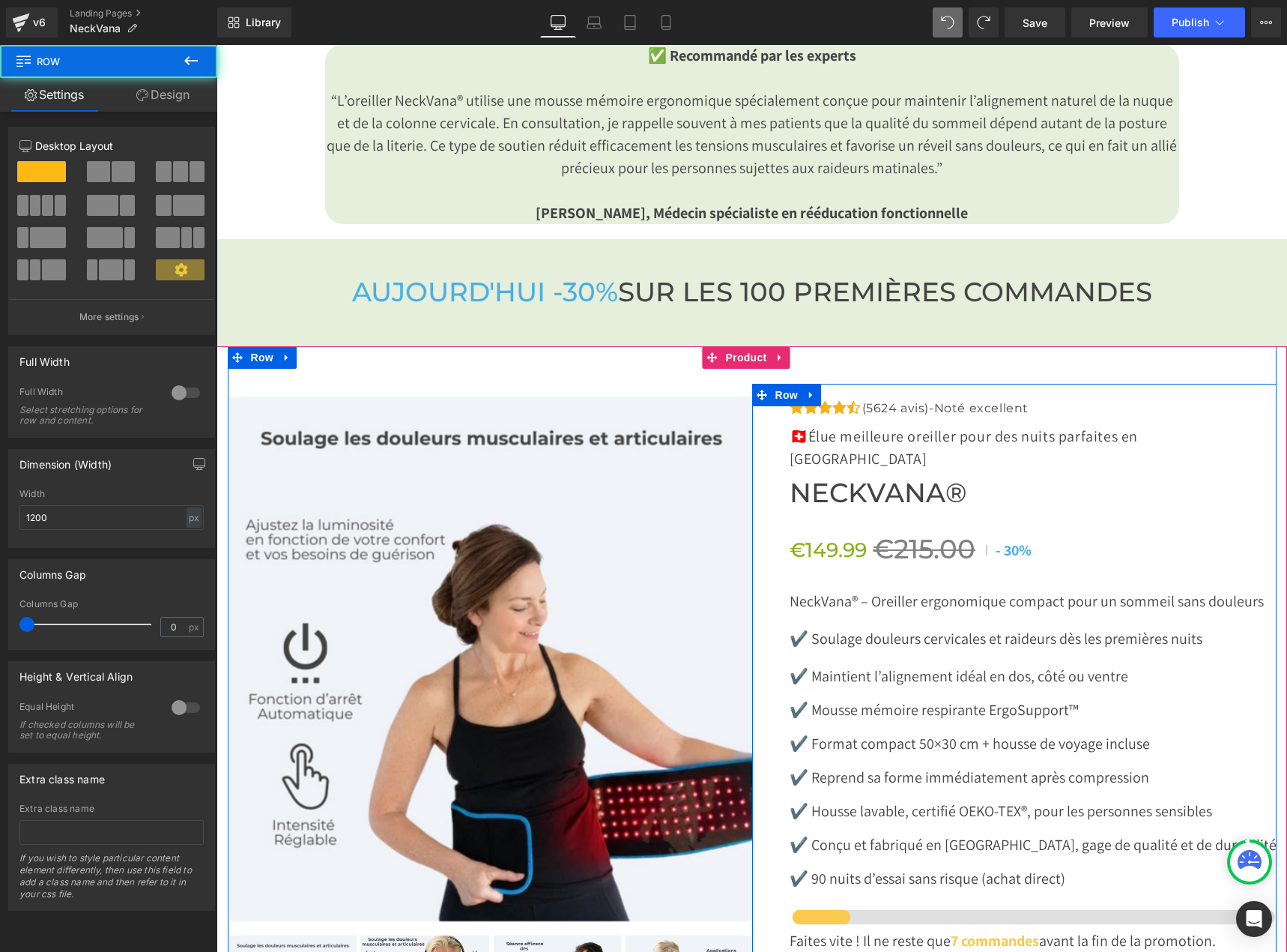
click at [848, 496] on div "Icon Icon Icon Icon Icon Icon List Hoz (5624 avis)-Noté excellent Text Block" at bounding box center [1034, 768] width 487 height 739
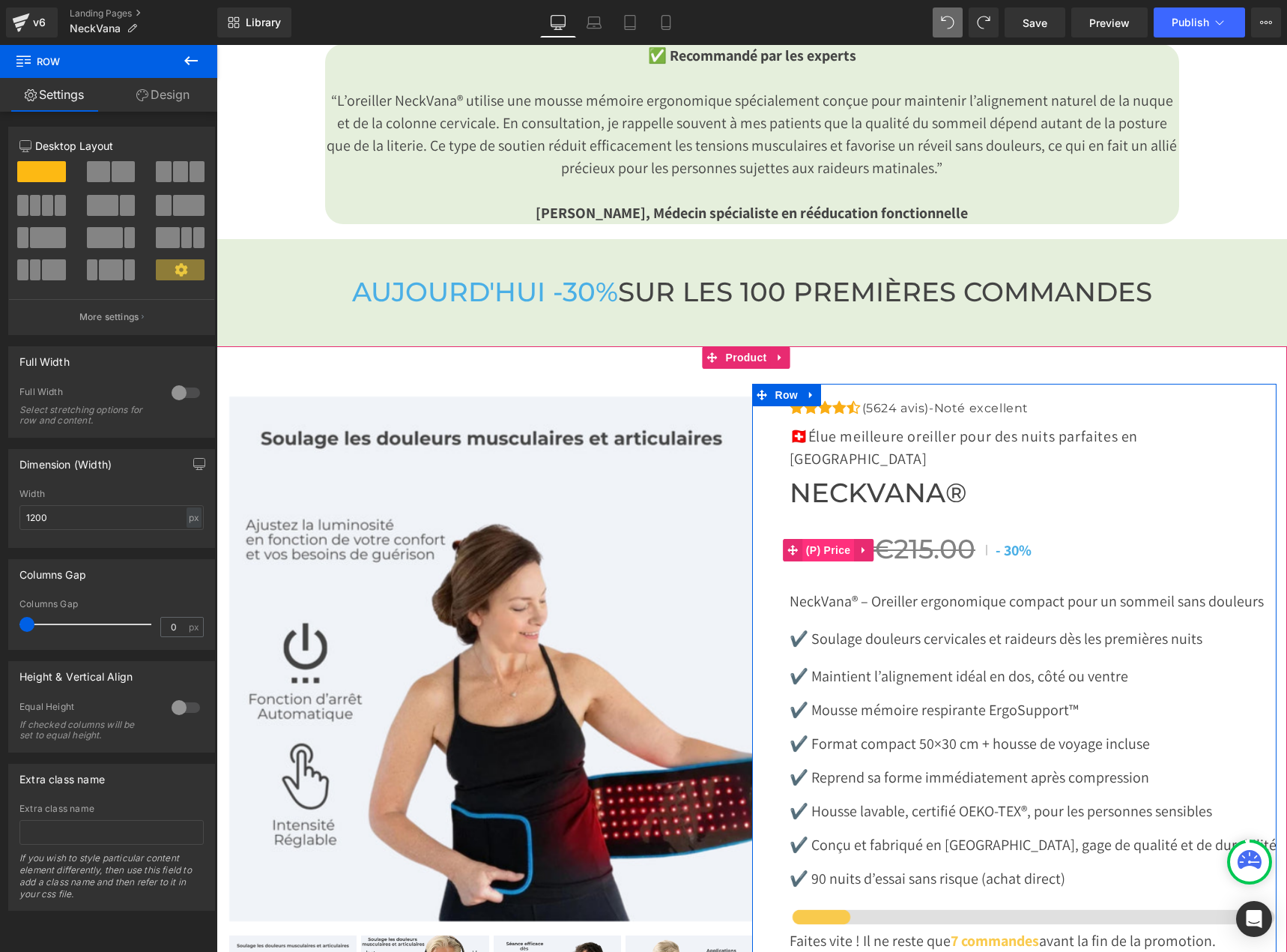
drag, startPoint x: 862, startPoint y: 520, endPoint x: 847, endPoint y: 531, distance: 18.6
click at [847, 539] on ul "(P) Price" at bounding box center [828, 550] width 92 height 23
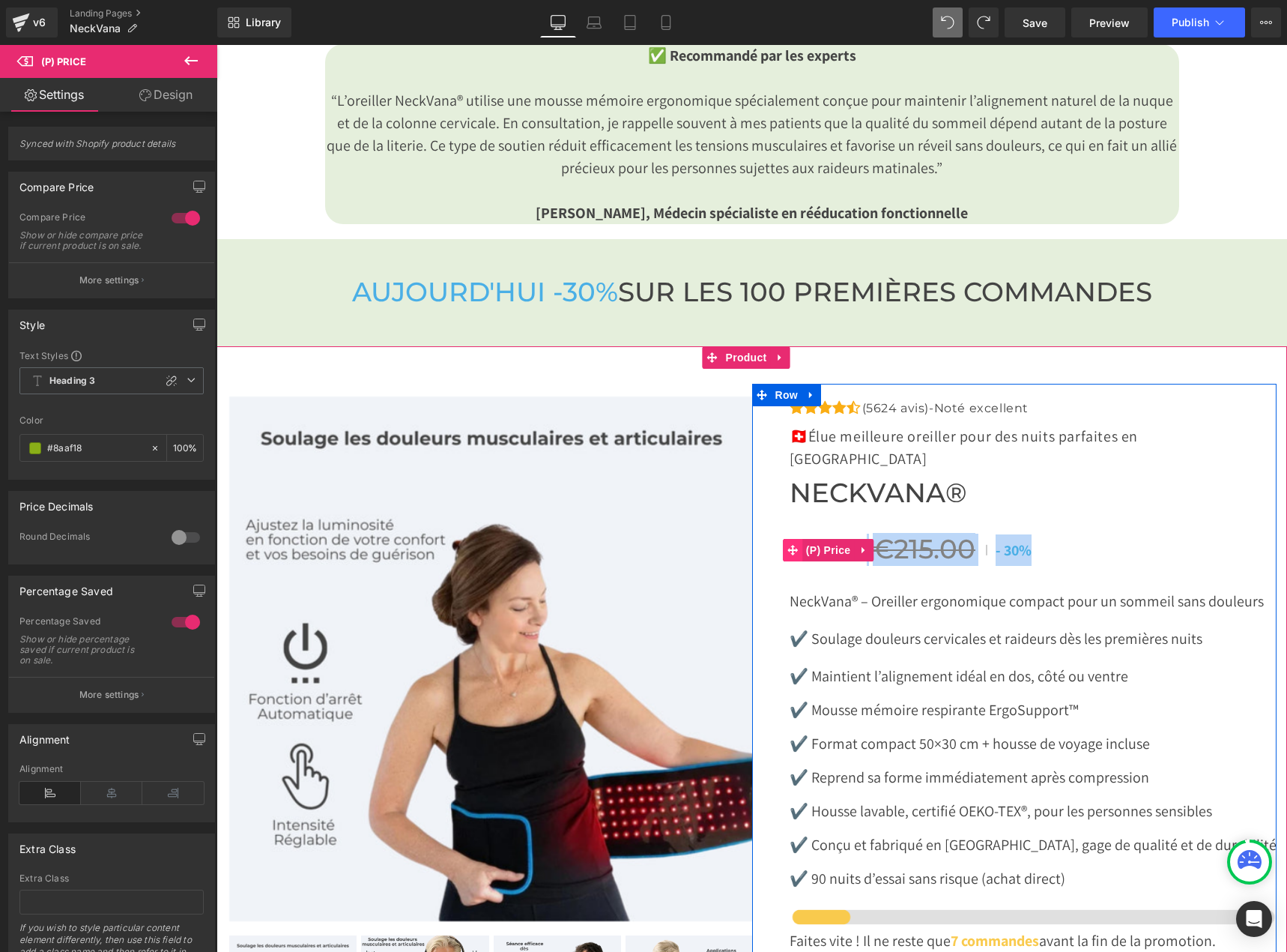
drag, startPoint x: 862, startPoint y: 537, endPoint x: 788, endPoint y: 527, distance: 74.7
click at [790, 534] on div "€149.99 €215.00 - 30% (P) Price" at bounding box center [1034, 549] width 487 height 33
click at [852, 546] on div "Icon Icon Icon Icon Icon Icon List Hoz (5624 avis)-Noté excellent Text Block" at bounding box center [1034, 768] width 487 height 739
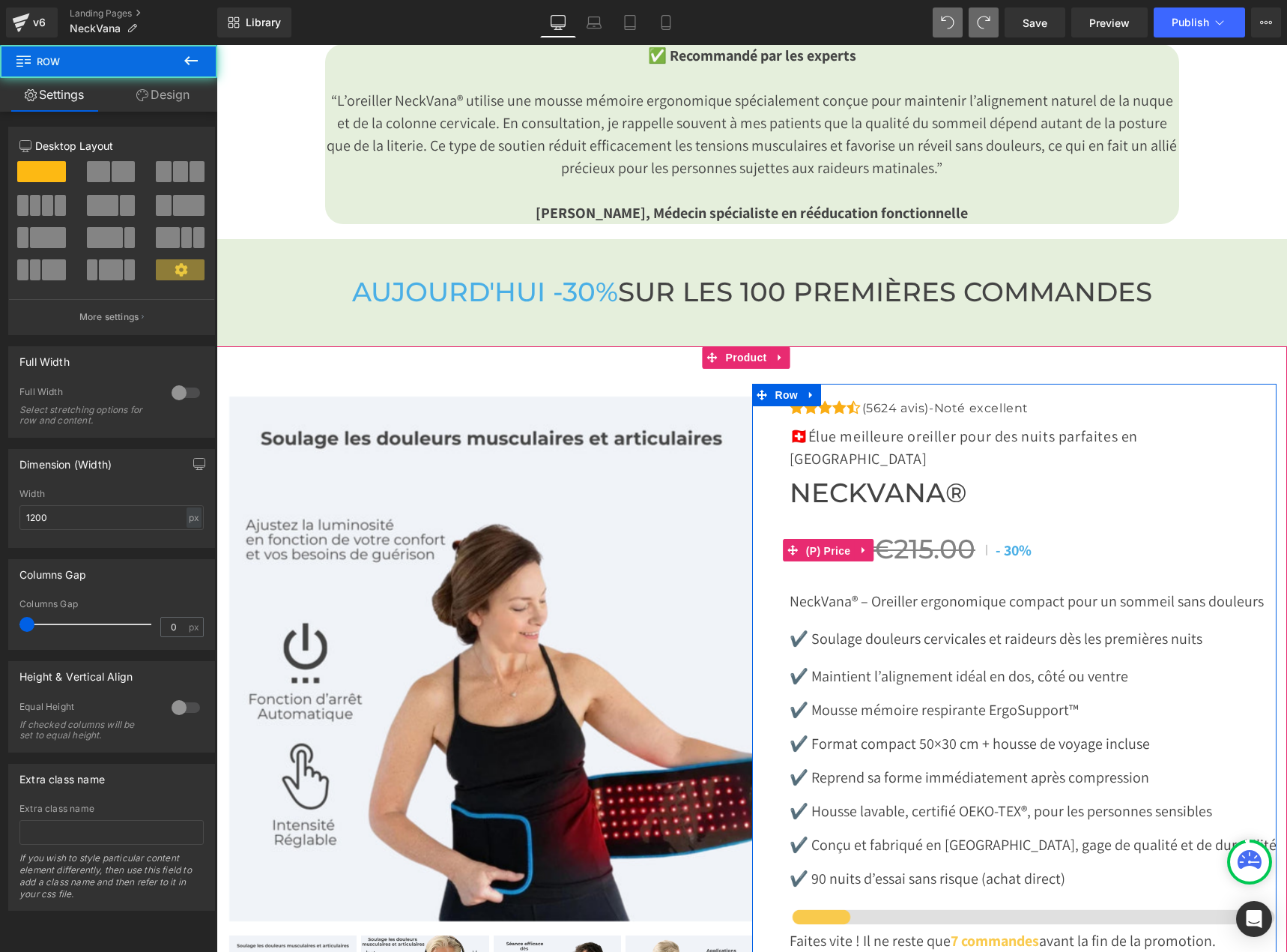
click at [833, 540] on span "(P) Price" at bounding box center [828, 551] width 52 height 23
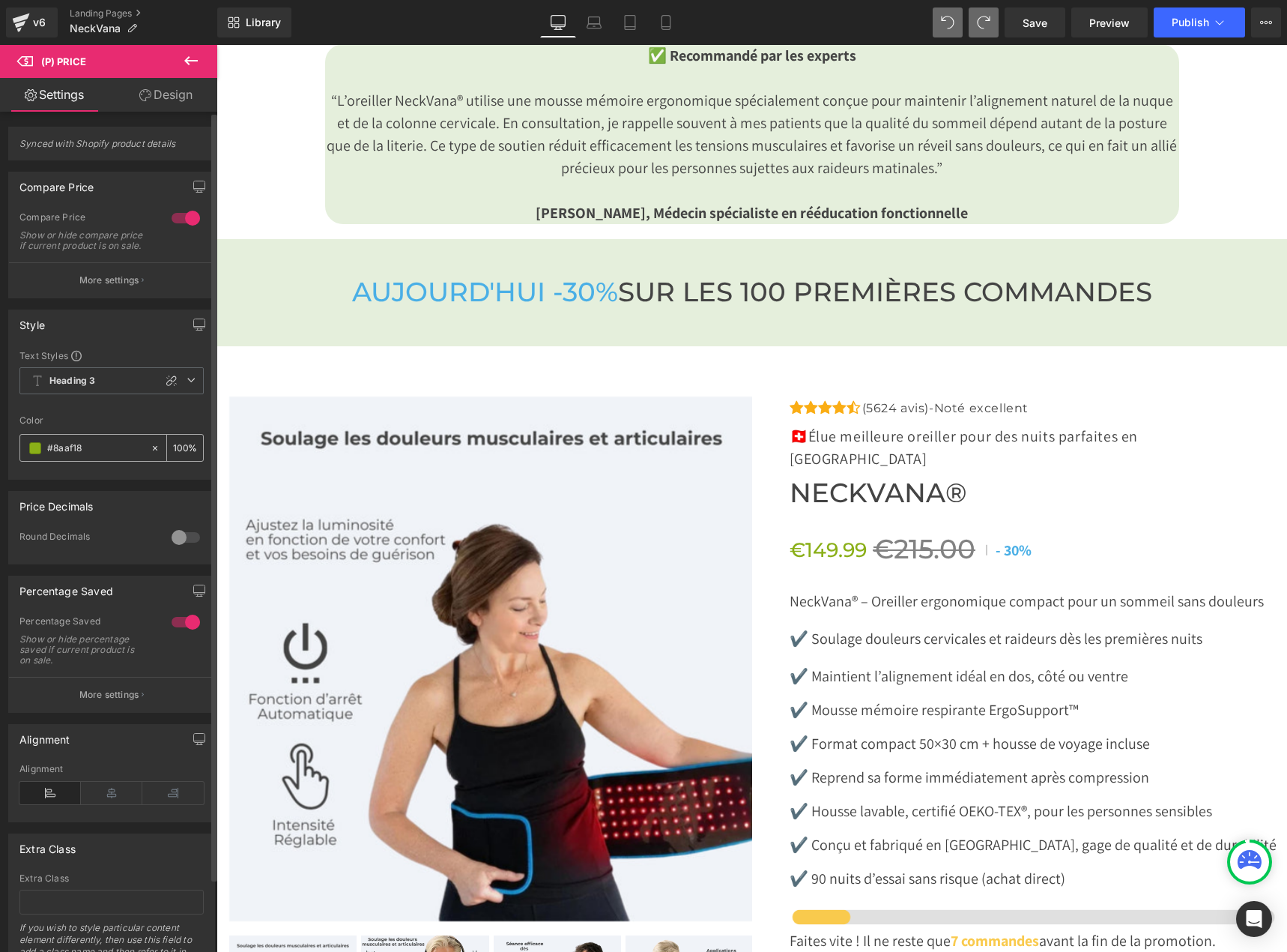
drag, startPoint x: 95, startPoint y: 475, endPoint x: 79, endPoint y: 461, distance: 21.3
click at [79, 462] on div "Color #8aaf18 100 %" at bounding box center [112, 447] width 185 height 64
click at [102, 456] on input "#8aaf18" at bounding box center [95, 448] width 96 height 17
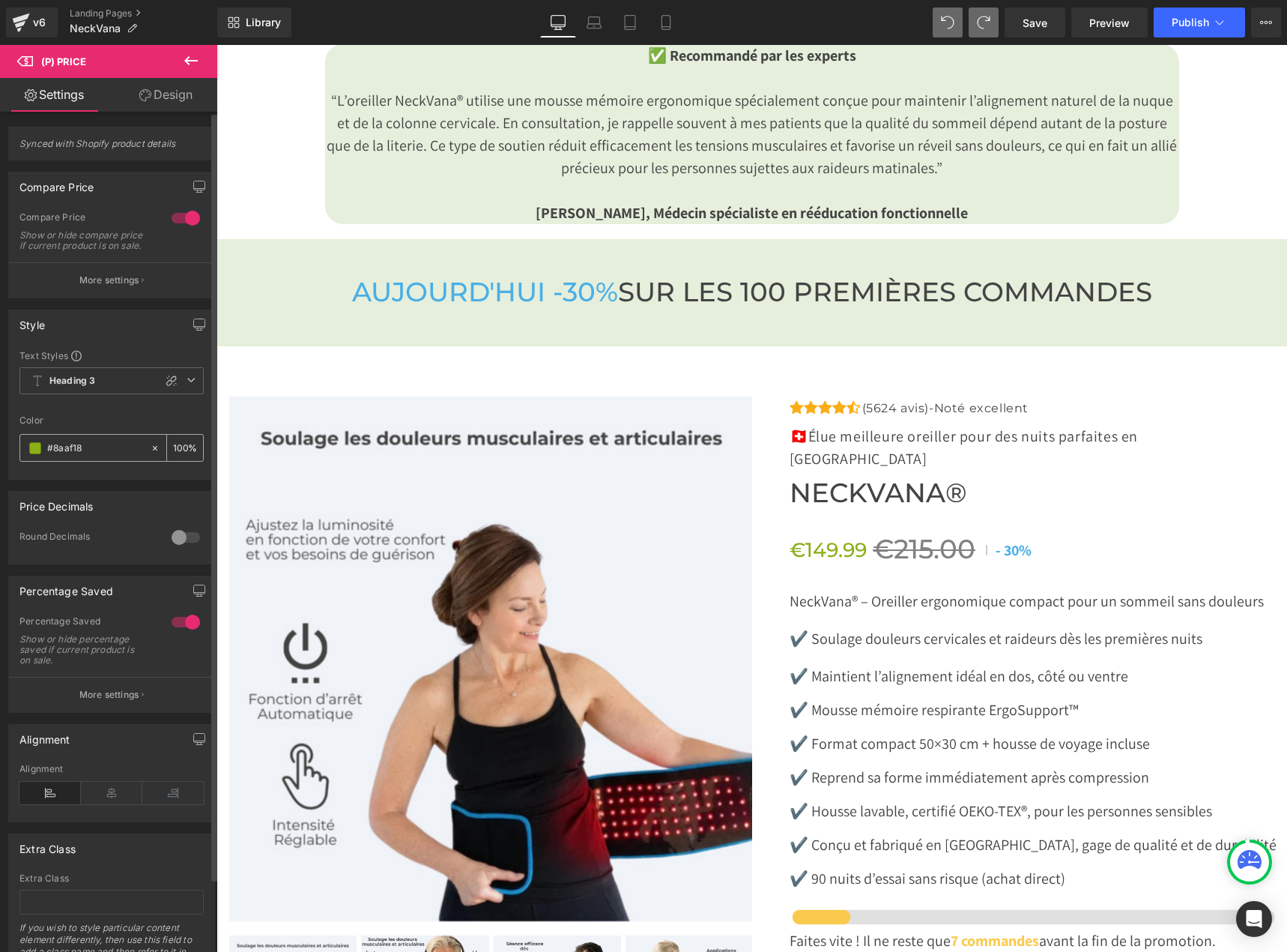
paste input "4AAFE"
type input "#4AAFE8"
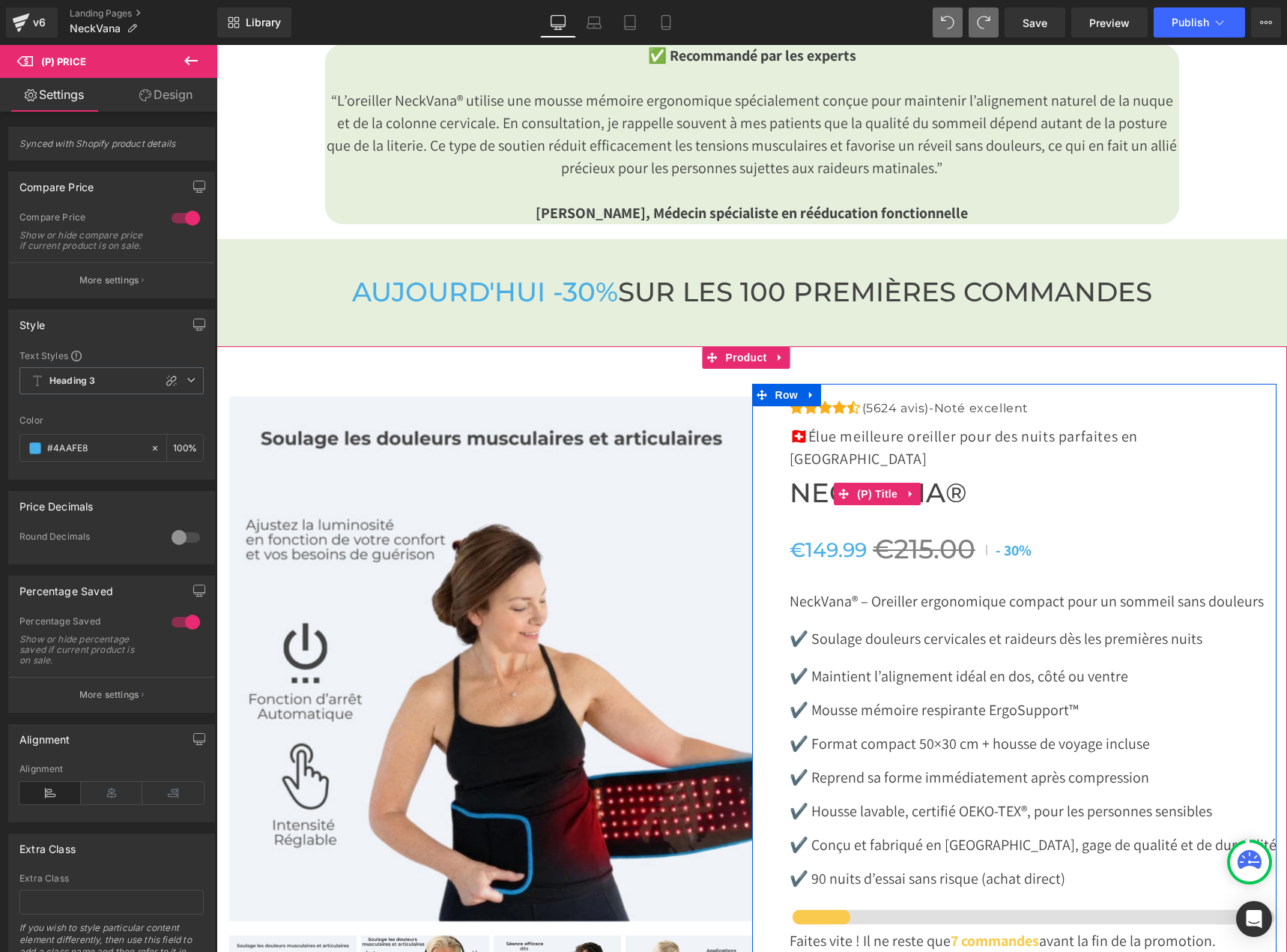
click at [1131, 493] on div "Icon Icon Icon Icon Icon Icon List Hoz (5624 avis)-Noté excellent Text Block" at bounding box center [1034, 768] width 487 height 739
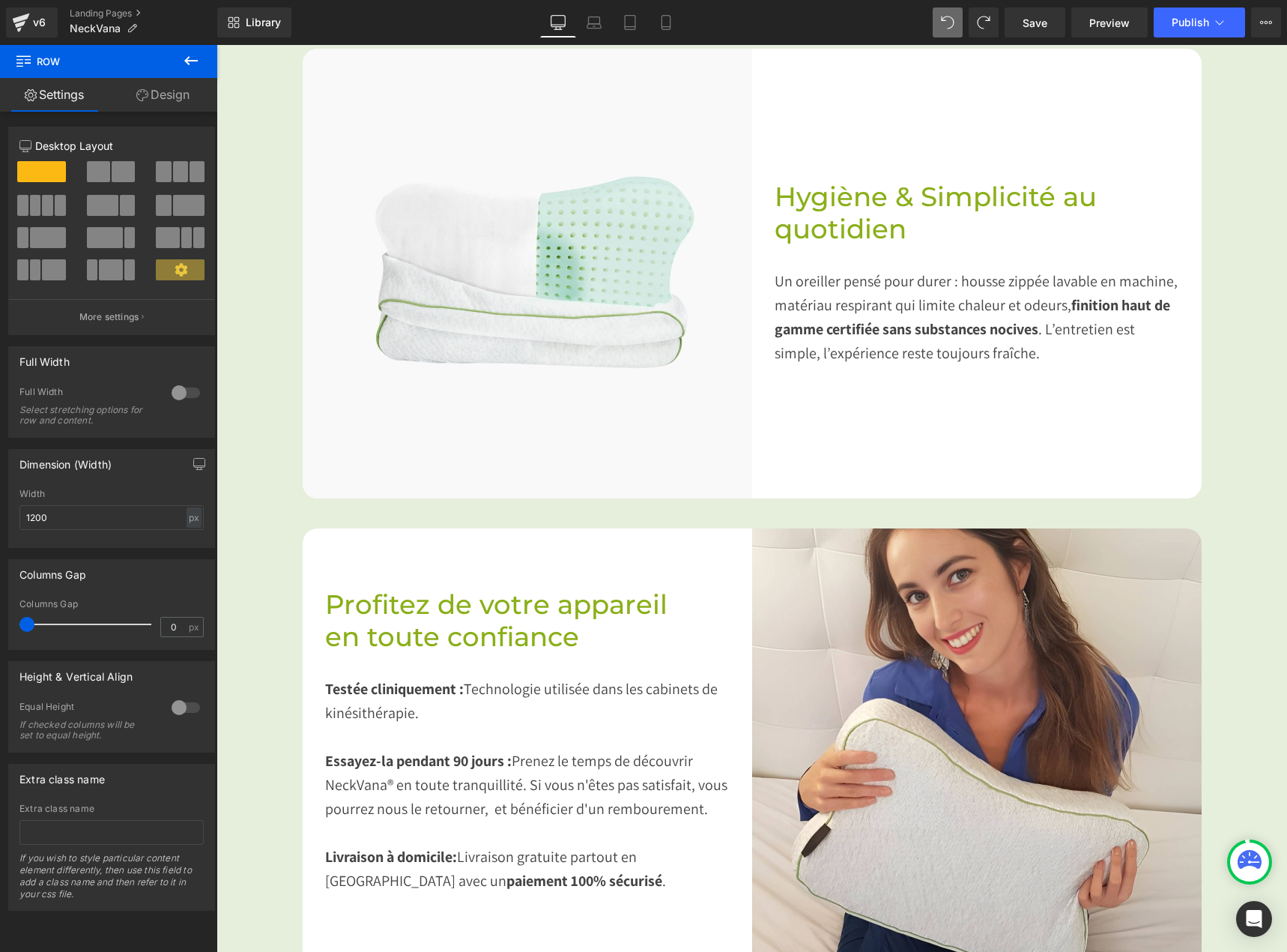
scroll to position [208, 0]
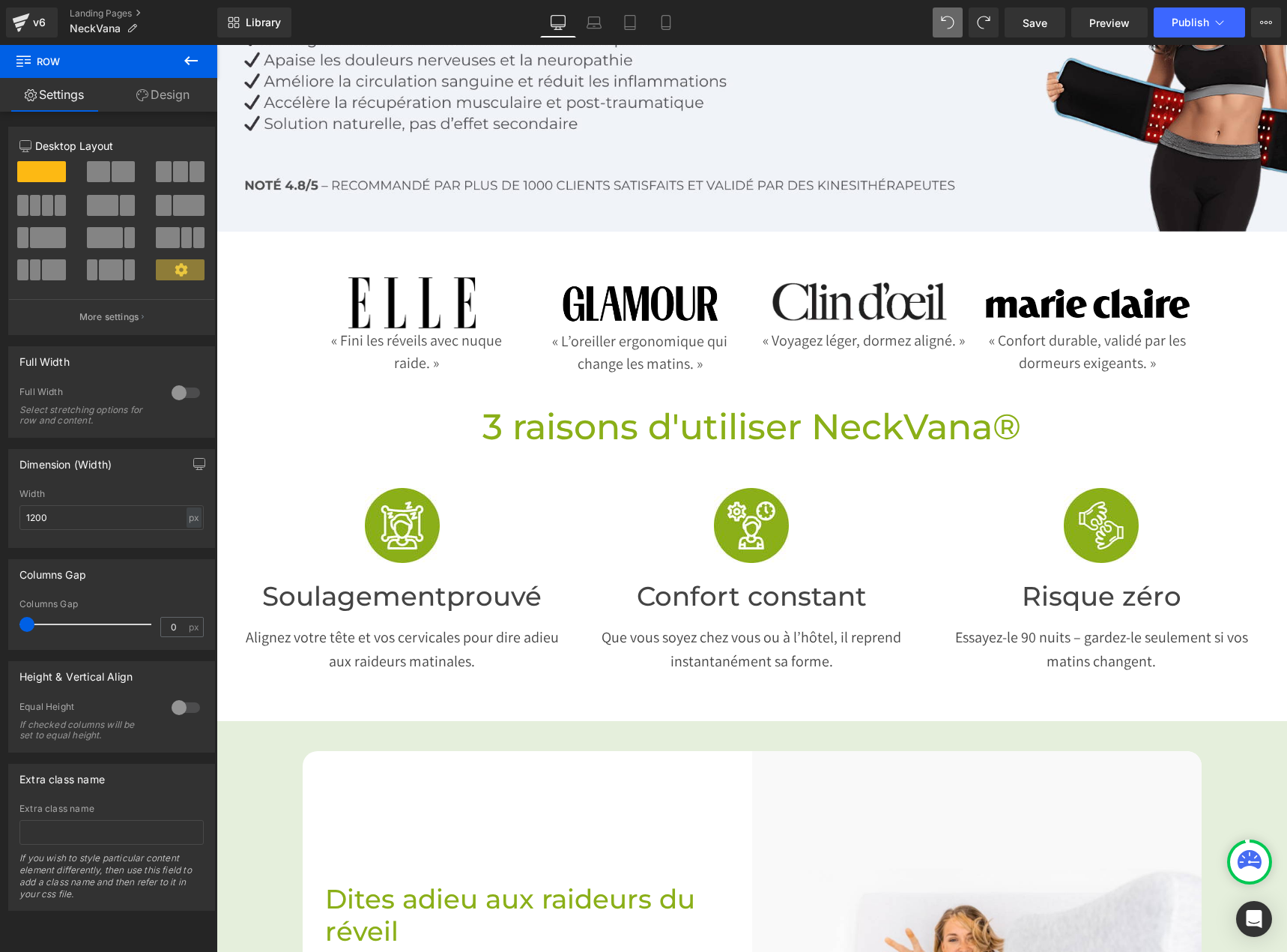
drag, startPoint x: 1281, startPoint y: 449, endPoint x: 1500, endPoint y: 80, distance: 429.1
